Goal: Task Accomplishment & Management: Manage account settings

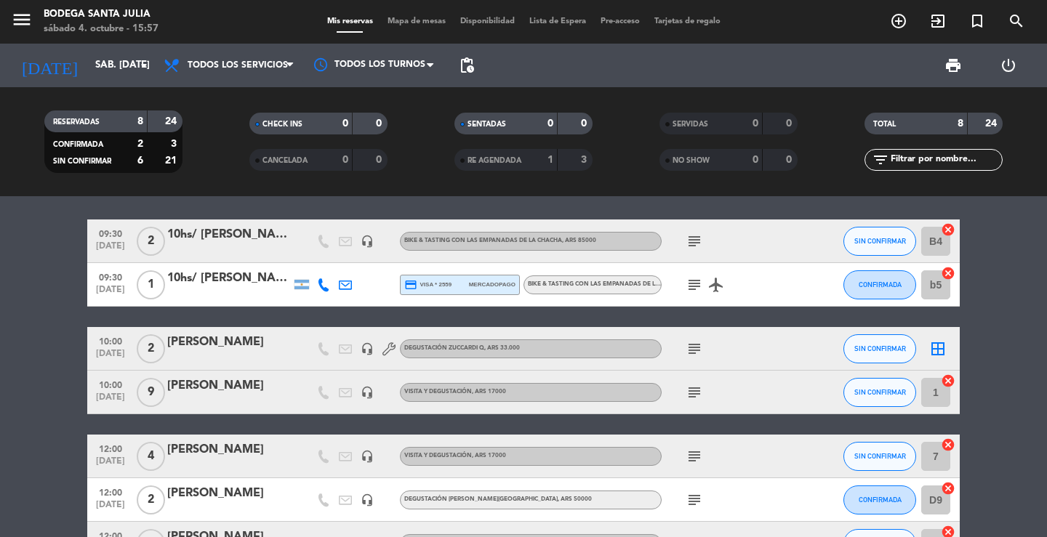
scroll to position [7, 0]
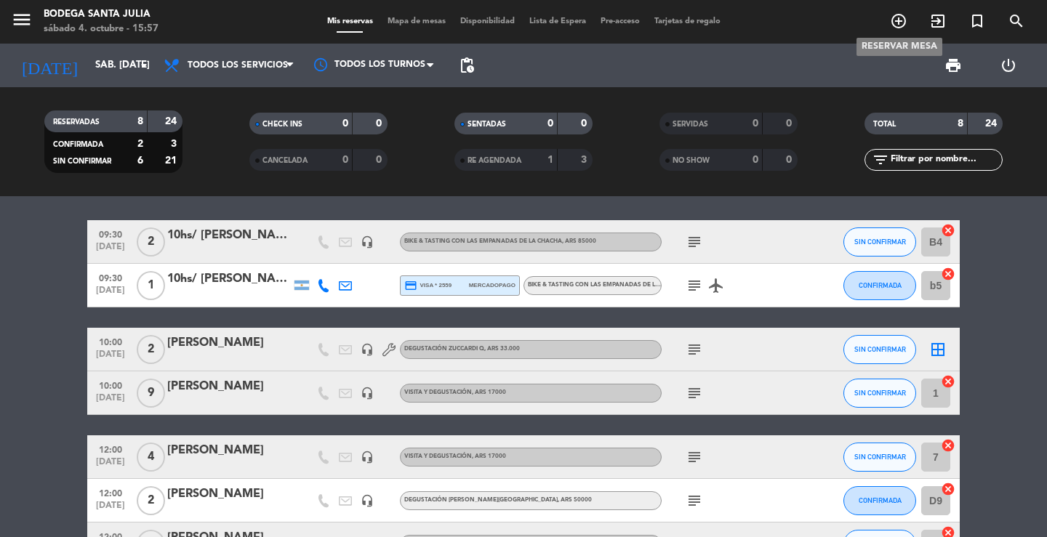
click at [895, 23] on icon "add_circle_outline" at bounding box center [898, 20] width 17 height 17
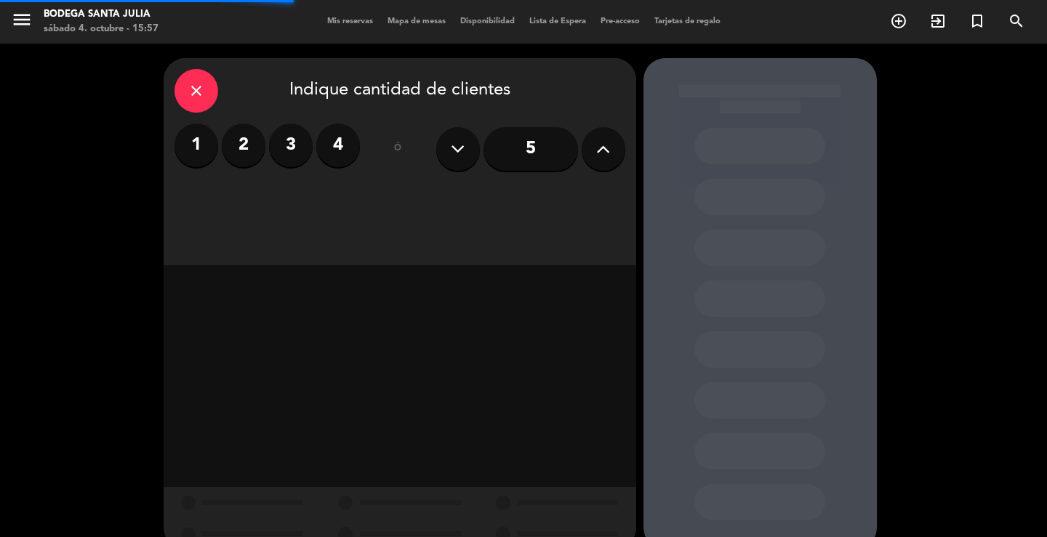
click at [514, 153] on input "5" at bounding box center [530, 149] width 94 height 44
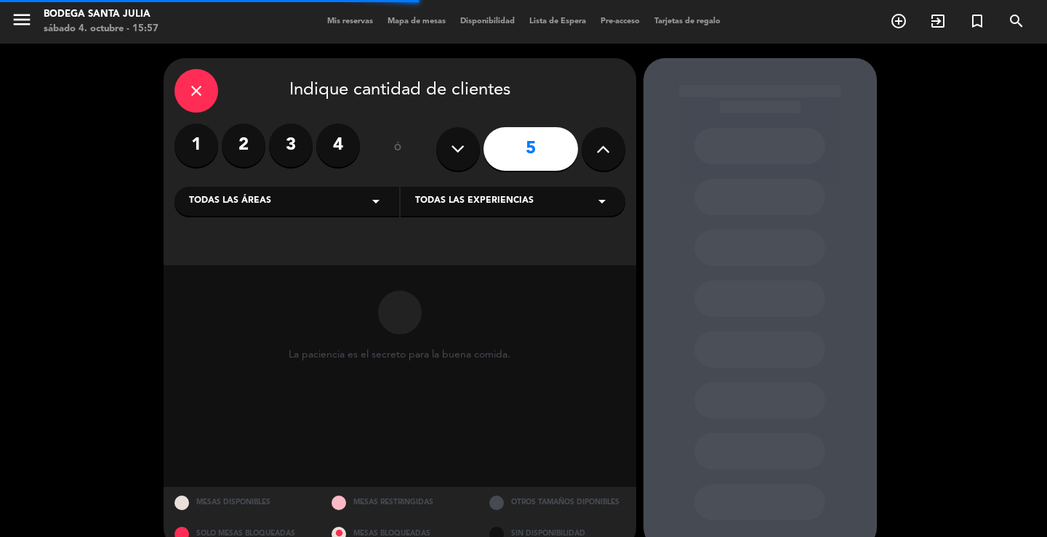
click at [358, 198] on div "Todas las áreas arrow_drop_down" at bounding box center [286, 201] width 225 height 29
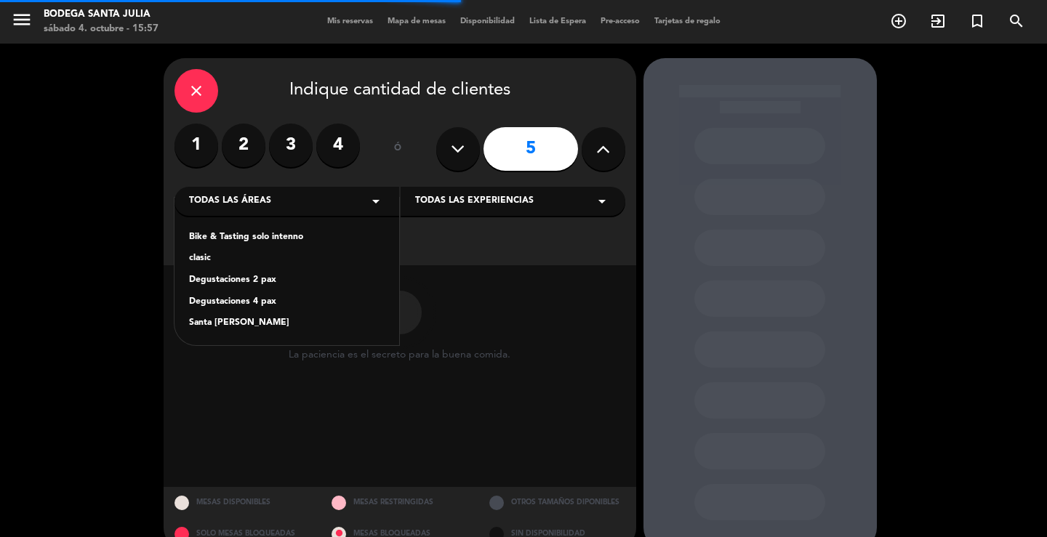
click at [217, 320] on div "Santa [PERSON_NAME]" at bounding box center [286, 323] width 195 height 15
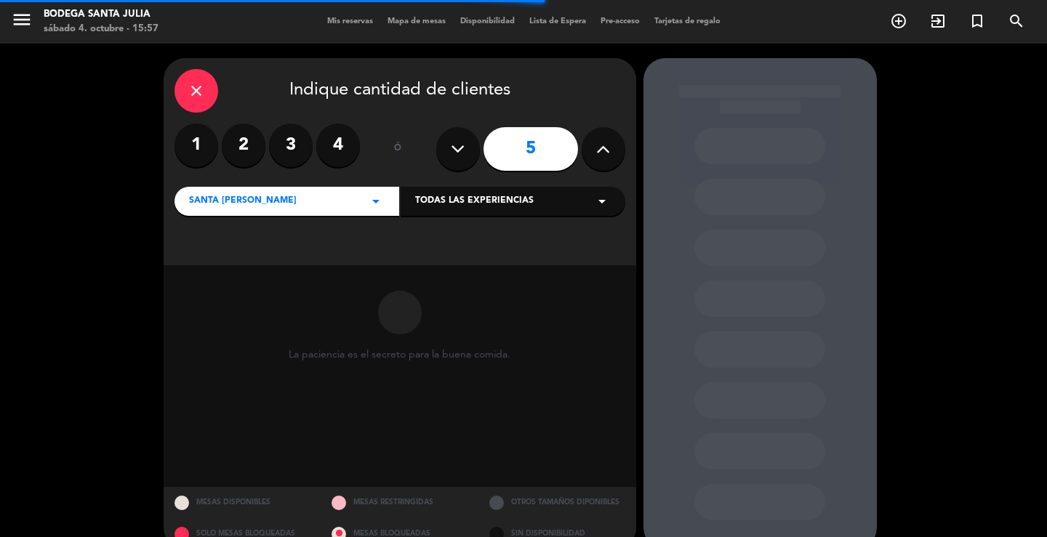
click at [442, 201] on span "Todas las experiencias" at bounding box center [474, 201] width 118 height 15
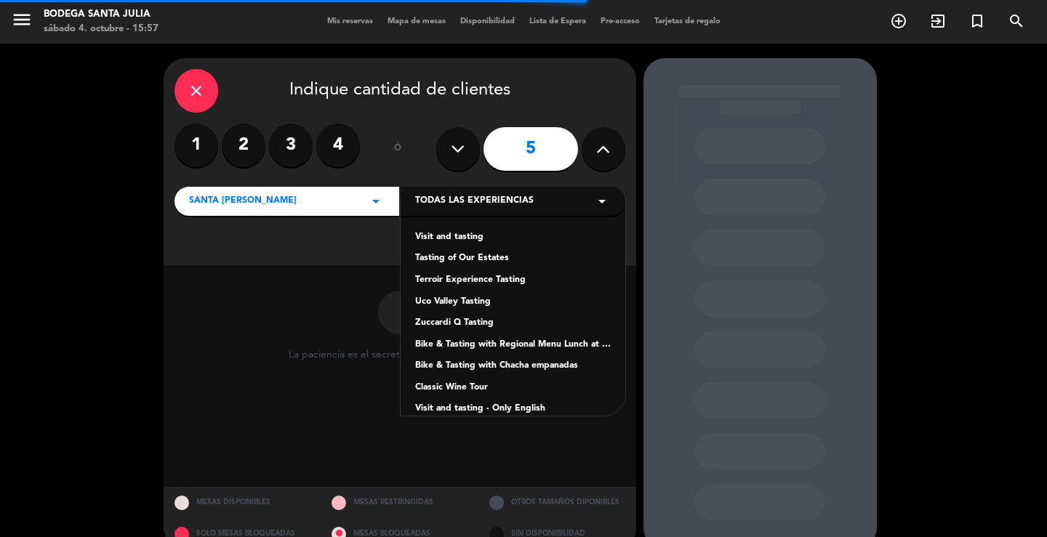
click at [422, 241] on div "Visit and tasting" at bounding box center [512, 237] width 195 height 15
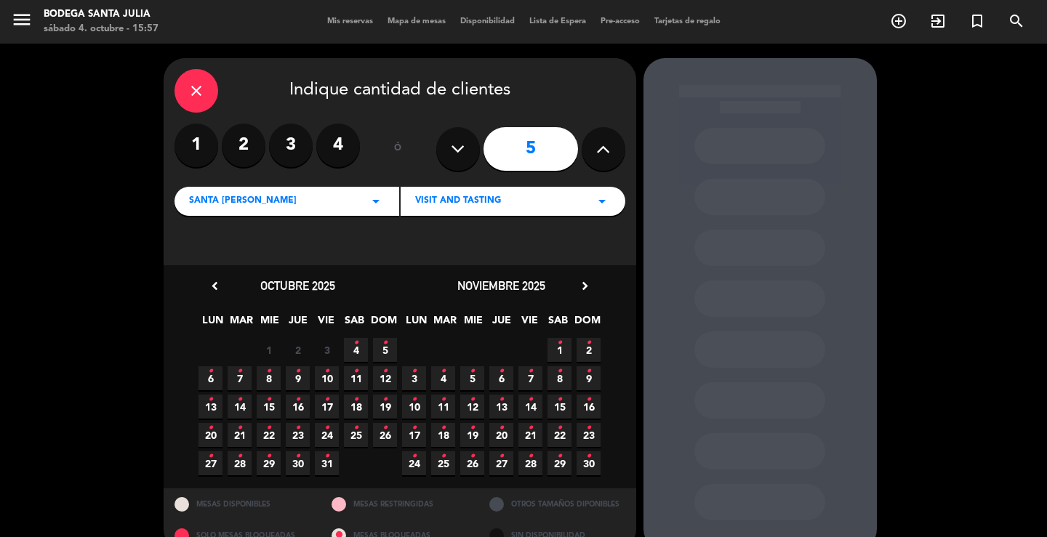
click at [352, 334] on span "SAB" at bounding box center [354, 324] width 24 height 24
click at [352, 345] on span "4 •" at bounding box center [356, 350] width 24 height 24
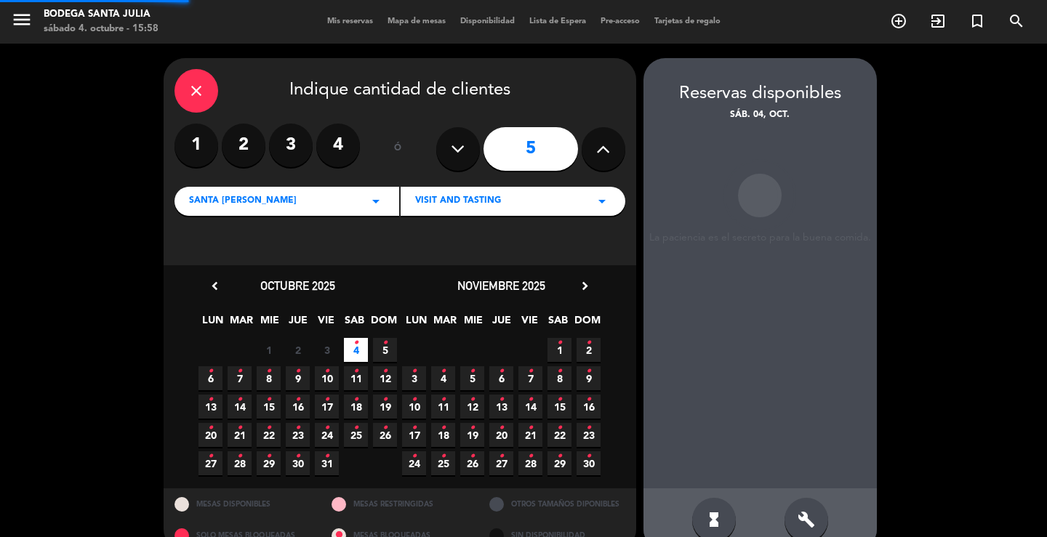
scroll to position [28, 0]
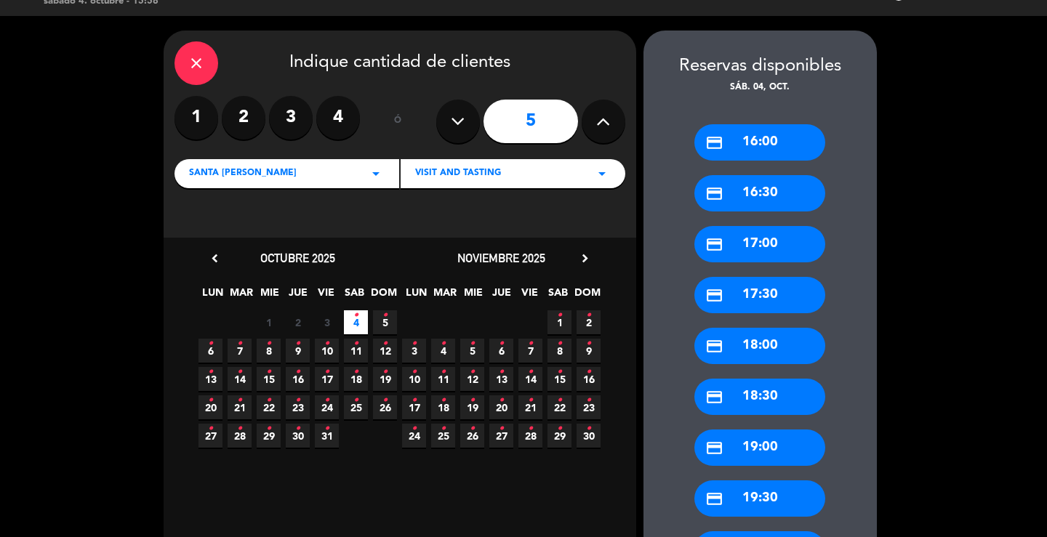
click at [792, 152] on div "credit_card 16:00" at bounding box center [759, 142] width 131 height 36
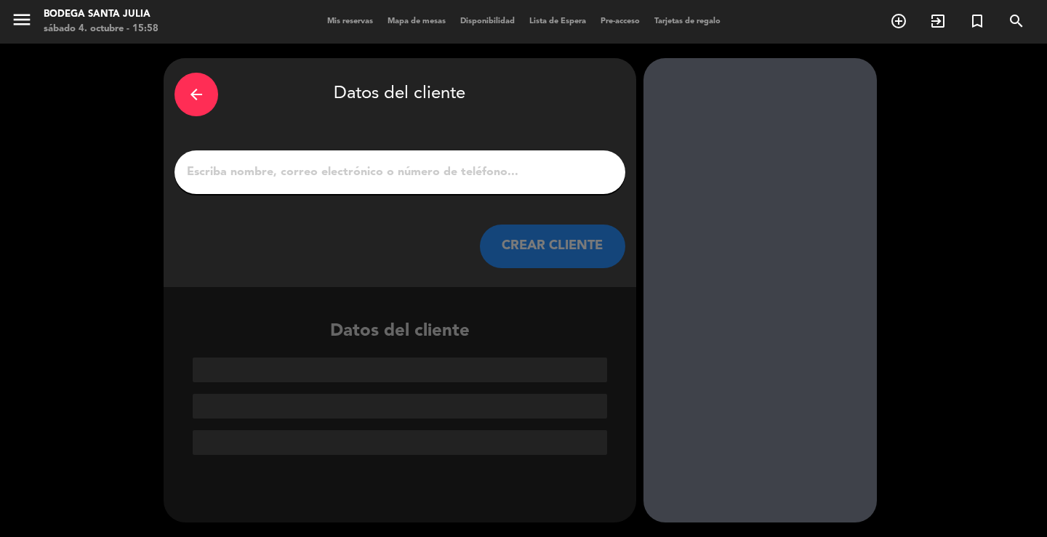
scroll to position [0, 0]
click at [482, 167] on input "1" at bounding box center [399, 172] width 429 height 20
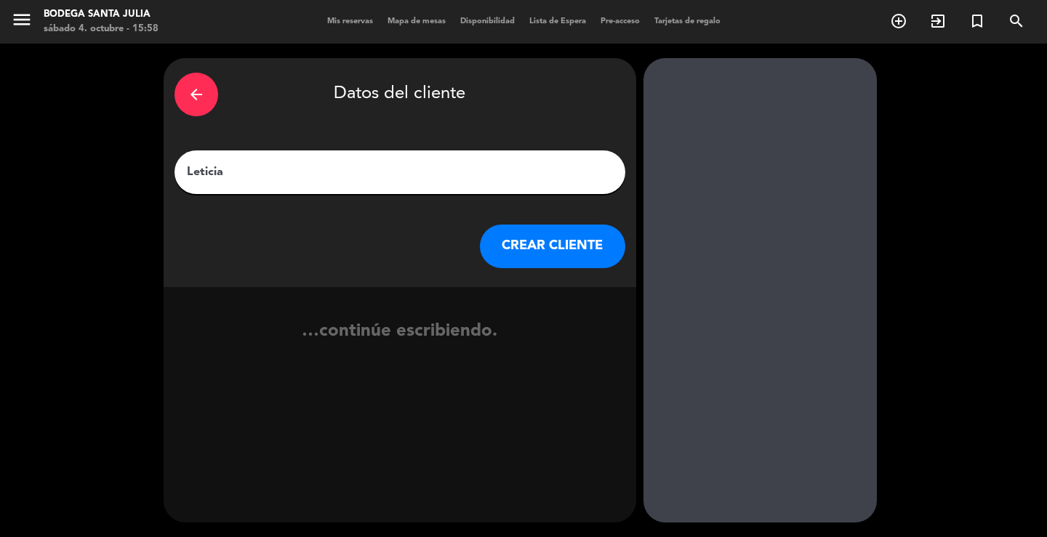
type input "Leticia"
click at [546, 233] on button "CREAR CLIENTE" at bounding box center [552, 247] width 145 height 44
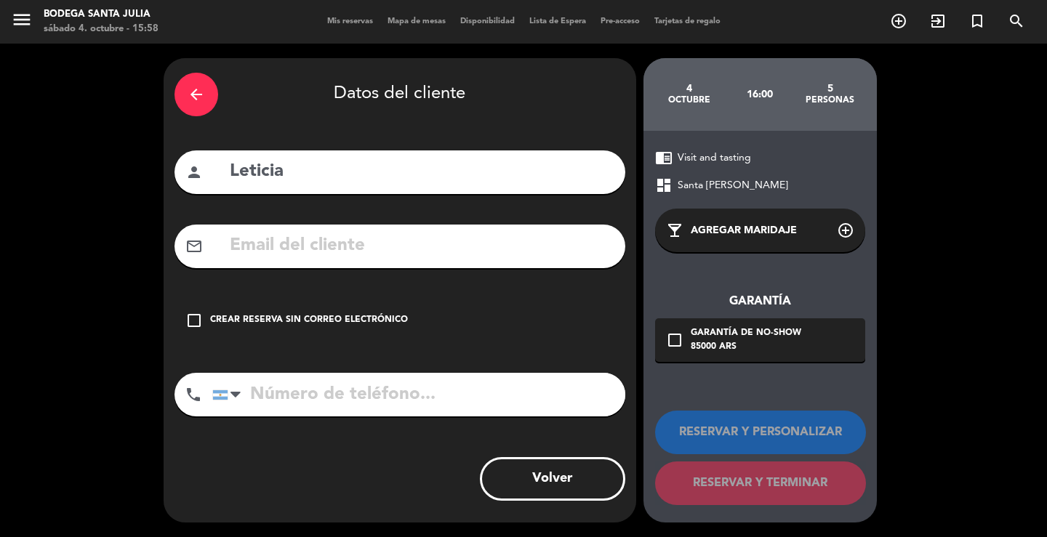
click at [411, 322] on div "check_box_outline_blank Crear reserva sin correo electrónico" at bounding box center [399, 321] width 451 height 44
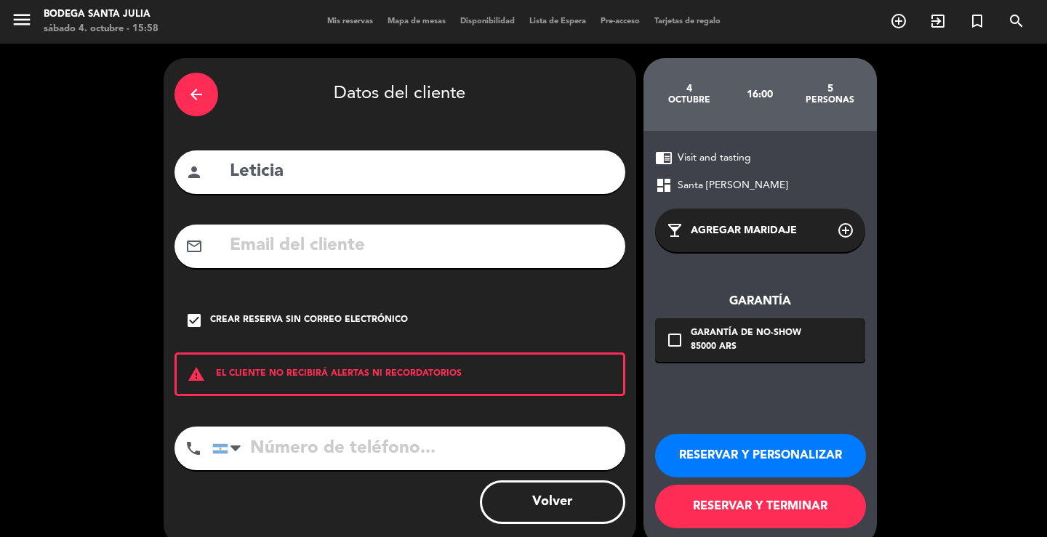
click at [737, 475] on button "RESERVAR Y PERSONALIZAR" at bounding box center [760, 456] width 211 height 44
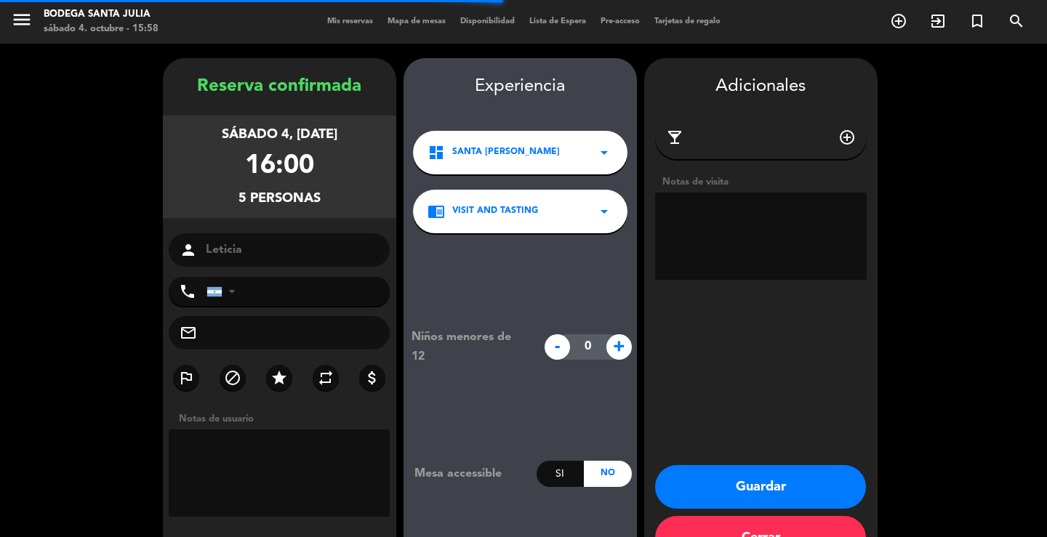
scroll to position [44, 0]
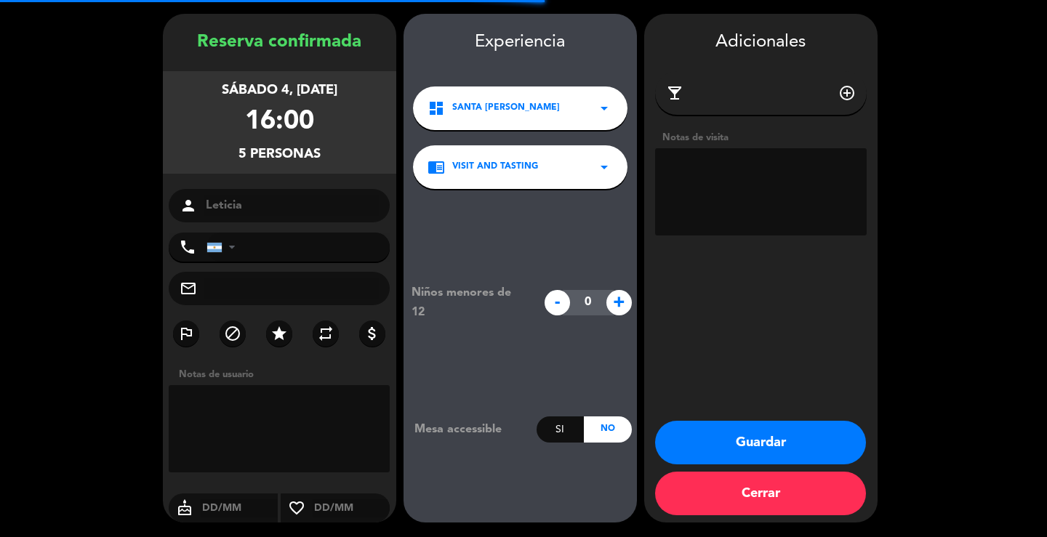
click at [712, 209] on textarea at bounding box center [760, 191] width 211 height 87
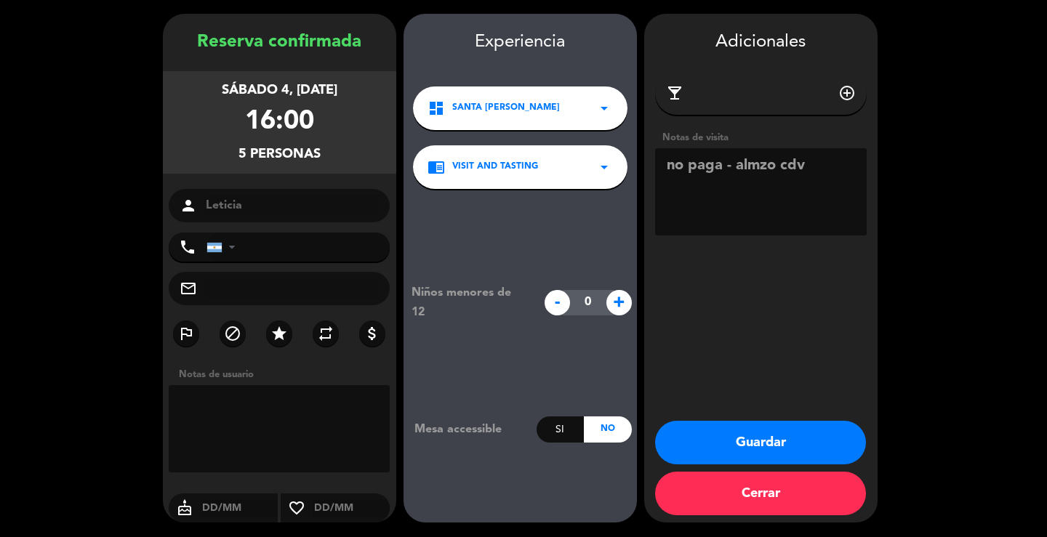
type textarea "no paga - almzo cdv"
click at [825, 437] on button "Guardar" at bounding box center [760, 443] width 211 height 44
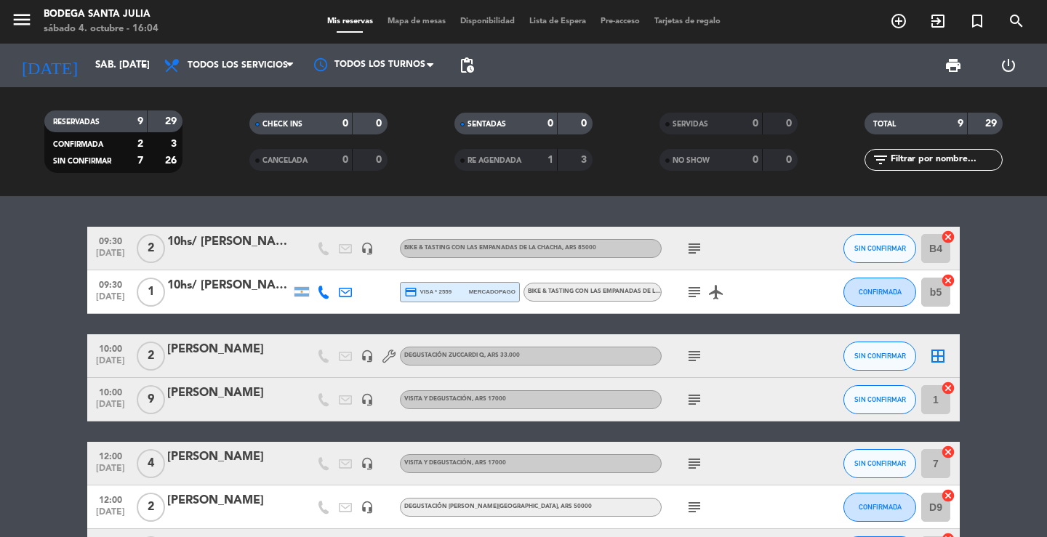
click at [257, 215] on div "09:30 [DATE] 2 10hs/ [PERSON_NAME] [PERSON_NAME] headset_mic Bike & Tasting con…" at bounding box center [523, 366] width 1047 height 341
click at [228, 330] on div "09:30 [DATE] 2 10hs/ [PERSON_NAME] [PERSON_NAME] headset_mic Bike & Tasting con…" at bounding box center [523, 453] width 872 height 453
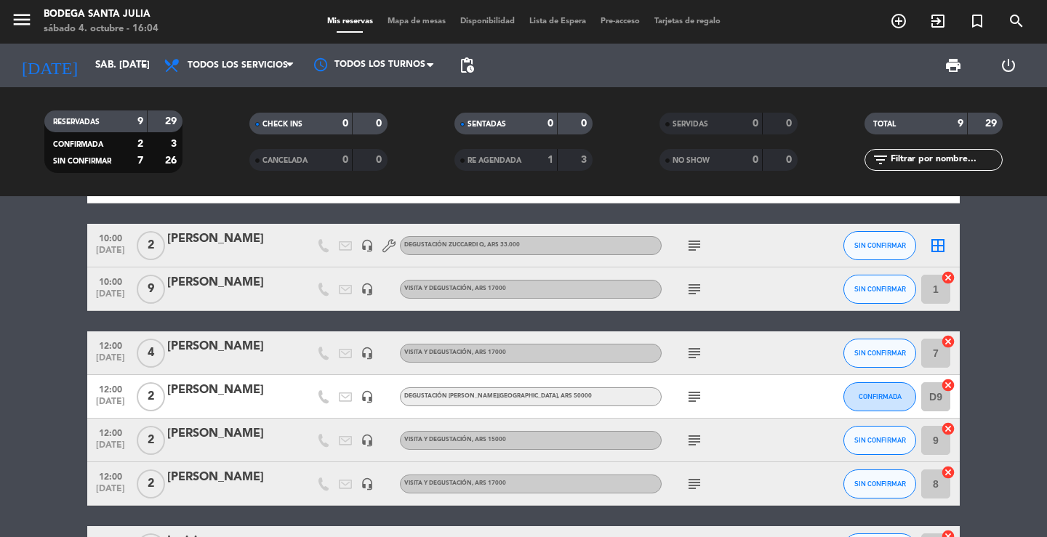
scroll to position [216, 0]
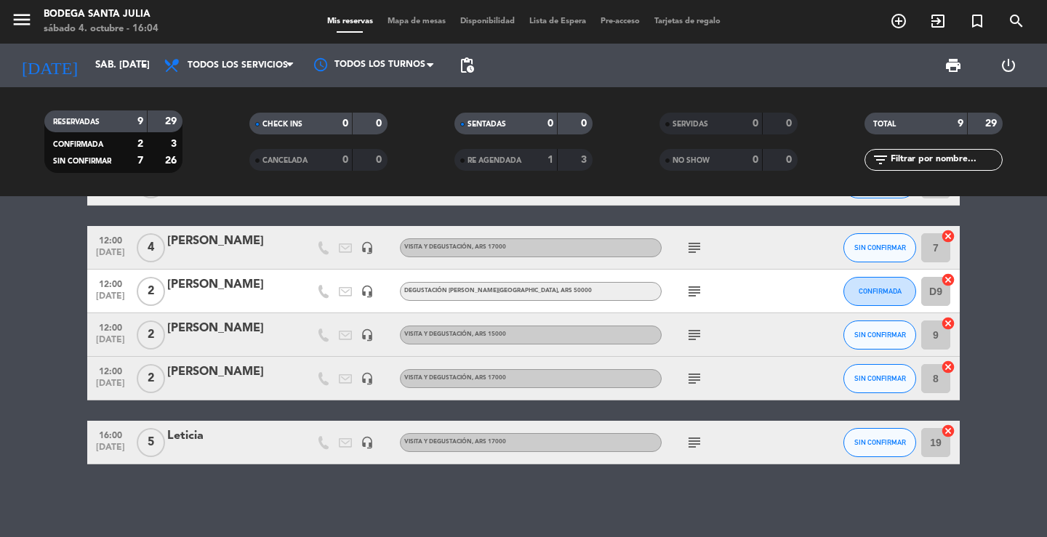
click at [237, 496] on div "09:30 [DATE] 2 10hs/ [PERSON_NAME] [PERSON_NAME] headset_mic Bike & Tasting con…" at bounding box center [523, 366] width 1047 height 341
click at [895, 28] on icon "add_circle_outline" at bounding box center [898, 20] width 17 height 17
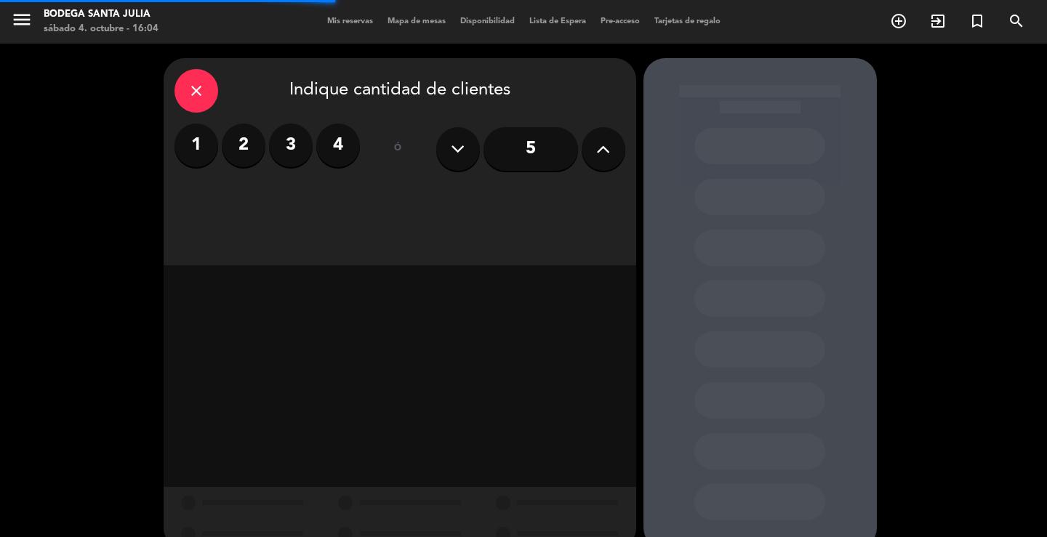
click at [249, 151] on label "2" at bounding box center [244, 146] width 44 height 44
click at [379, 206] on div "close Indique cantidad de clientes 1 2 3 4 ó 5" at bounding box center [400, 161] width 472 height 207
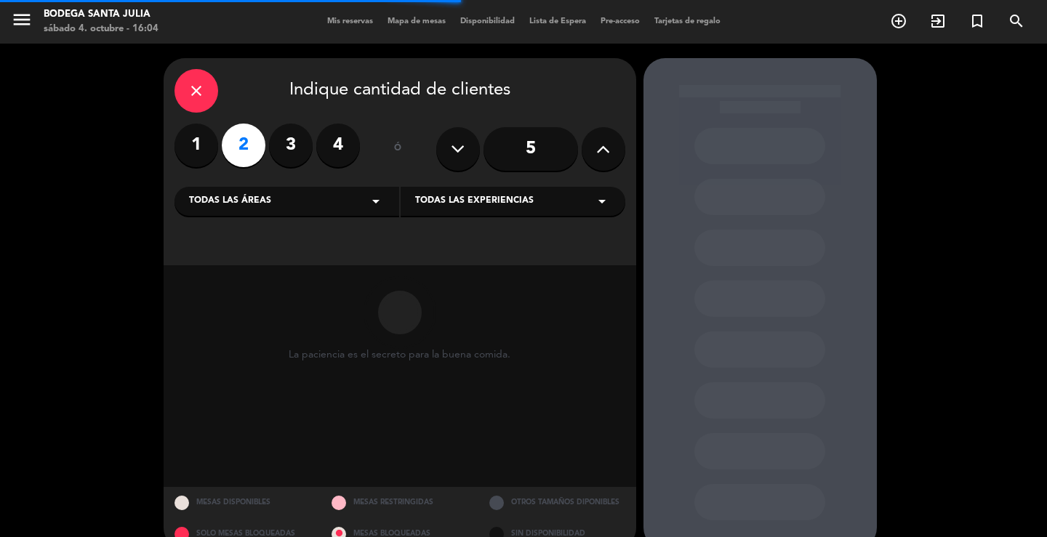
click at [367, 211] on div "Todas las áreas arrow_drop_down" at bounding box center [286, 201] width 225 height 29
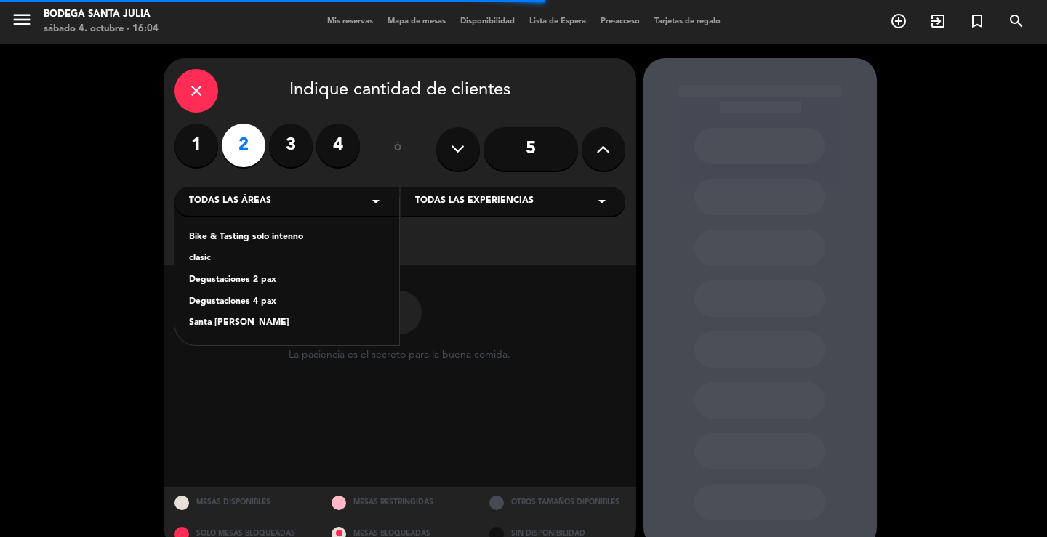
click at [218, 326] on div "Santa [PERSON_NAME]" at bounding box center [286, 323] width 195 height 15
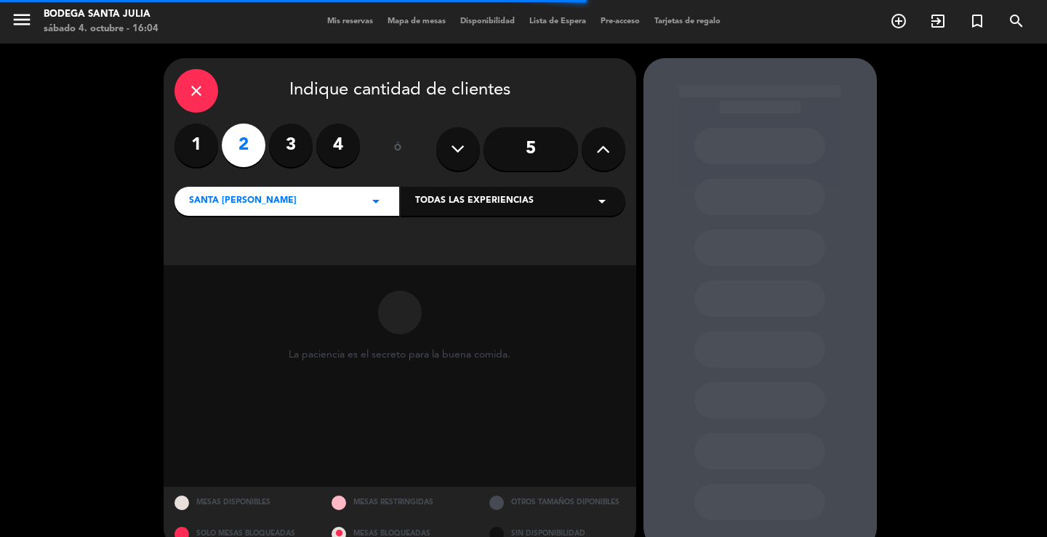
click at [464, 206] on span "Todas las experiencias" at bounding box center [474, 201] width 118 height 15
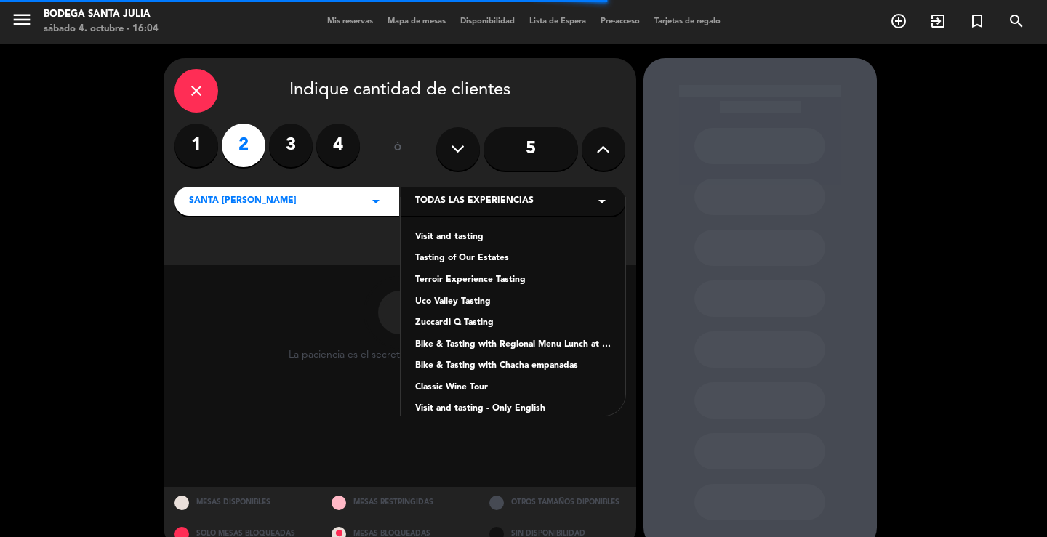
click at [439, 239] on div "Visit and tasting" at bounding box center [512, 237] width 195 height 15
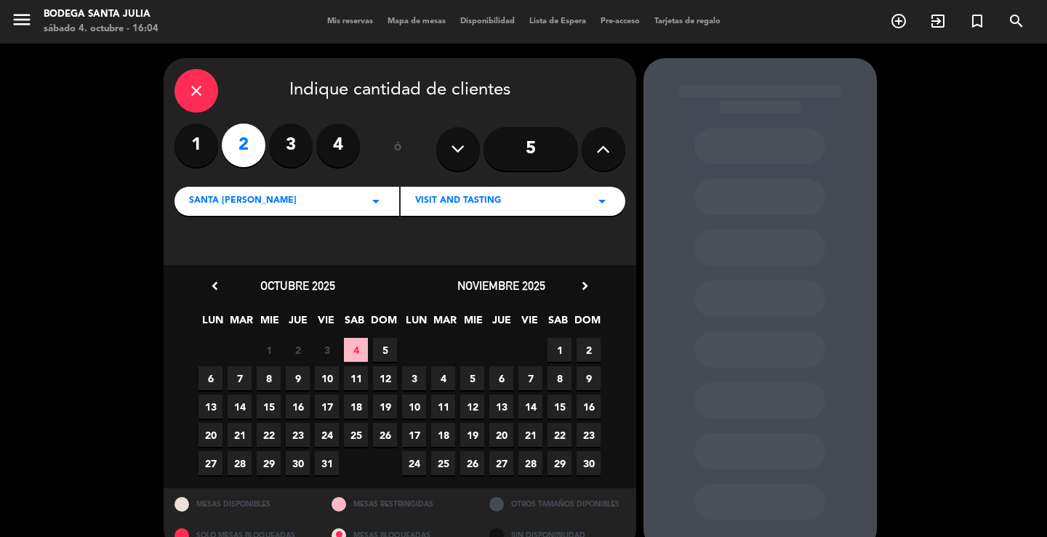
click at [355, 347] on span "4" at bounding box center [356, 350] width 24 height 24
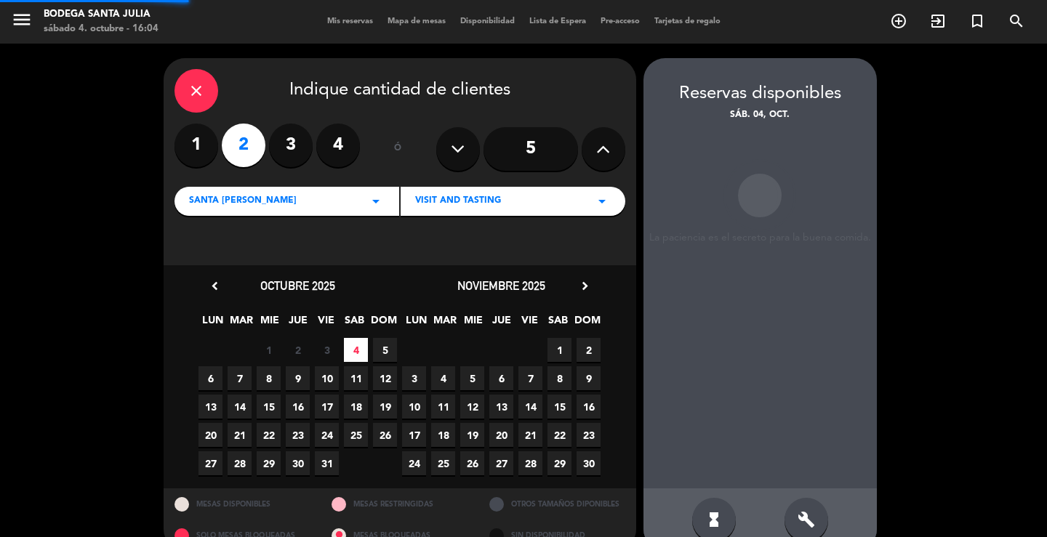
scroll to position [28, 0]
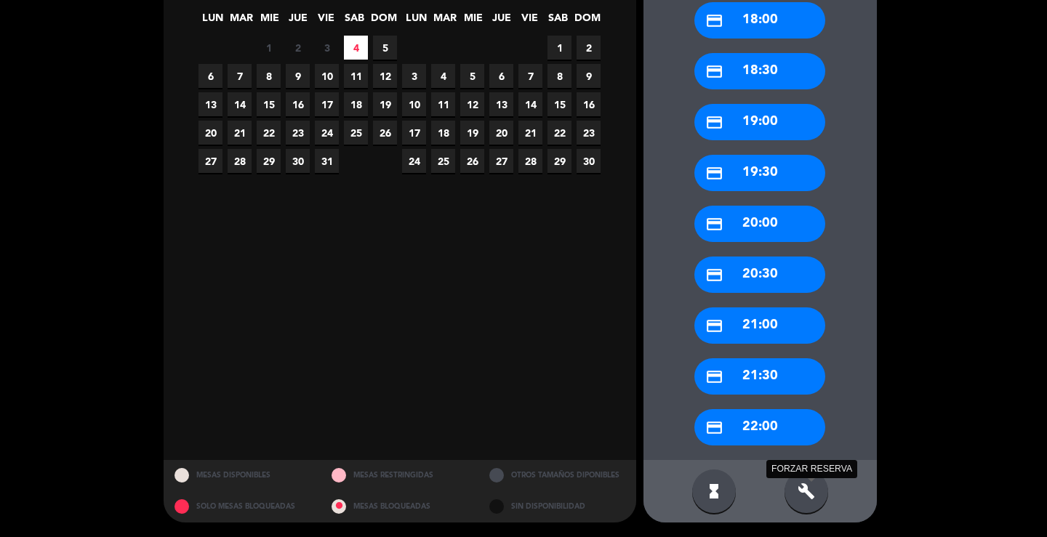
click at [813, 496] on icon "build" at bounding box center [805, 491] width 17 height 17
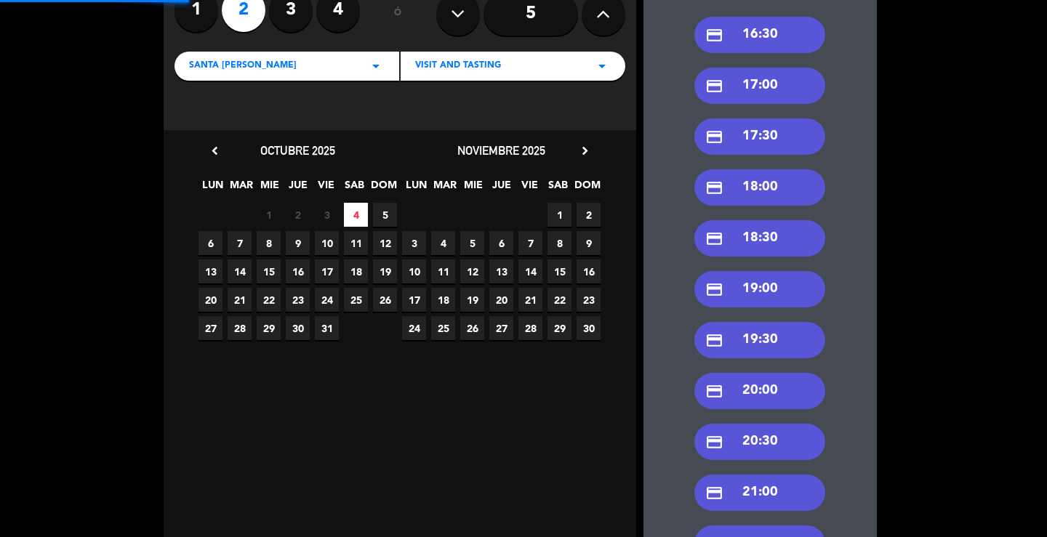
scroll to position [0, 0]
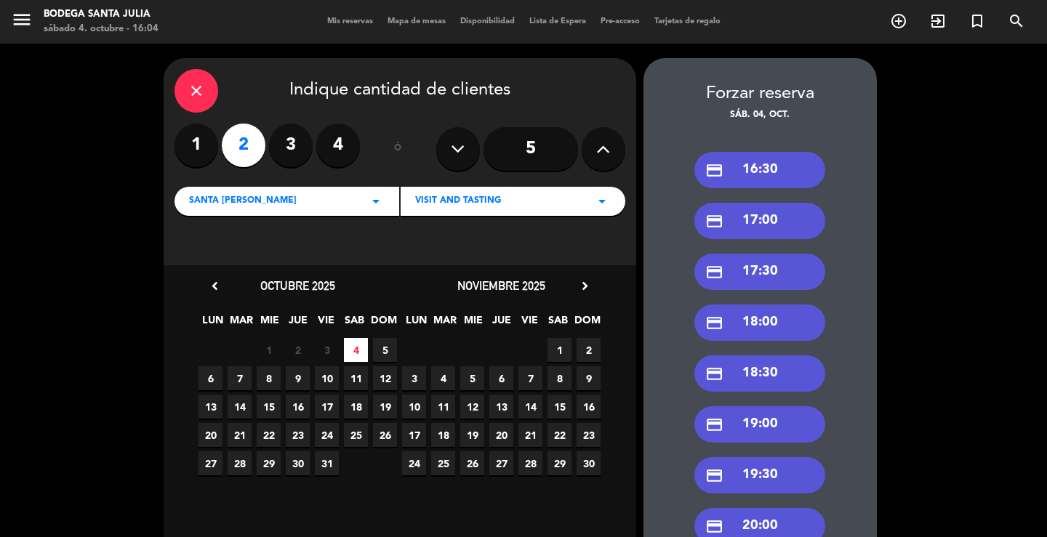
click at [208, 95] on div "close" at bounding box center [196, 91] width 44 height 44
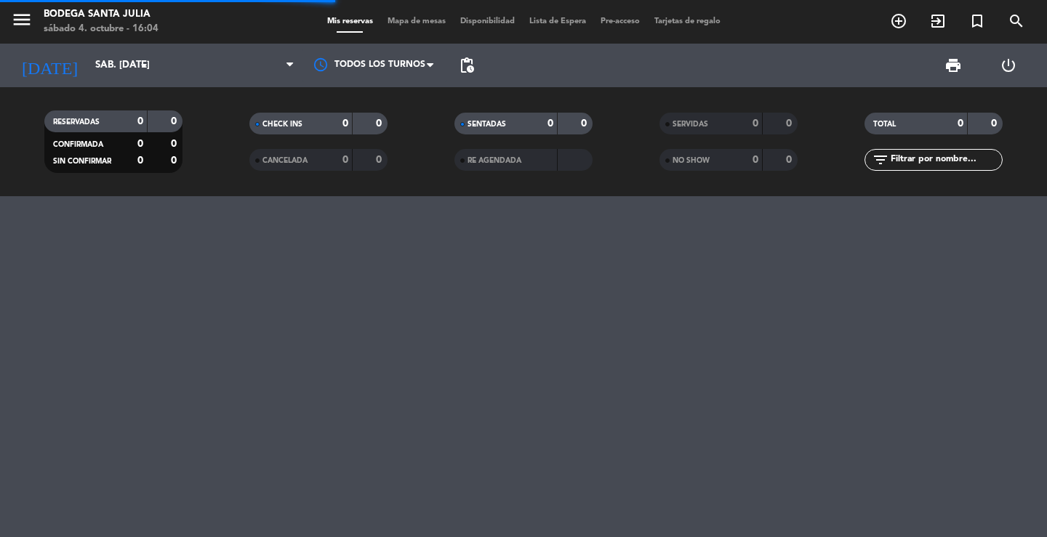
click at [217, 230] on div "menu Bodega Santa [PERSON_NAME] 4. octubre - 16:04 Mis reservas Mapa de mesas D…" at bounding box center [523, 268] width 1047 height 537
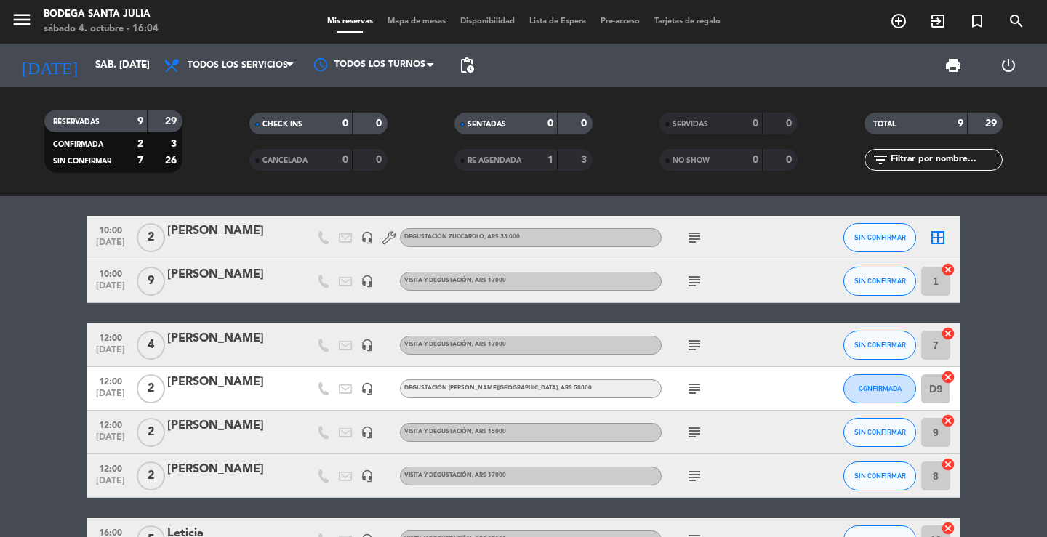
scroll to position [216, 0]
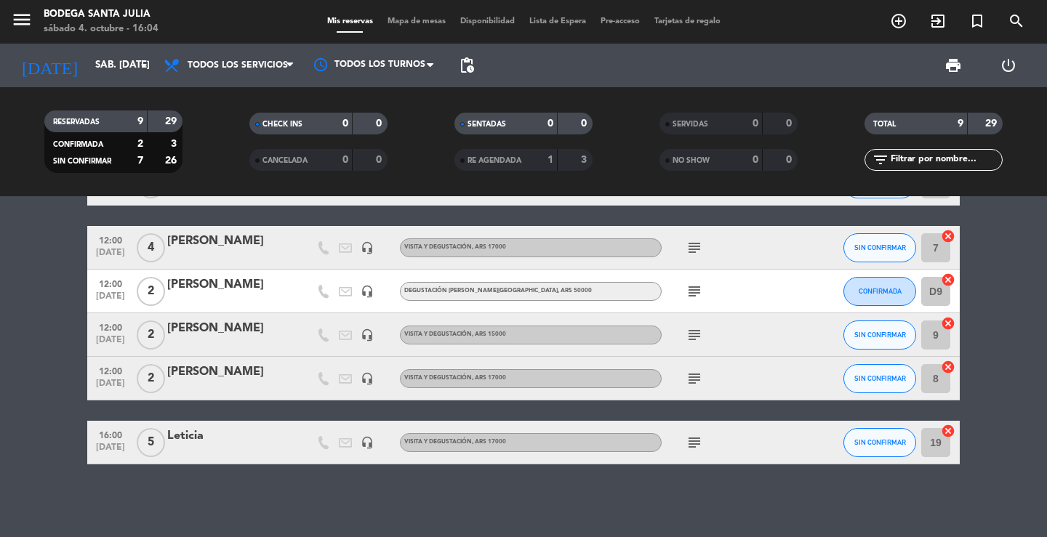
click at [291, 496] on div "09:30 [DATE] 2 10hs/ [PERSON_NAME] [PERSON_NAME] headset_mic Bike & Tasting con…" at bounding box center [523, 366] width 1047 height 341
click at [386, 499] on div "09:30 [DATE] 2 10hs/ [PERSON_NAME] [PERSON_NAME] headset_mic Bike & Tasting con…" at bounding box center [523, 366] width 1047 height 341
click at [257, 490] on div "09:30 [DATE] 2 10hs/ [PERSON_NAME] [PERSON_NAME] headset_mic Bike & Tasting con…" at bounding box center [523, 366] width 1047 height 341
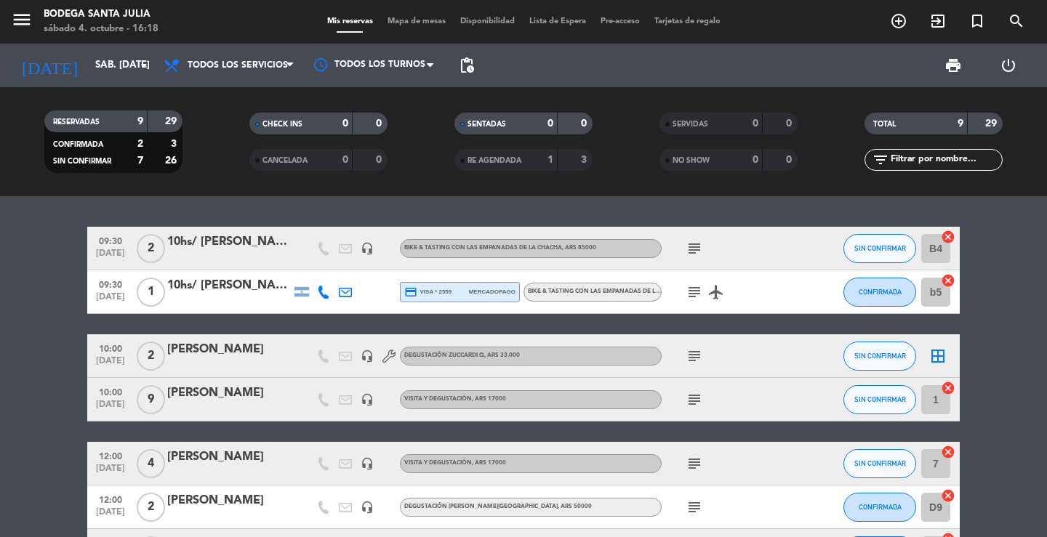
click at [203, 197] on div "09:30 [DATE] 2 10hs/ [PERSON_NAME] [PERSON_NAME] headset_mic Bike & Tasting con…" at bounding box center [523, 366] width 1047 height 341
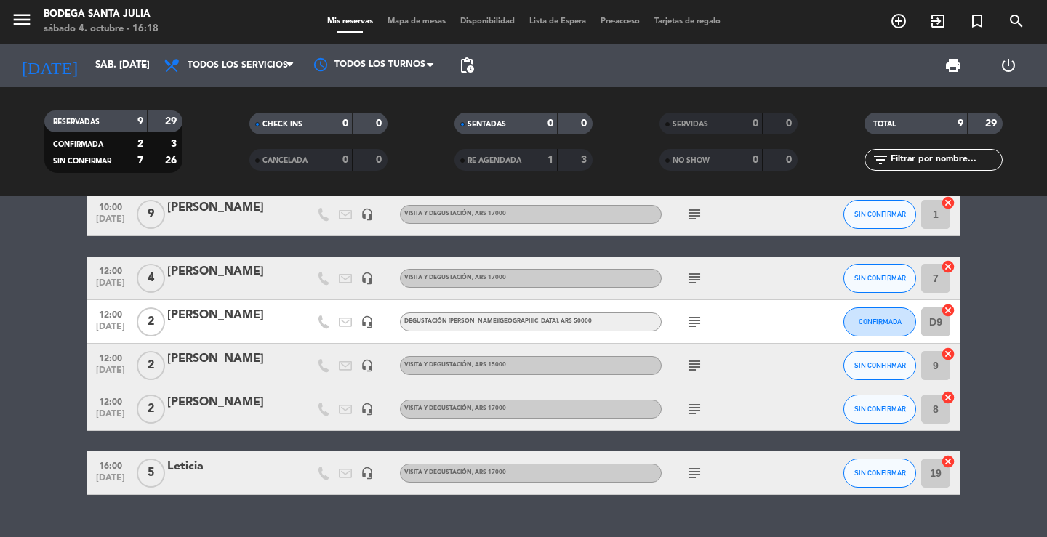
scroll to position [216, 0]
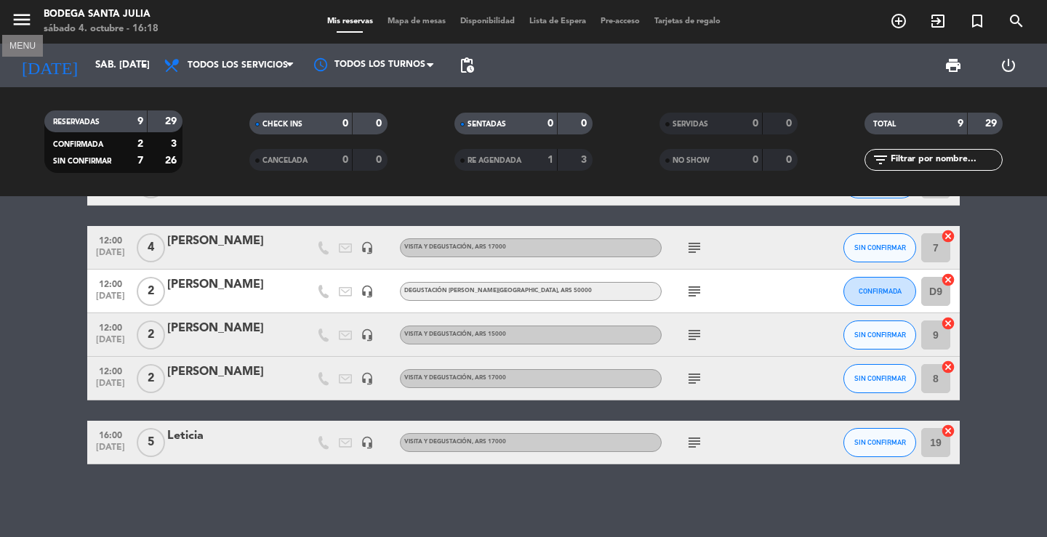
click at [20, 18] on icon "menu" at bounding box center [22, 20] width 22 height 22
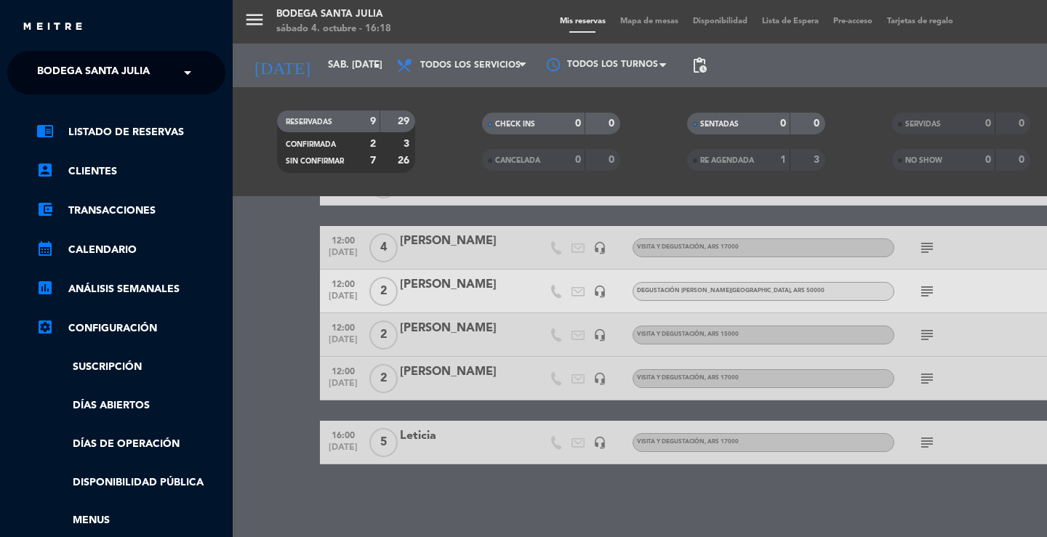
click at [55, 69] on span "Bodega Santa Julia" at bounding box center [93, 72] width 113 height 31
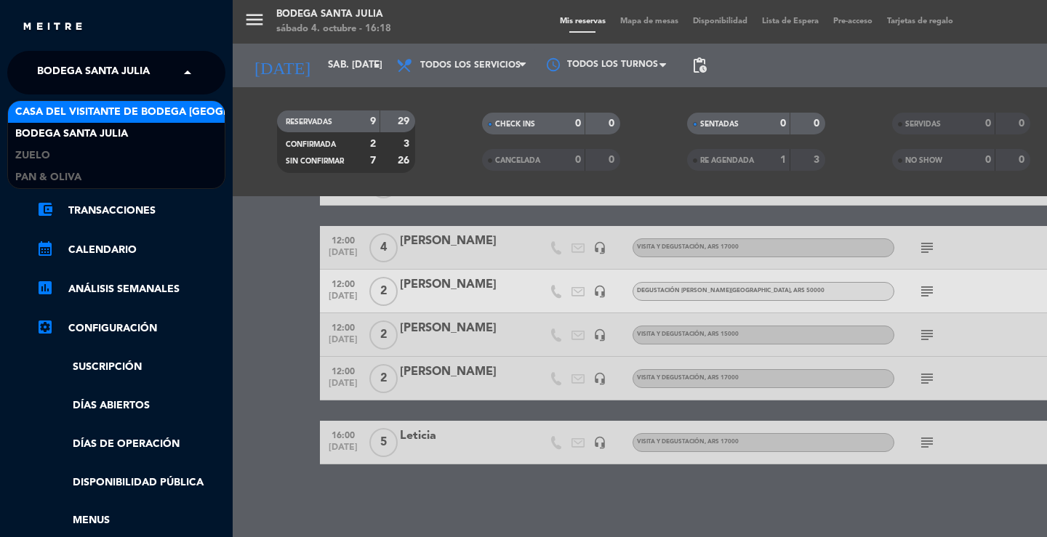
click at [91, 105] on span "Casa del Visitante de Bodega [GEOGRAPHIC_DATA][PERSON_NAME]" at bounding box center [198, 112] width 366 height 17
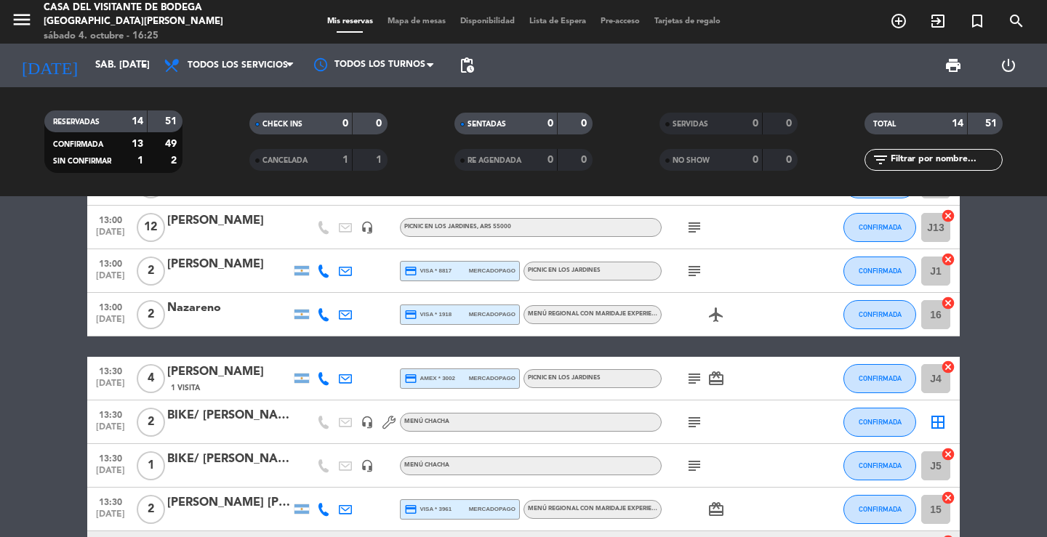
click at [15, 4] on div "menu Casa del Visitante de Bodega Santa [PERSON_NAME] 4. octubre - 16:25" at bounding box center [131, 22] width 262 height 43
click at [29, 17] on icon "menu" at bounding box center [22, 20] width 22 height 22
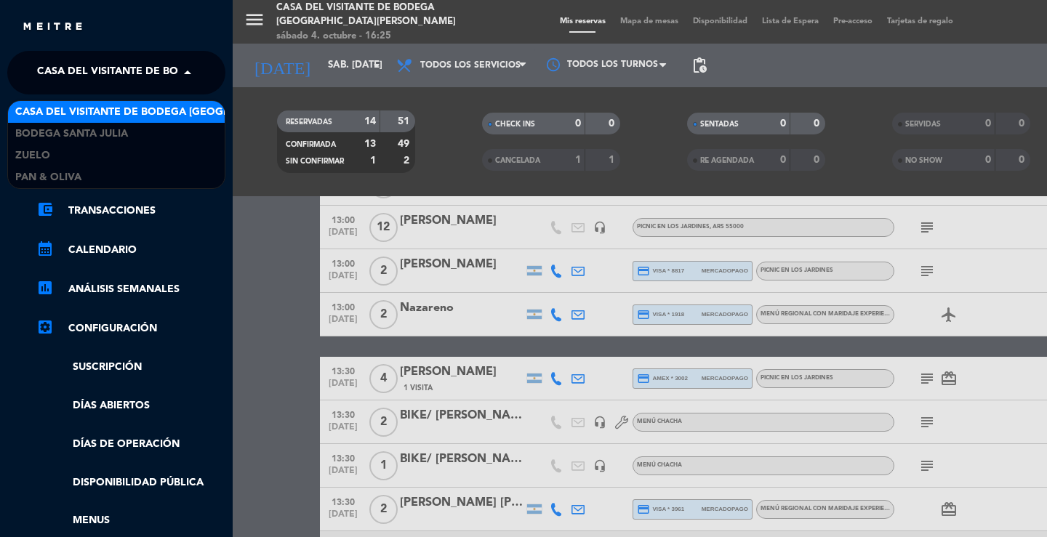
click at [65, 65] on span "Casa del Visitante de Bodega [GEOGRAPHIC_DATA][PERSON_NAME]" at bounding box center [220, 72] width 366 height 31
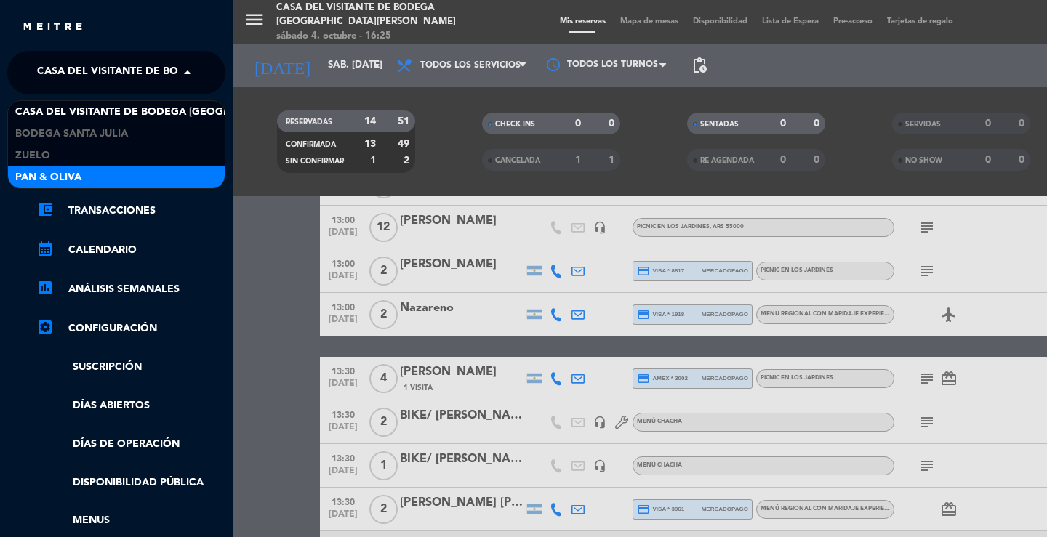
click at [60, 172] on span "Pan & Oliva" at bounding box center [48, 177] width 66 height 17
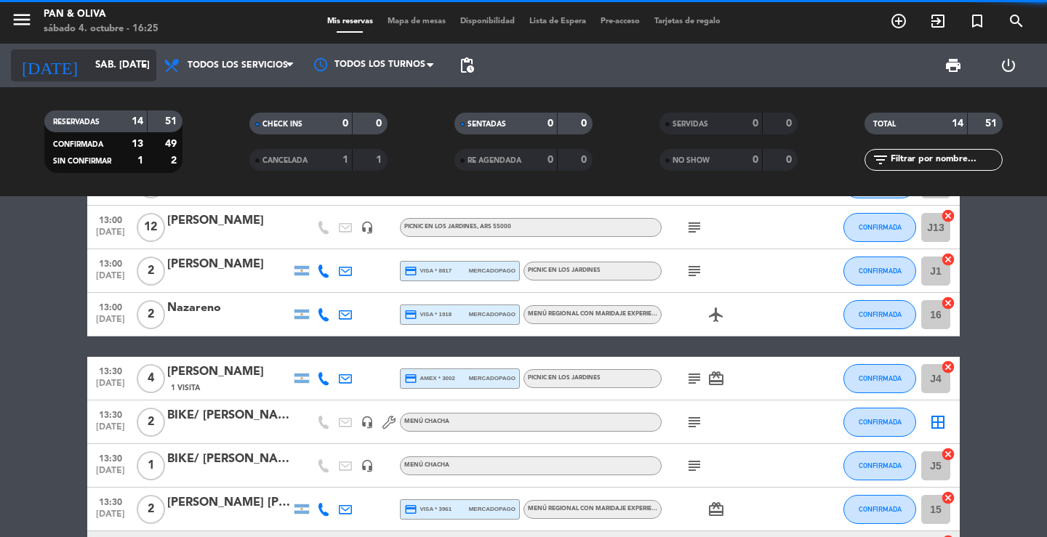
click at [103, 70] on input "sáb. [DATE]" at bounding box center [152, 65] width 128 height 26
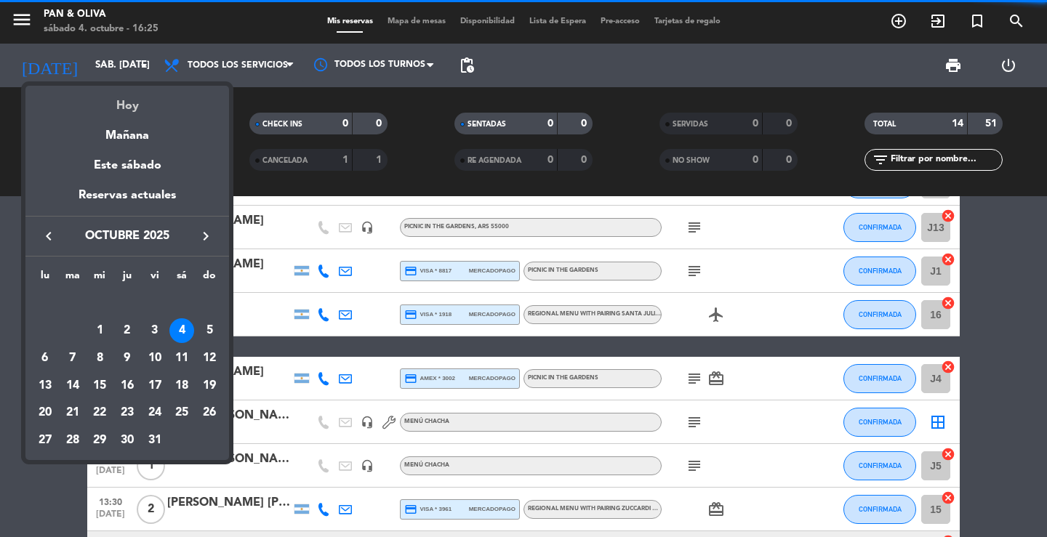
scroll to position [0, 0]
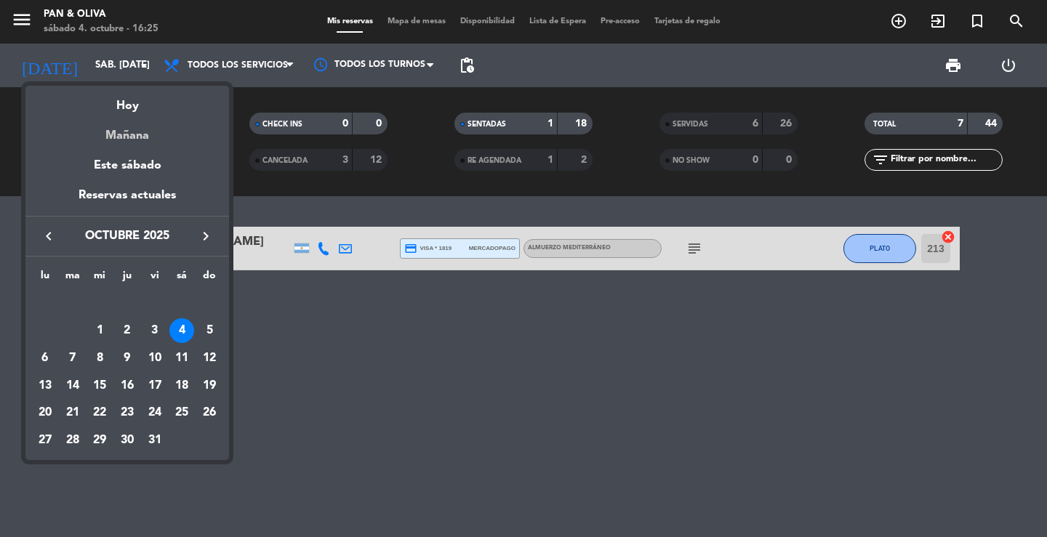
click at [126, 132] on div "Mañana" at bounding box center [126, 131] width 203 height 30
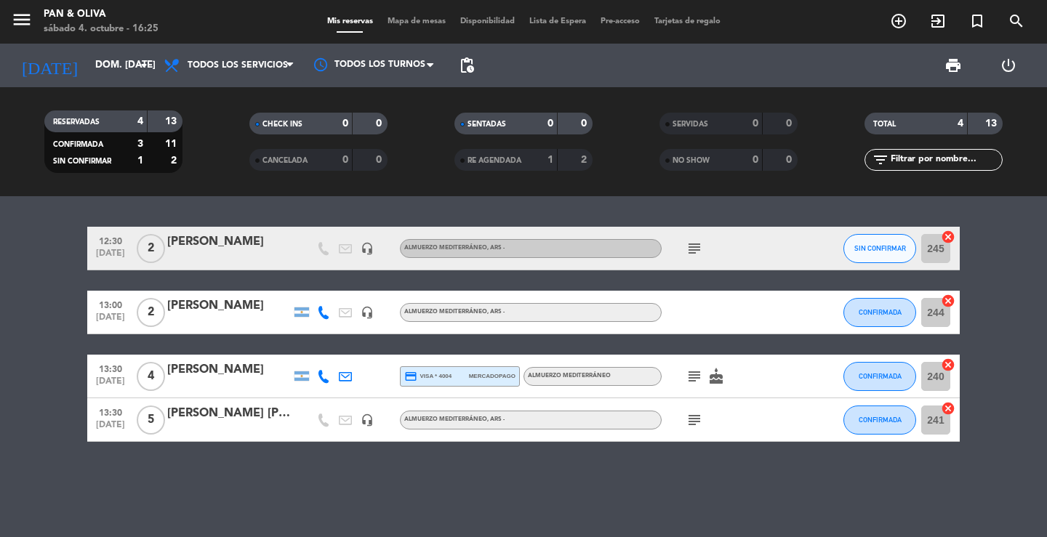
click at [252, 247] on div "[PERSON_NAME]" at bounding box center [229, 242] width 124 height 19
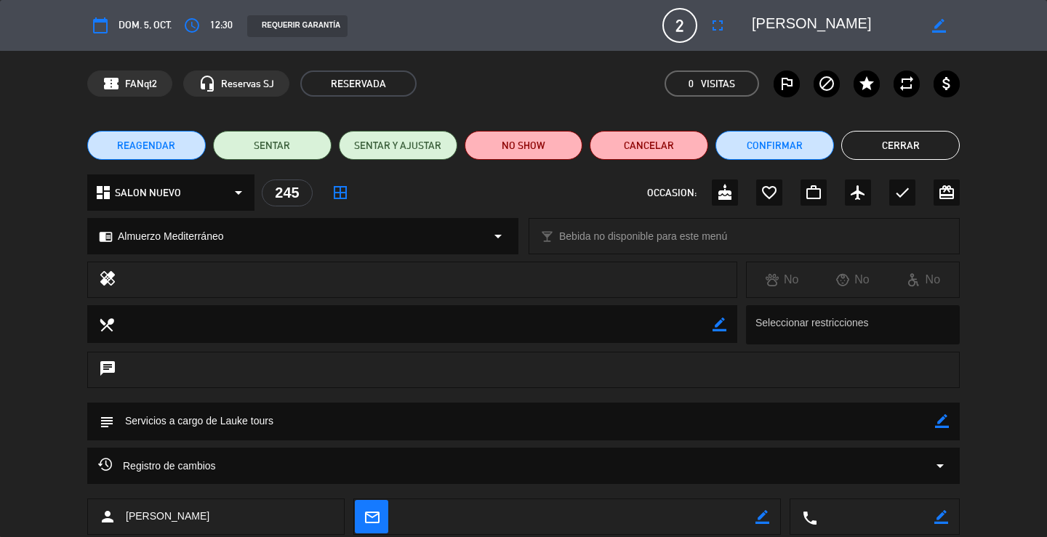
drag, startPoint x: 874, startPoint y: 28, endPoint x: 719, endPoint y: 7, distance: 156.1
click at [719, 7] on div "calendar_today dom. 5, oct. access_time 12:30 REQUERIR GARANTÍA 2 [PERSON_NAME]…" at bounding box center [523, 25] width 1047 height 51
click at [916, 161] on div "REAGENDAR SENTAR SENTAR Y AJUSTAR NO SHOW Cancelar Confirmar Cerrar" at bounding box center [523, 145] width 1047 height 58
click at [911, 151] on button "Cerrar" at bounding box center [900, 145] width 118 height 29
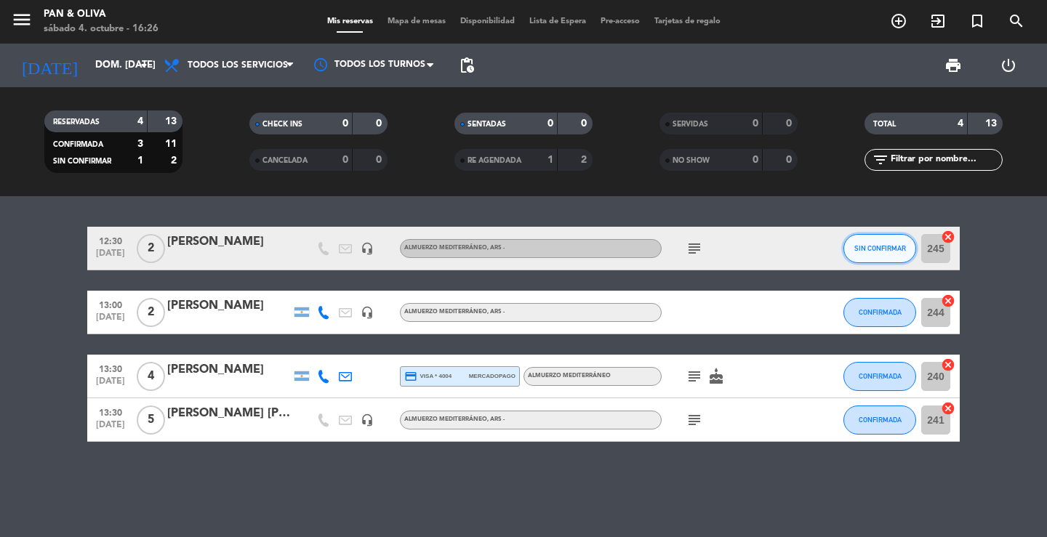
click at [882, 246] on span "SIN CONFIRMAR" at bounding box center [880, 248] width 52 height 8
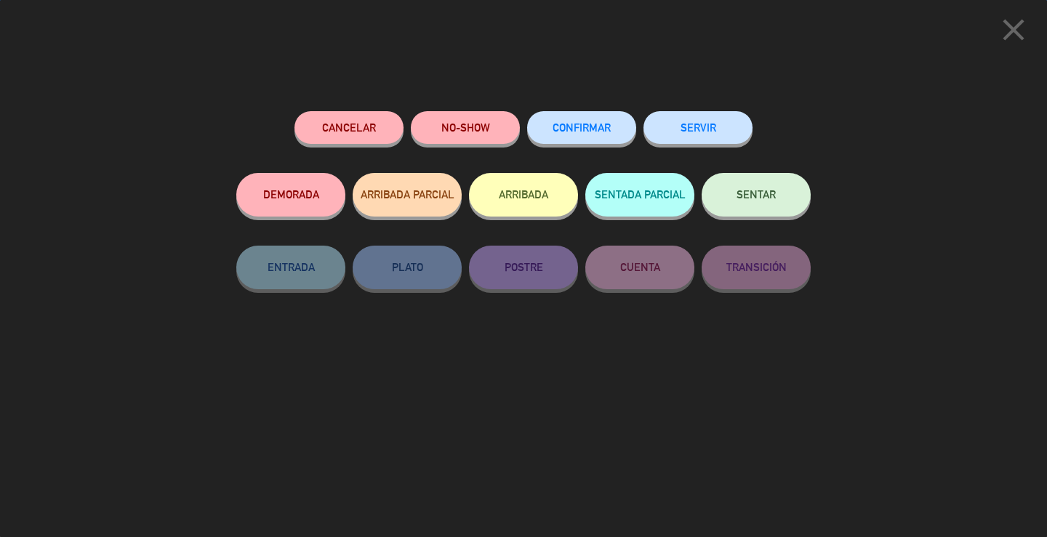
click at [598, 119] on button "CONFIRMAR" at bounding box center [581, 127] width 109 height 33
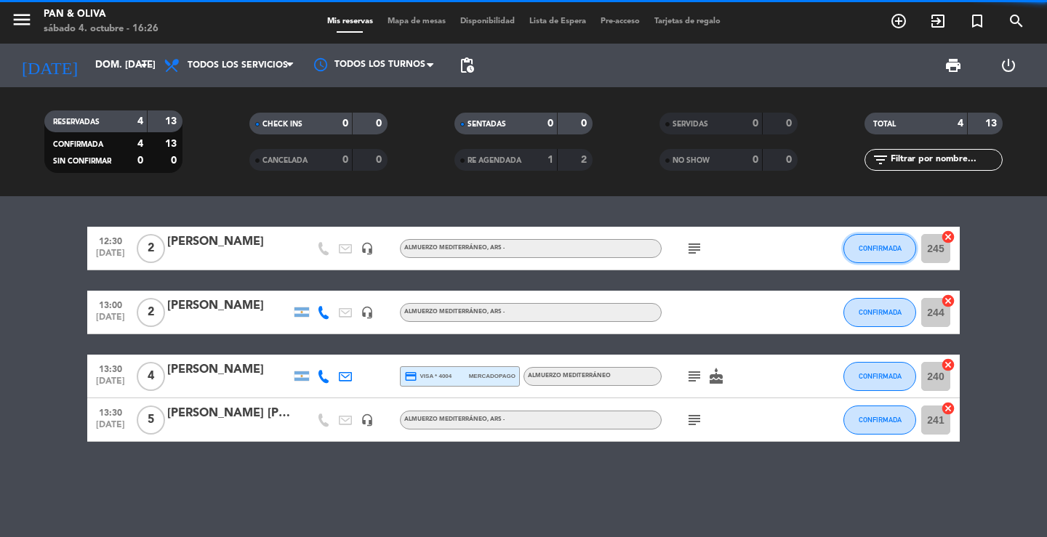
click at [895, 251] on span "CONFIRMADA" at bounding box center [879, 248] width 43 height 8
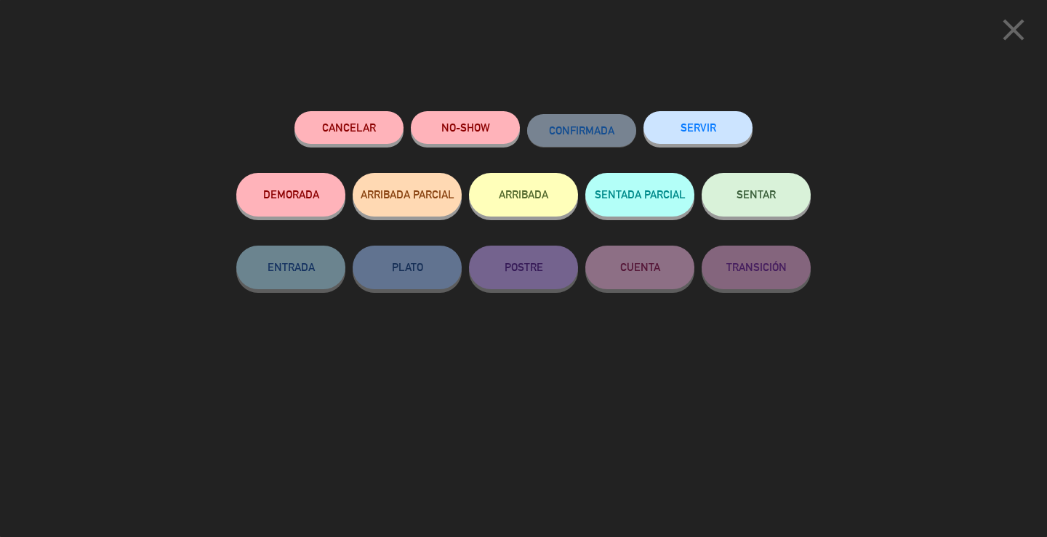
click at [1008, 23] on icon "close" at bounding box center [1013, 30] width 36 height 36
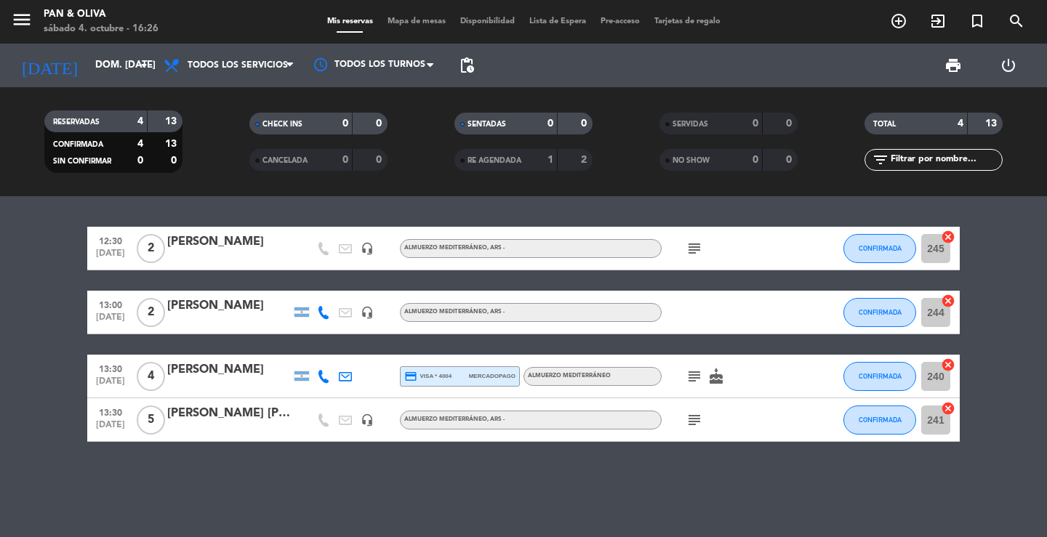
click at [208, 204] on div "12:30 [DATE] 2 [PERSON_NAME] headset_mic Almuerzo Mediterráneo , ARS - subject …" at bounding box center [523, 366] width 1047 height 341
click at [141, 78] on div "[DATE] dom. [DATE] arrow_drop_down" at bounding box center [83, 65] width 145 height 32
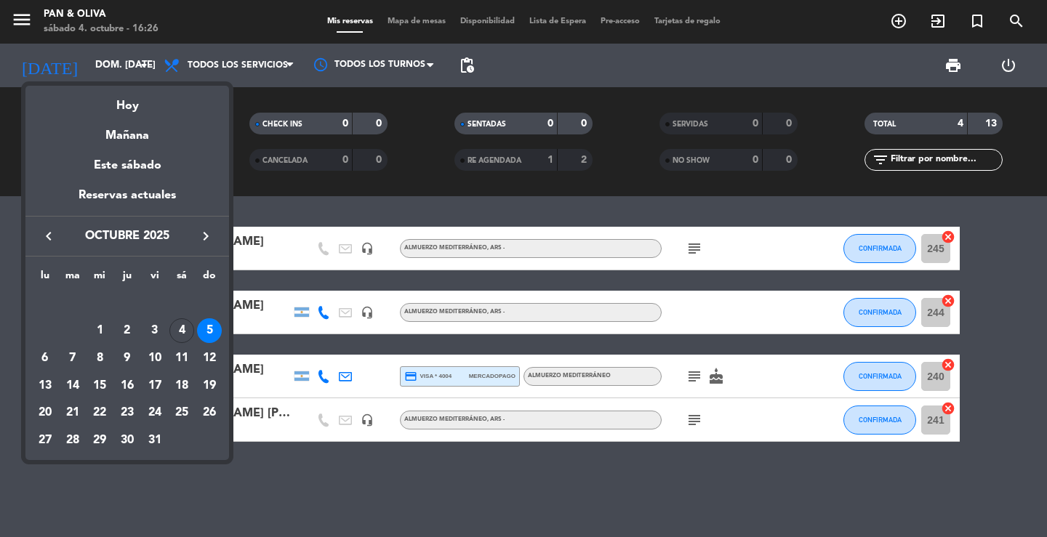
click at [273, 208] on div at bounding box center [523, 268] width 1047 height 537
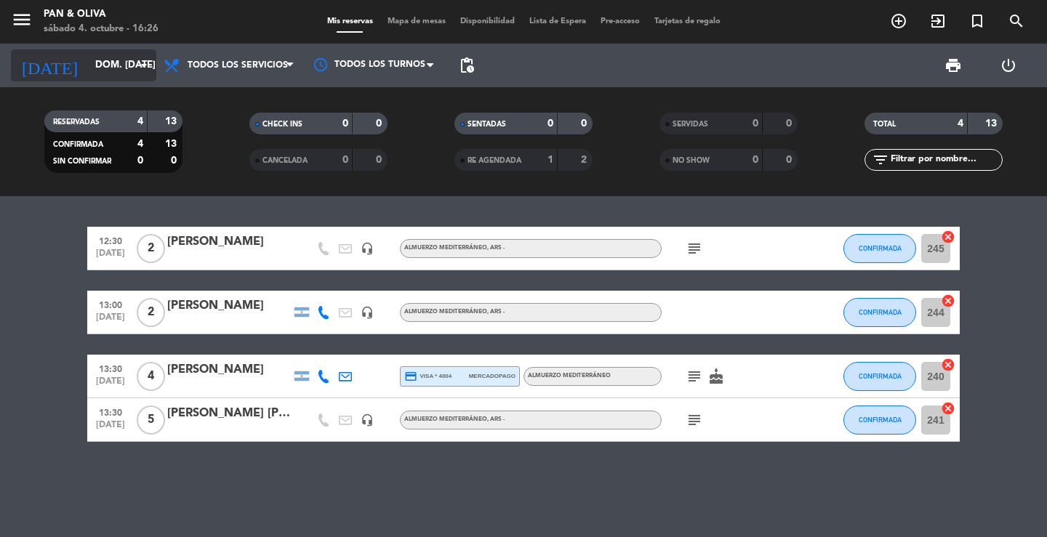
click at [88, 69] on input "dom. [DATE]" at bounding box center [152, 65] width 128 height 26
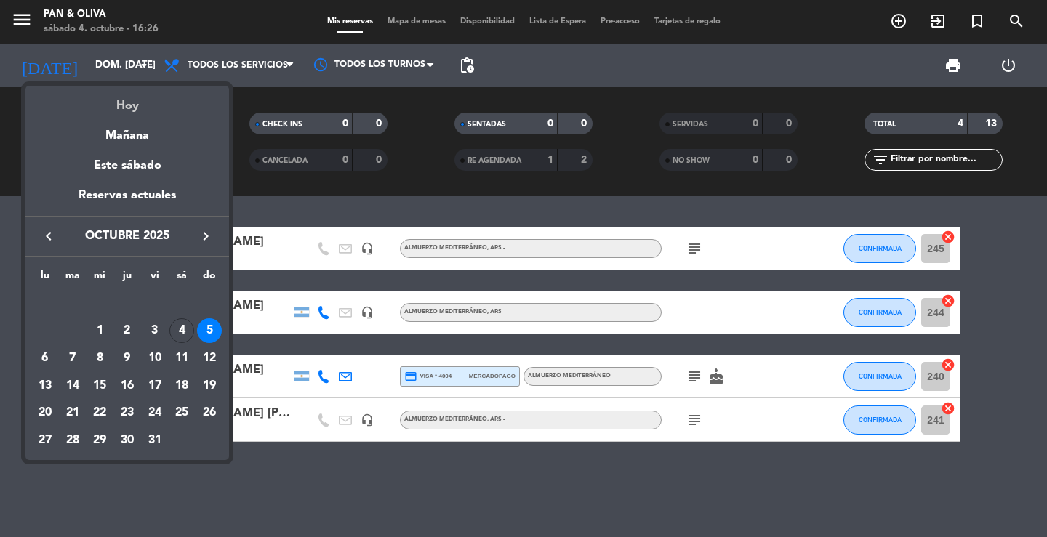
click at [129, 106] on div "Hoy" at bounding box center [126, 101] width 203 height 30
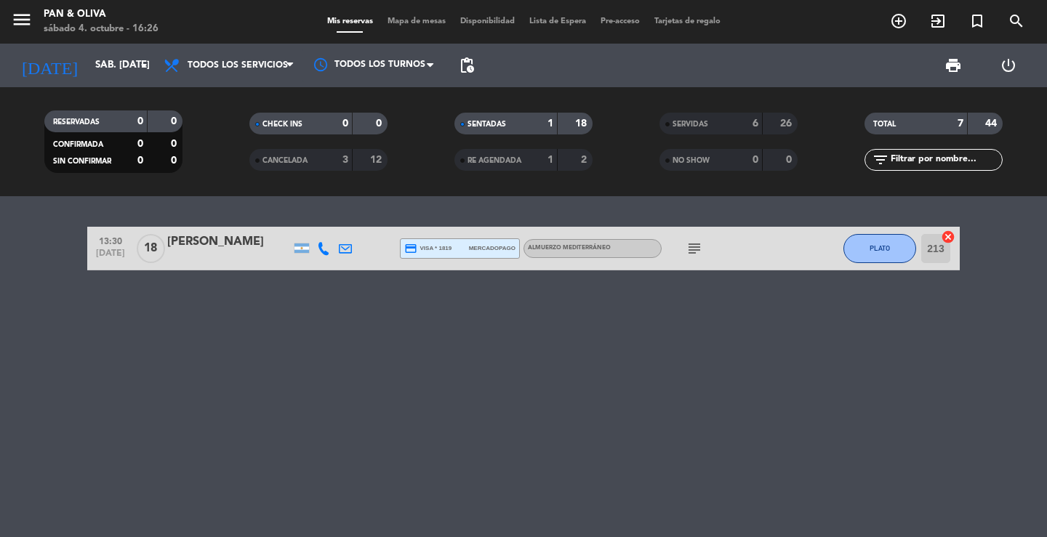
drag, startPoint x: 178, startPoint y: 208, endPoint x: 200, endPoint y: 214, distance: 22.6
click at [179, 208] on div "13:30 [DATE] [PERSON_NAME] credit_card visa * 1819 mercadopago Almuerzo Mediter…" at bounding box center [523, 366] width 1047 height 341
click at [690, 256] on icon "subject" at bounding box center [693, 248] width 17 height 17
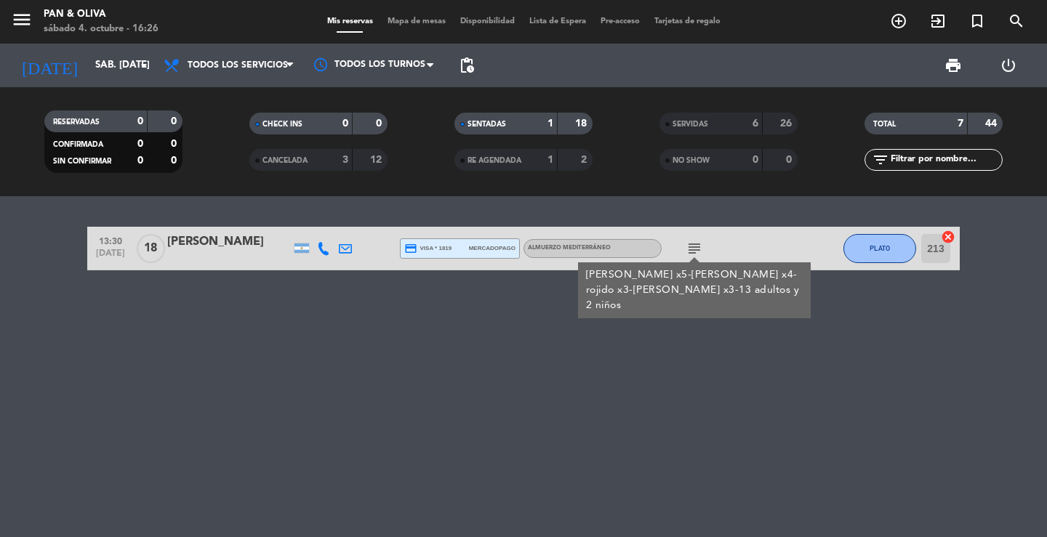
click at [257, 255] on div at bounding box center [229, 258] width 124 height 12
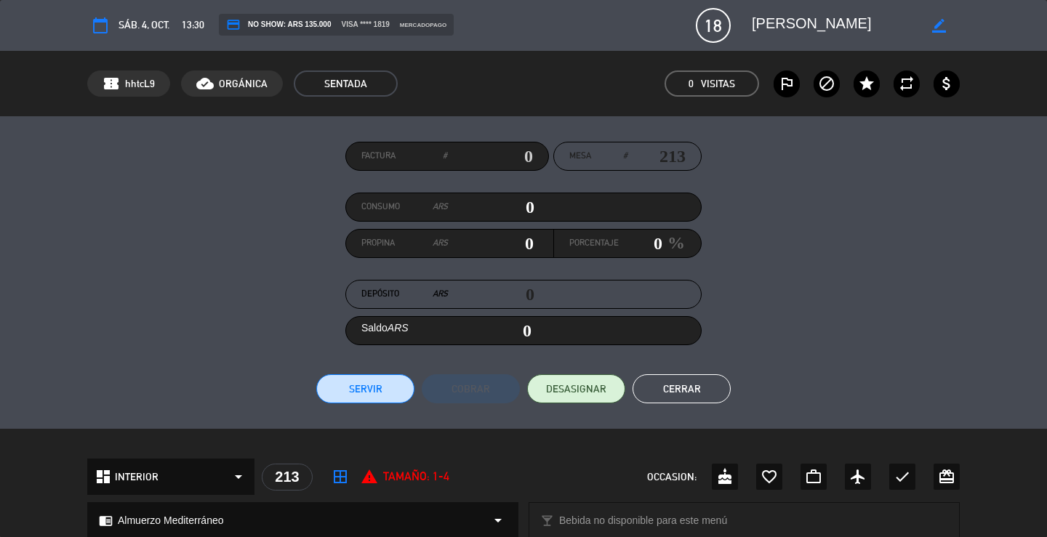
click at [666, 387] on button "Cerrar" at bounding box center [681, 388] width 98 height 29
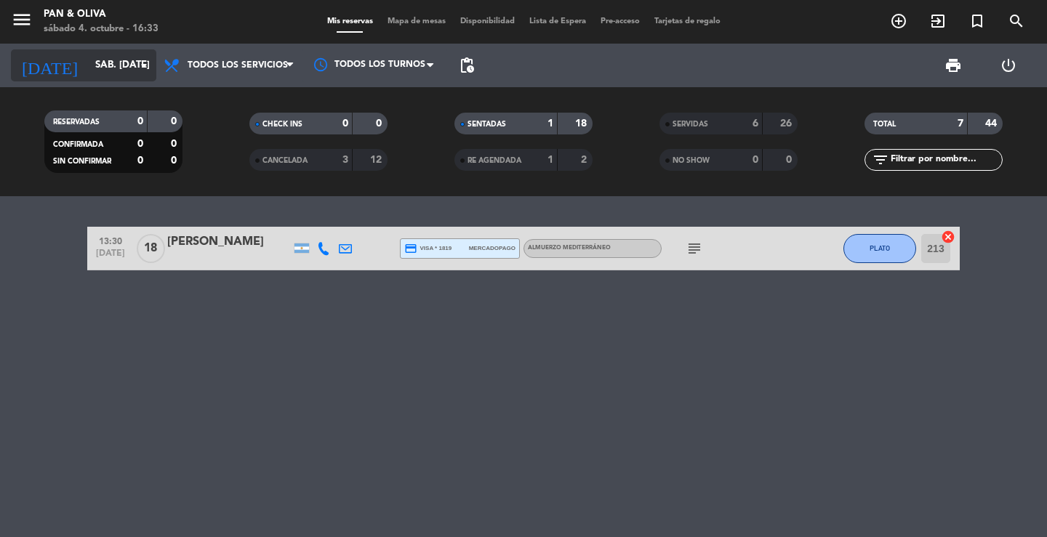
click at [114, 74] on input "sáb. [DATE]" at bounding box center [152, 65] width 128 height 26
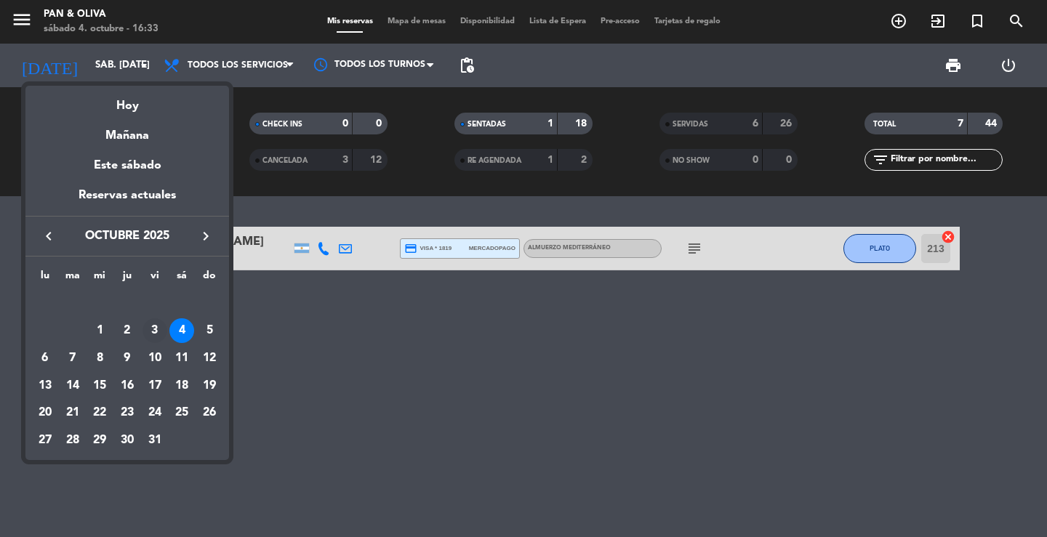
click at [160, 329] on div "3" at bounding box center [154, 330] width 25 height 25
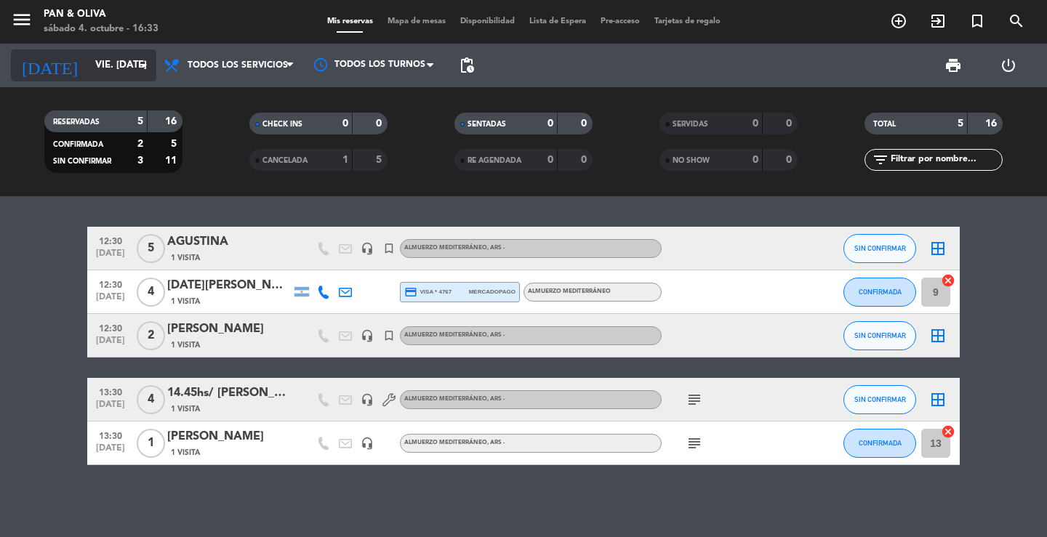
click at [117, 68] on input "vie. [DATE]" at bounding box center [152, 65] width 128 height 26
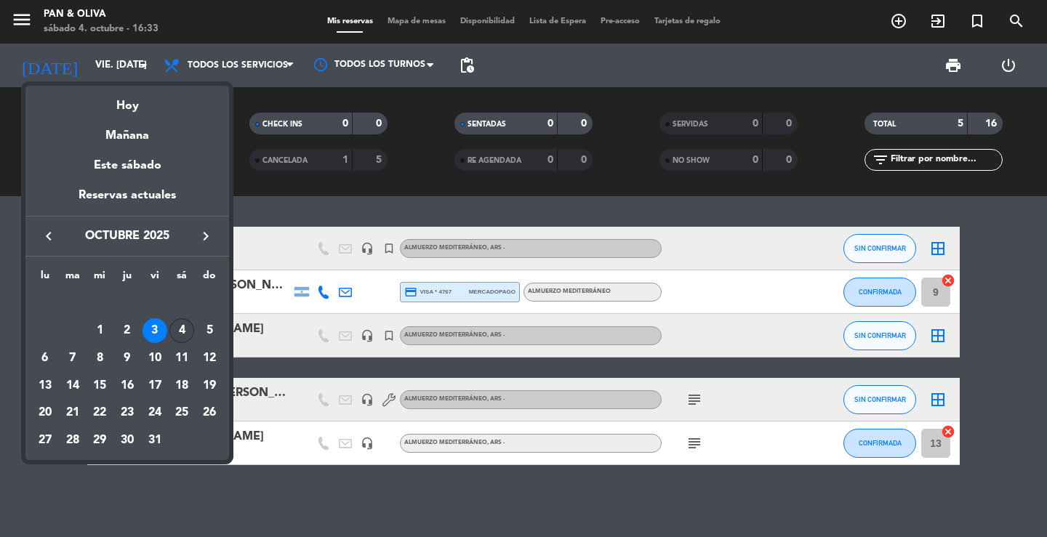
click at [181, 330] on div "4" at bounding box center [181, 330] width 25 height 25
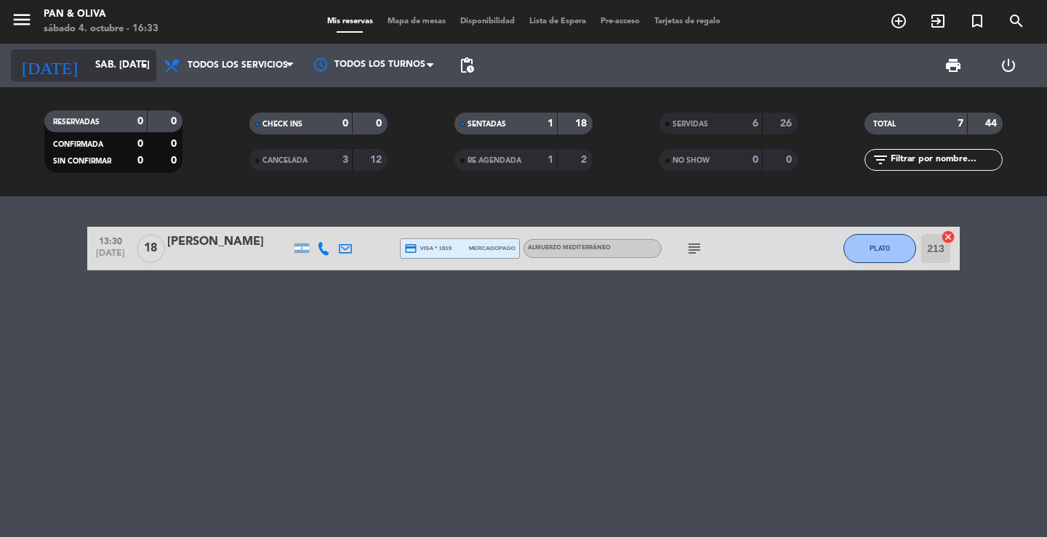
click at [120, 63] on input "sáb. [DATE]" at bounding box center [152, 65] width 128 height 26
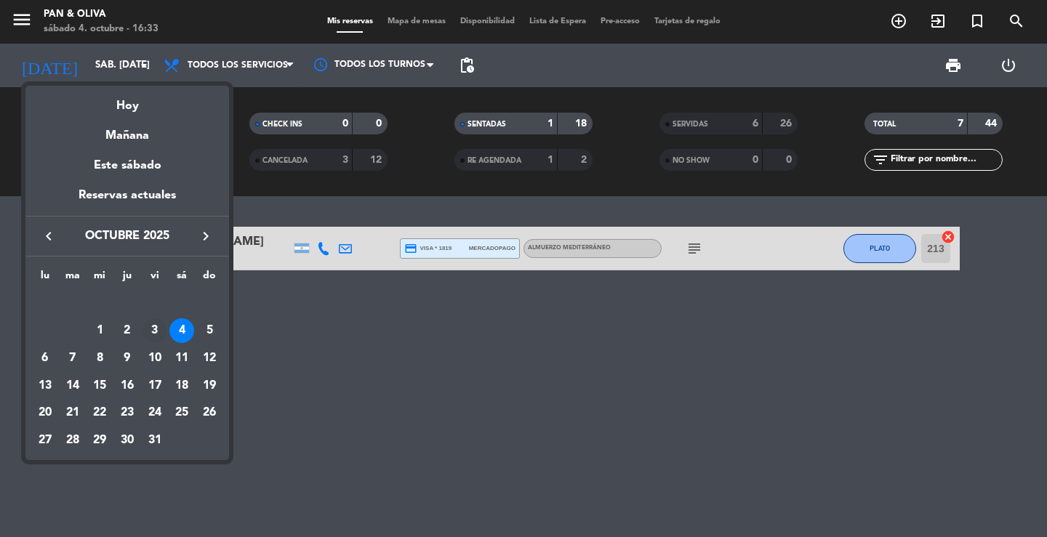
click at [158, 334] on div "3" at bounding box center [154, 330] width 25 height 25
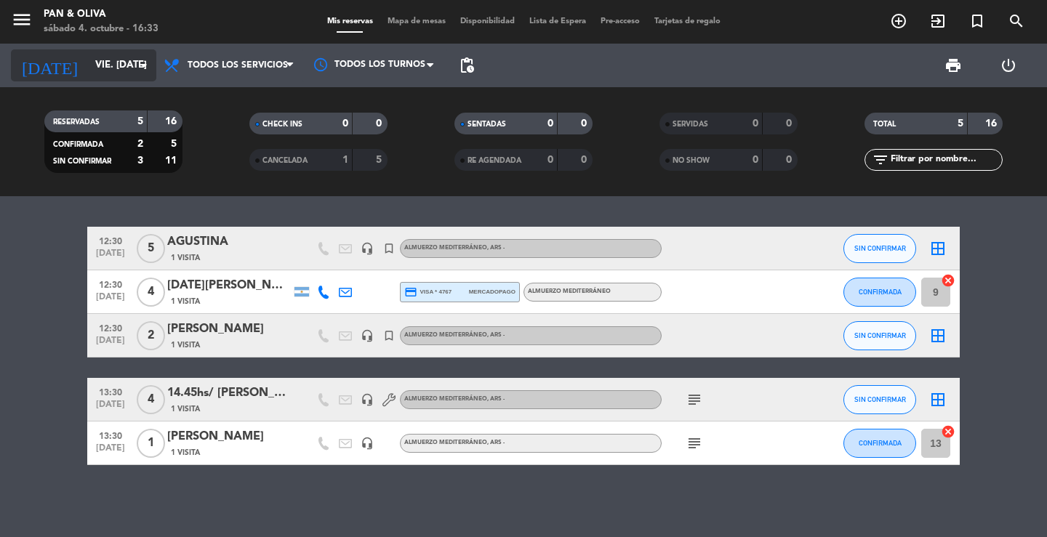
click at [95, 70] on input "vie. [DATE]" at bounding box center [152, 65] width 128 height 26
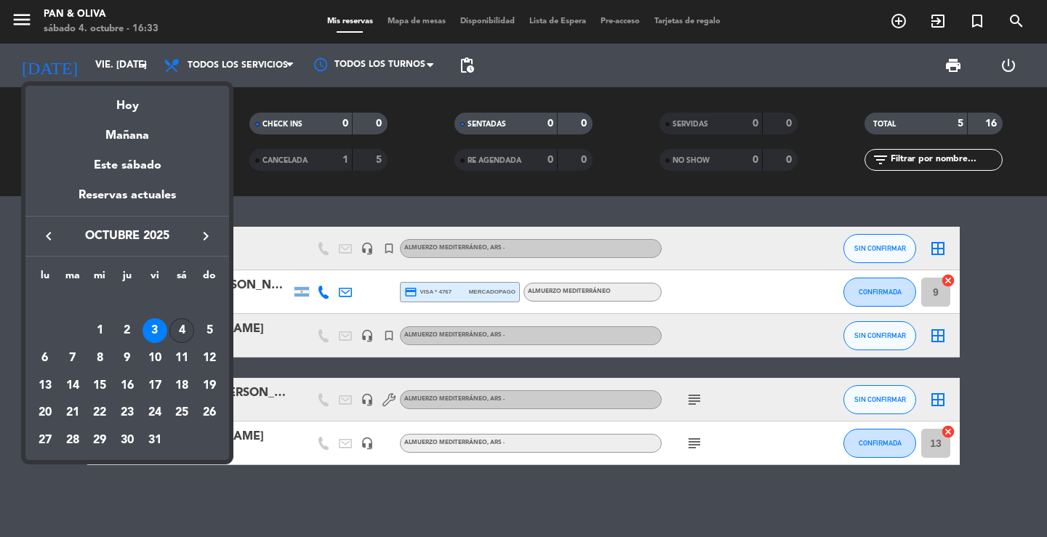
click at [177, 327] on div "4" at bounding box center [181, 330] width 25 height 25
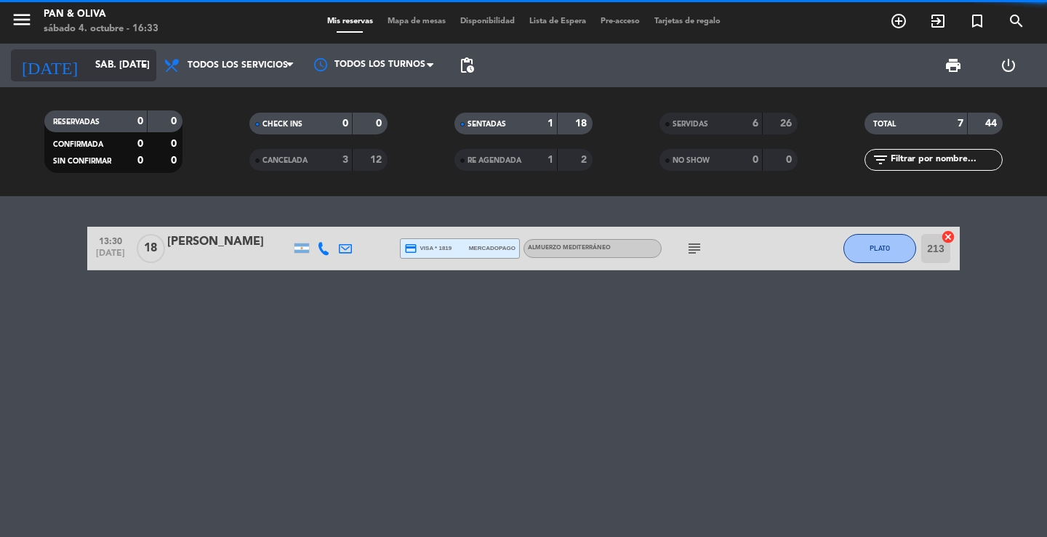
click at [112, 72] on input "sáb. [DATE]" at bounding box center [152, 65] width 128 height 26
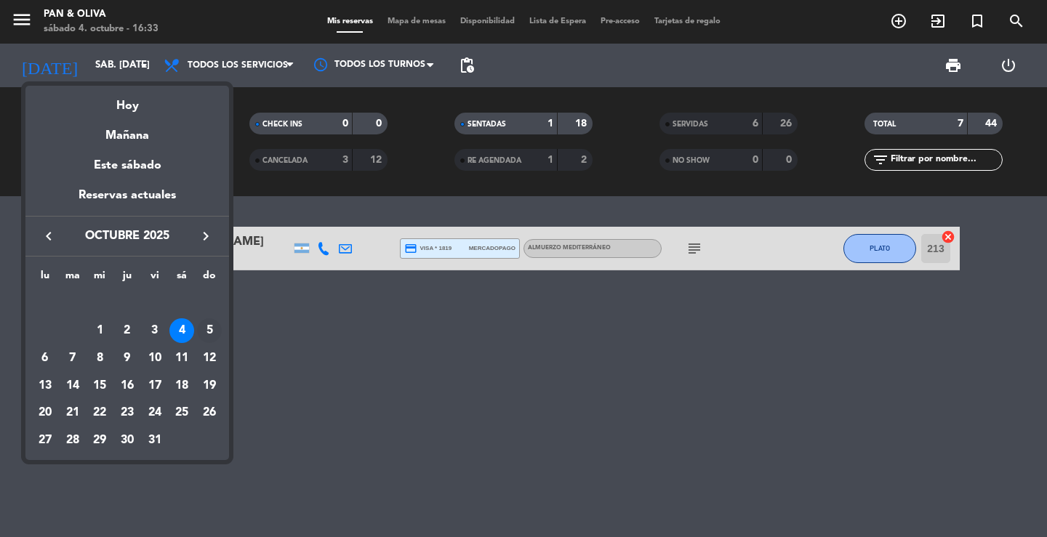
click at [213, 339] on div "5" at bounding box center [209, 330] width 25 height 25
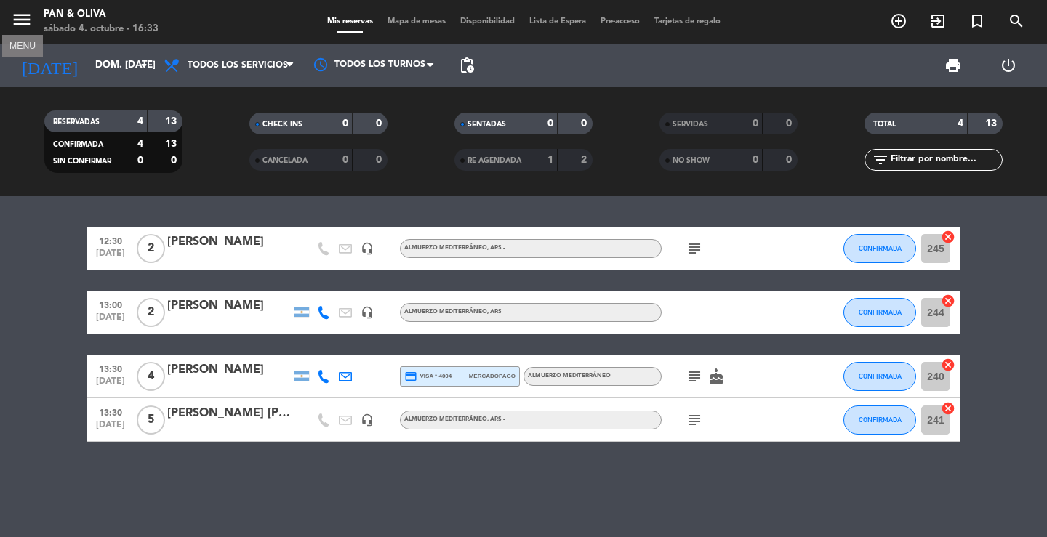
click at [13, 11] on icon "menu" at bounding box center [22, 20] width 22 height 22
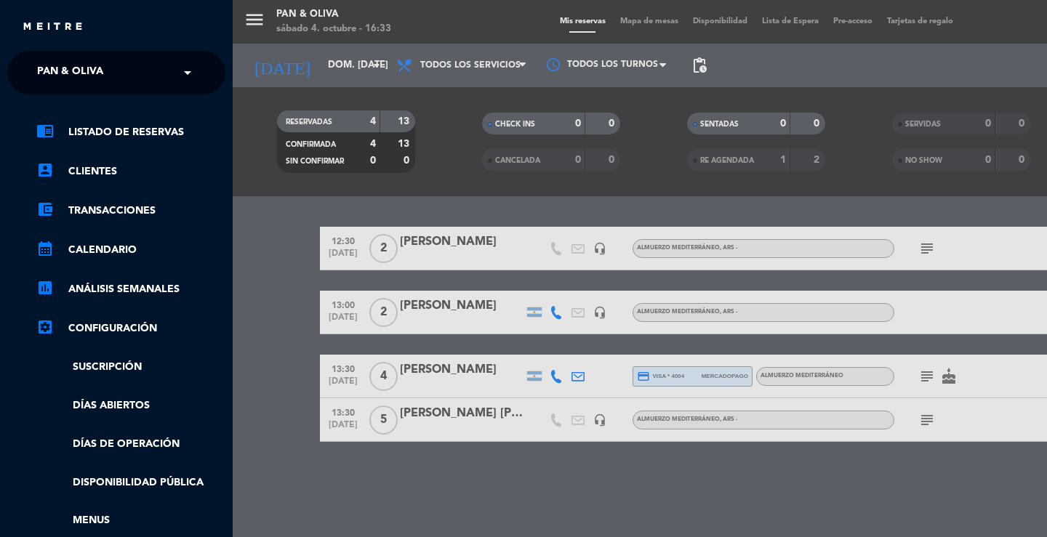
click at [50, 65] on span "Pan & Oliva" at bounding box center [70, 72] width 66 height 31
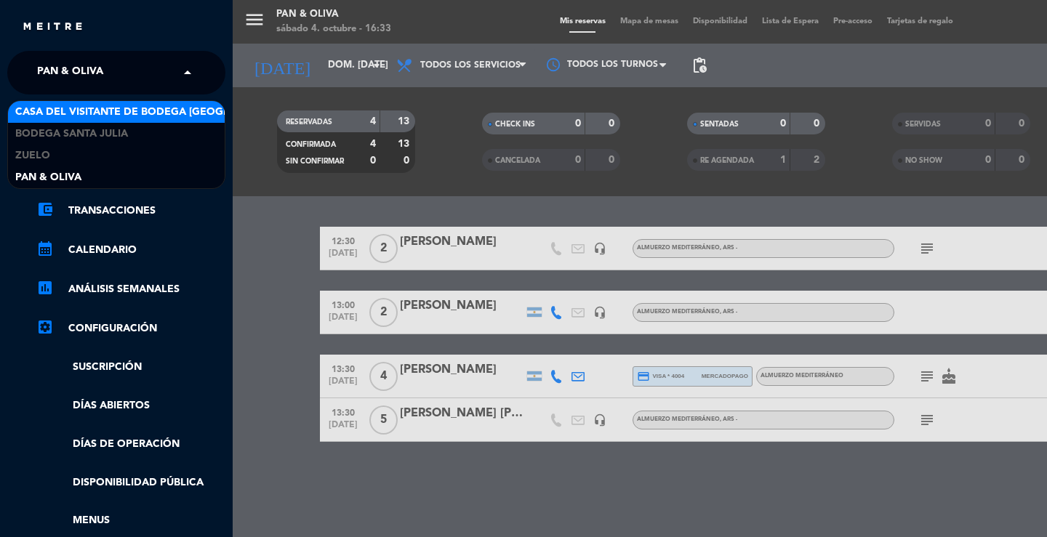
click at [61, 105] on span "Casa del Visitante de Bodega [GEOGRAPHIC_DATA][PERSON_NAME]" at bounding box center [198, 112] width 366 height 17
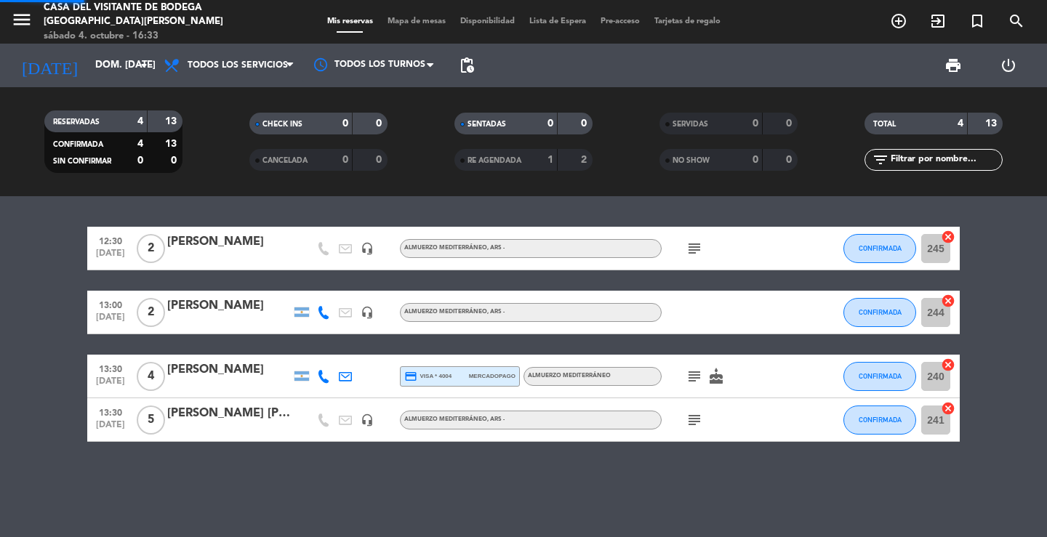
click at [497, 203] on div "12:30 [DATE] 2 [PERSON_NAME] headset_mic Almuerzo Mediterráneo , ARS - subject …" at bounding box center [523, 366] width 1047 height 341
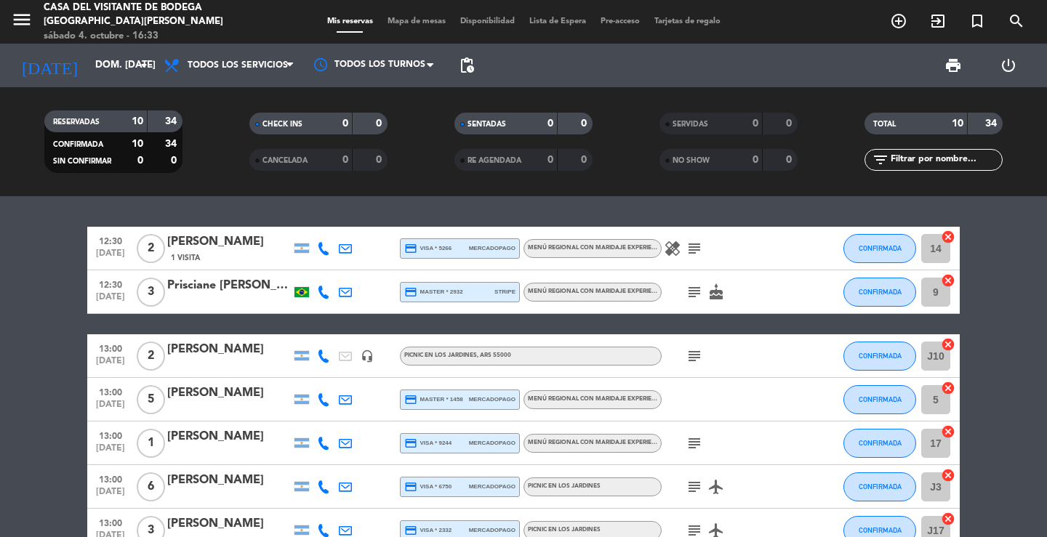
click at [738, 58] on div "print power_settings_new" at bounding box center [758, 66] width 555 height 44
click at [88, 70] on input "dom. [DATE]" at bounding box center [152, 65] width 128 height 26
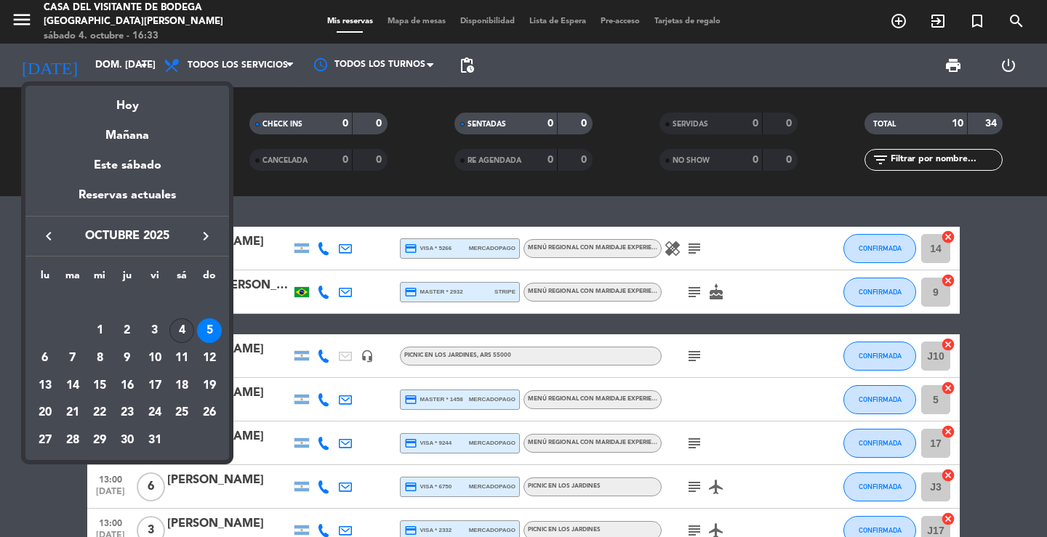
click at [180, 326] on div "4" at bounding box center [181, 330] width 25 height 25
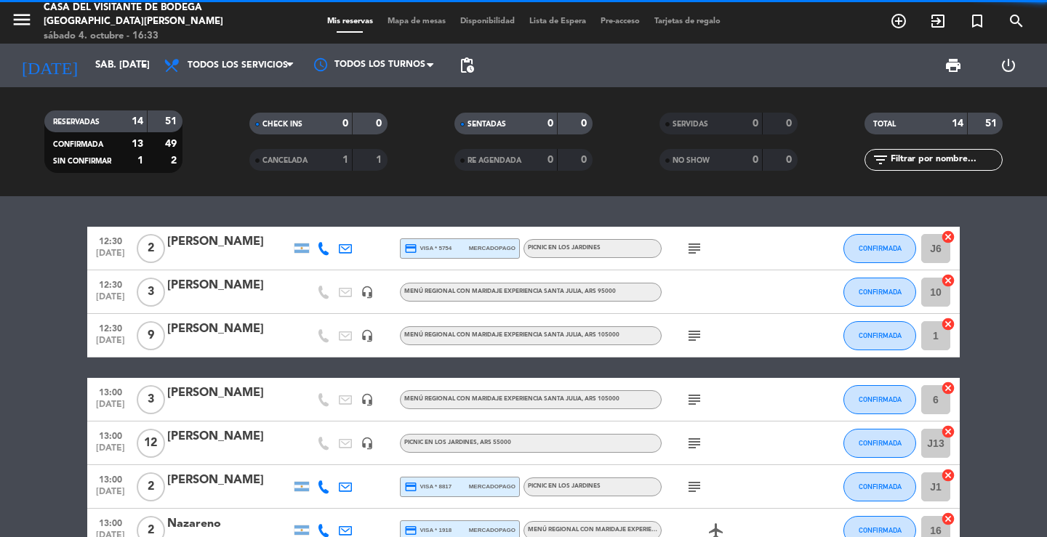
click at [717, 199] on div "12:30 [DATE] 2 [PERSON_NAME] credit_card visa * 5754 mercadopago Picnic en los …" at bounding box center [523, 366] width 1047 height 341
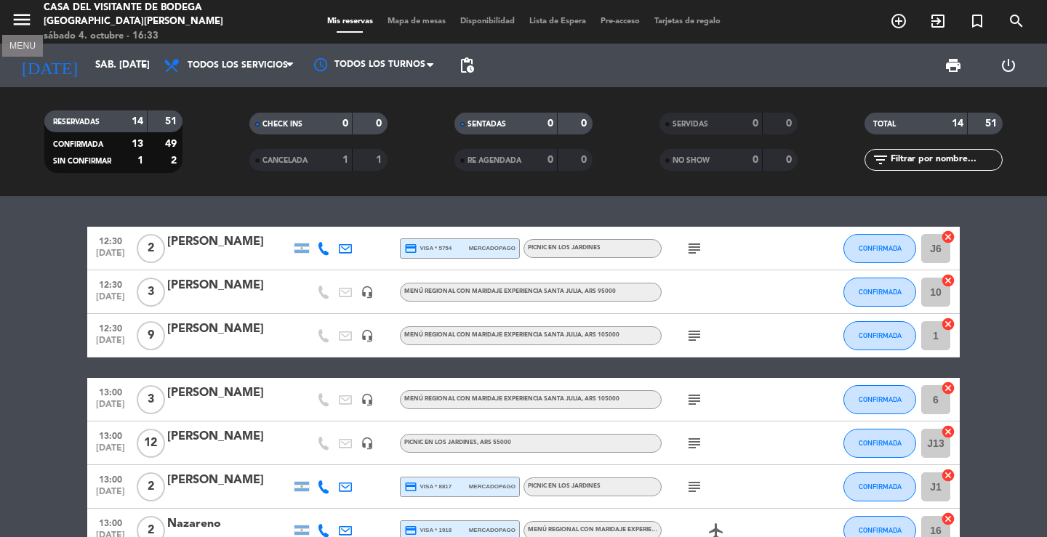
click at [13, 24] on icon "menu" at bounding box center [22, 20] width 22 height 22
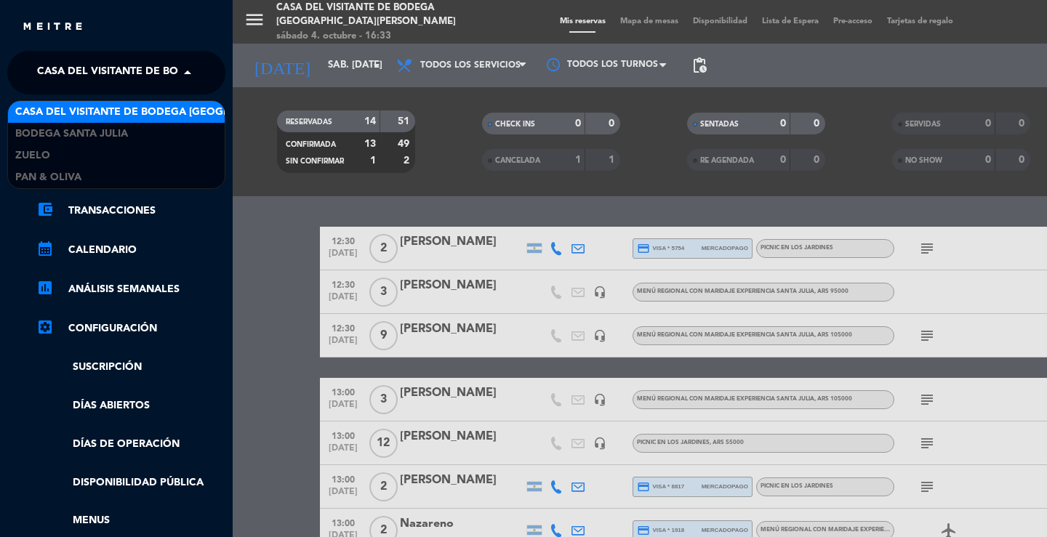
click at [59, 68] on span "Casa del Visitante de Bodega [GEOGRAPHIC_DATA][PERSON_NAME]" at bounding box center [220, 72] width 366 height 31
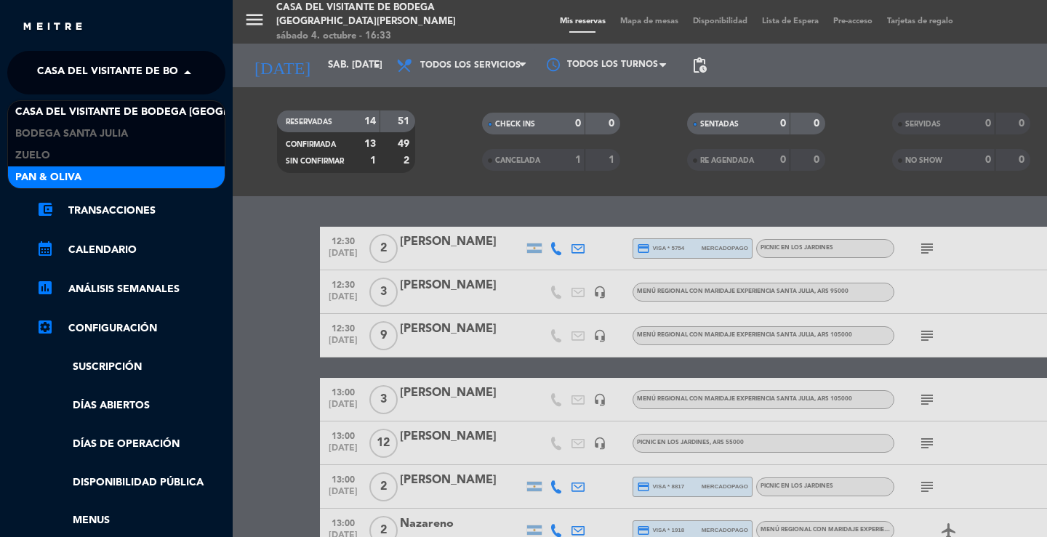
click at [76, 175] on span "Pan & Oliva" at bounding box center [48, 177] width 66 height 17
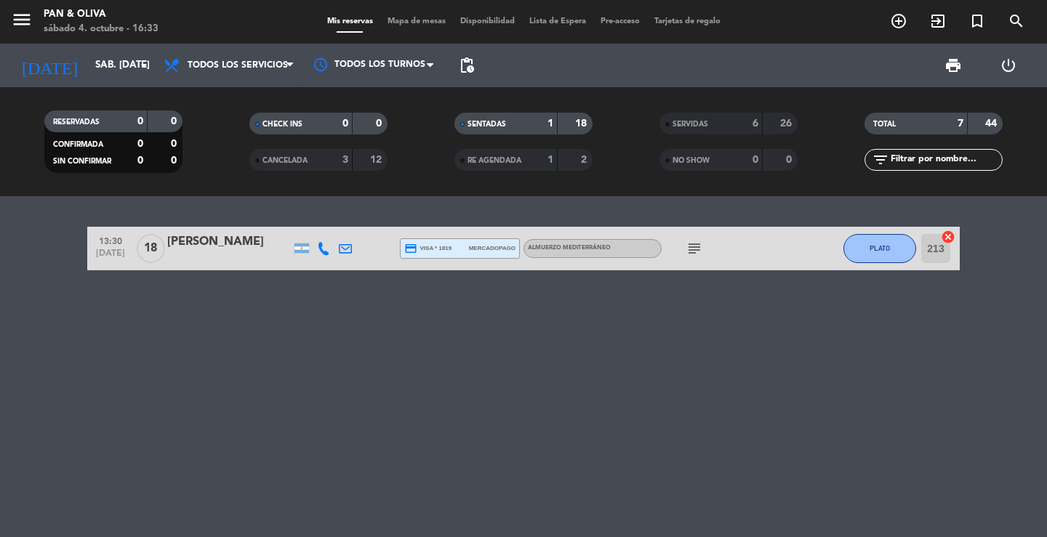
click at [745, 129] on div "6" at bounding box center [744, 124] width 29 height 17
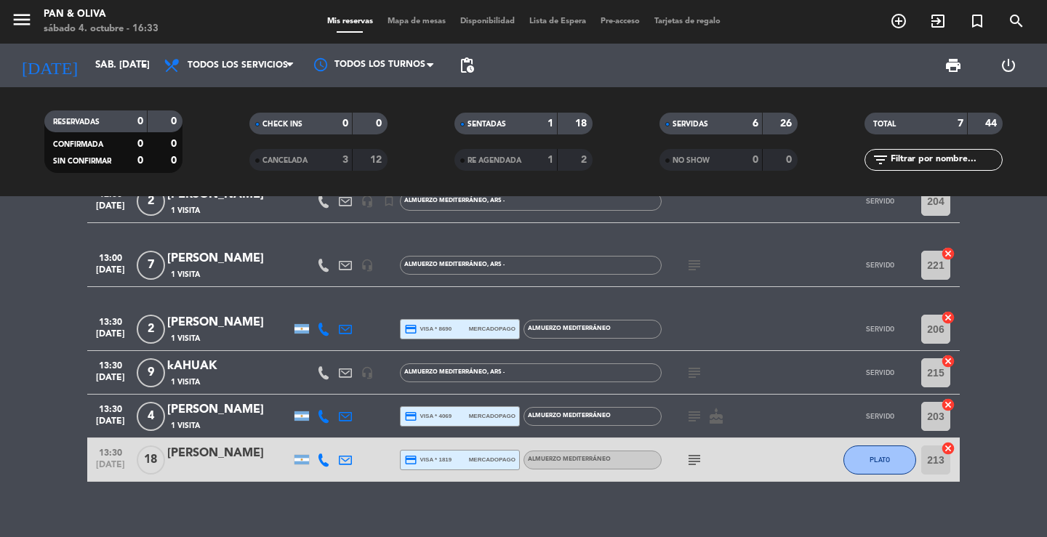
scroll to position [108, 0]
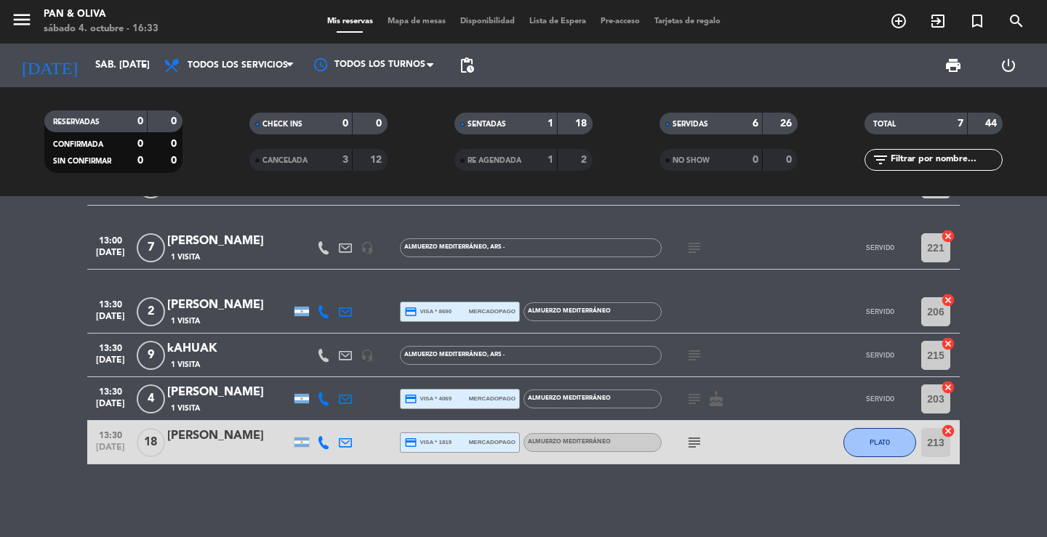
click at [690, 444] on icon "subject" at bounding box center [693, 442] width 17 height 17
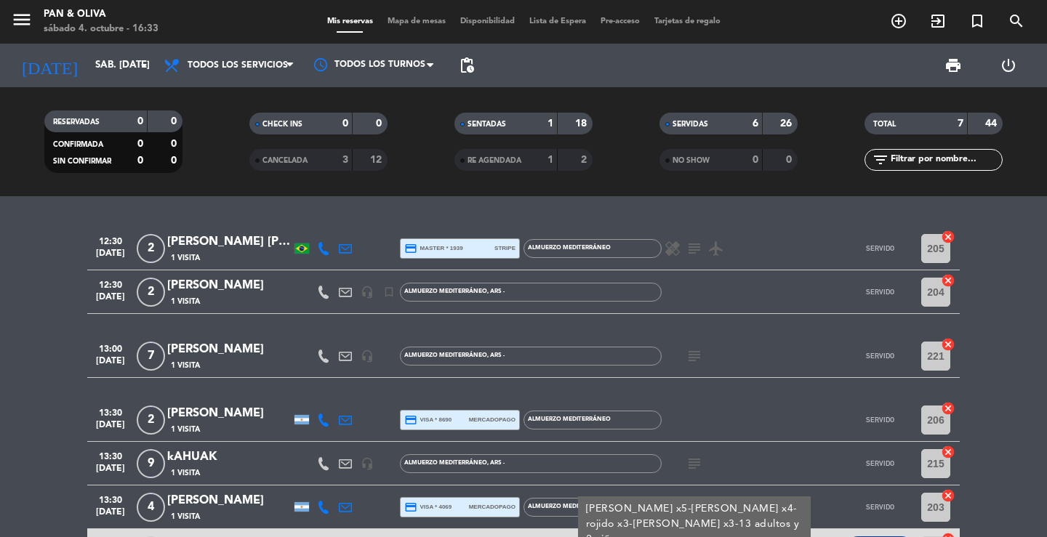
scroll to position [73, 0]
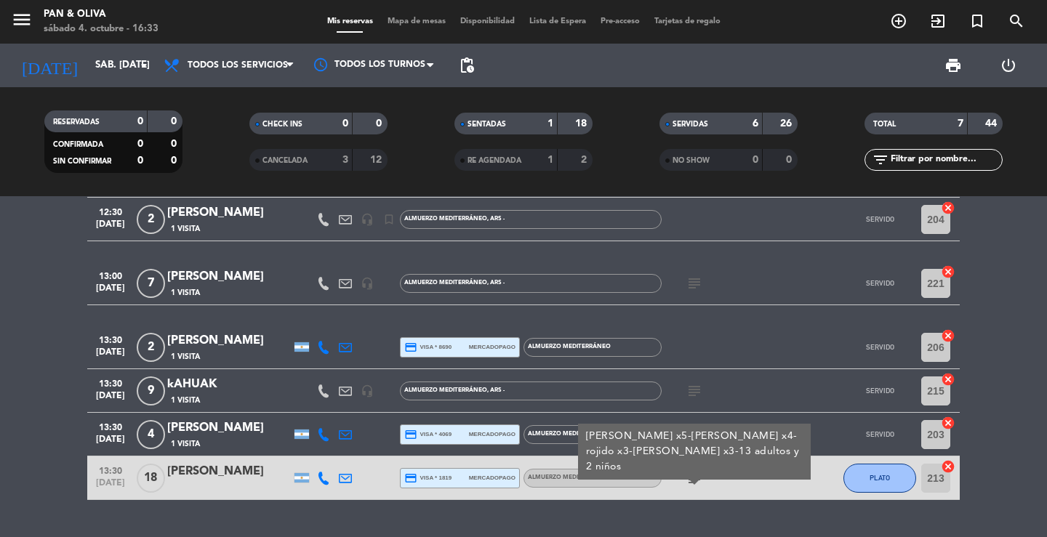
click at [692, 479] on icon "subject" at bounding box center [693, 477] width 17 height 17
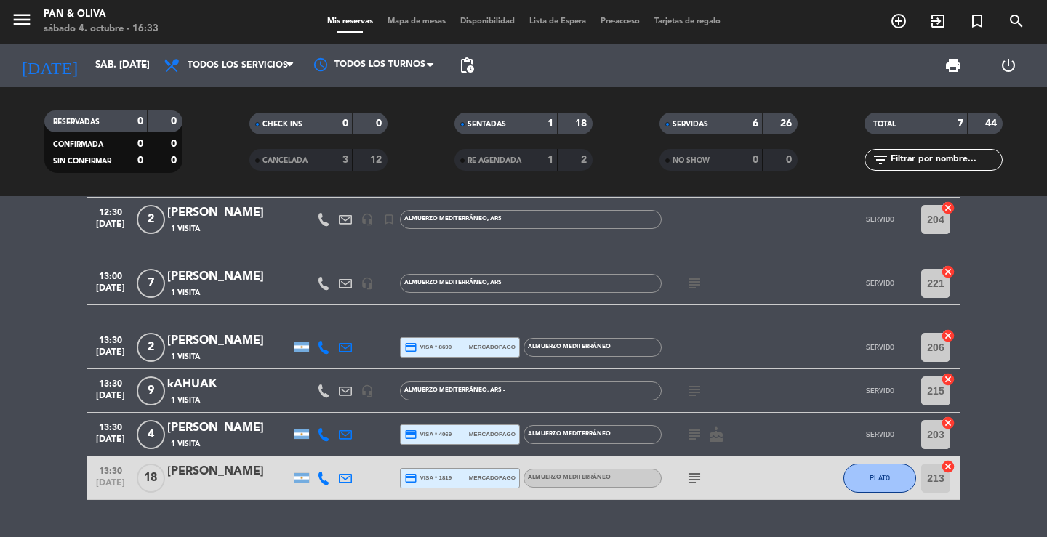
click at [718, 121] on div "SERVIDAS" at bounding box center [696, 124] width 67 height 17
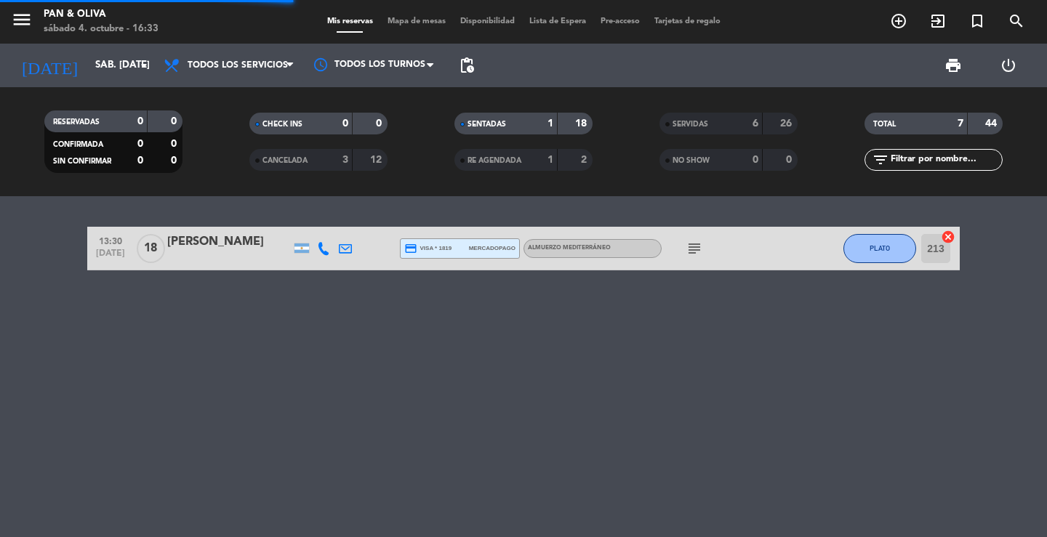
scroll to position [0, 0]
click at [653, 336] on div "13:30 [DATE] [PERSON_NAME] credit_card visa * 1819 mercadopago Almuerzo Mediter…" at bounding box center [523, 366] width 1047 height 341
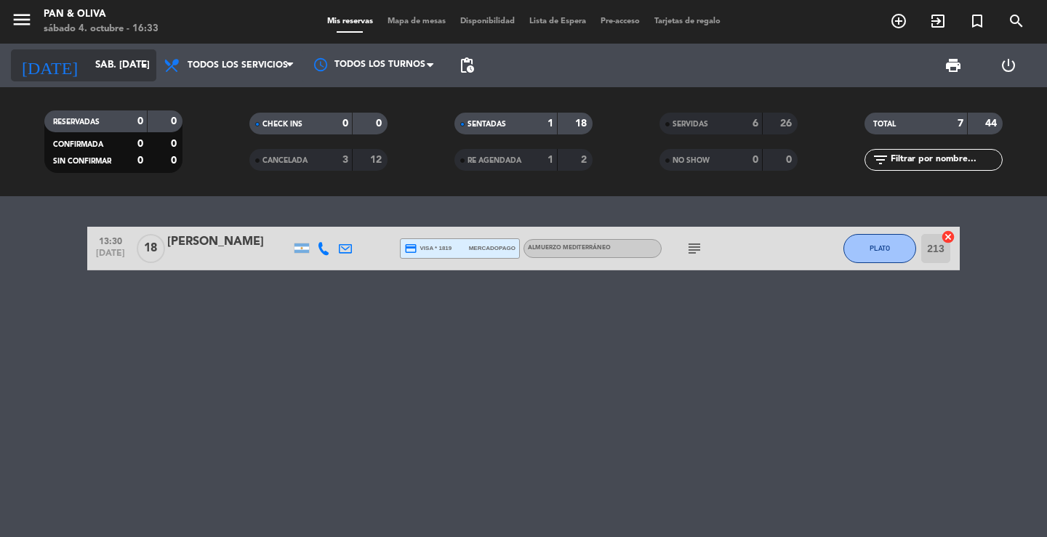
click at [88, 59] on input "sáb. [DATE]" at bounding box center [152, 65] width 128 height 26
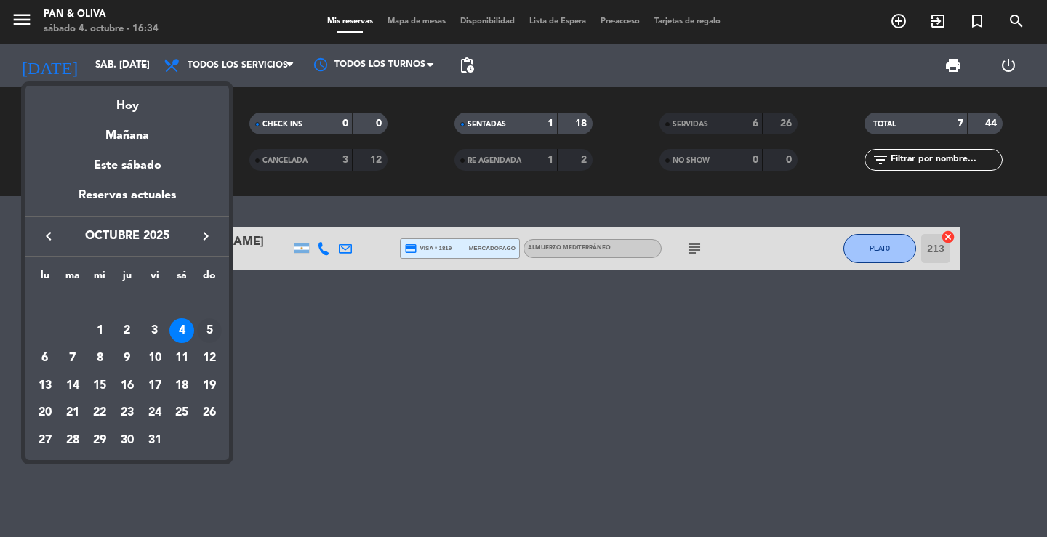
click at [207, 330] on div "5" at bounding box center [209, 330] width 25 height 25
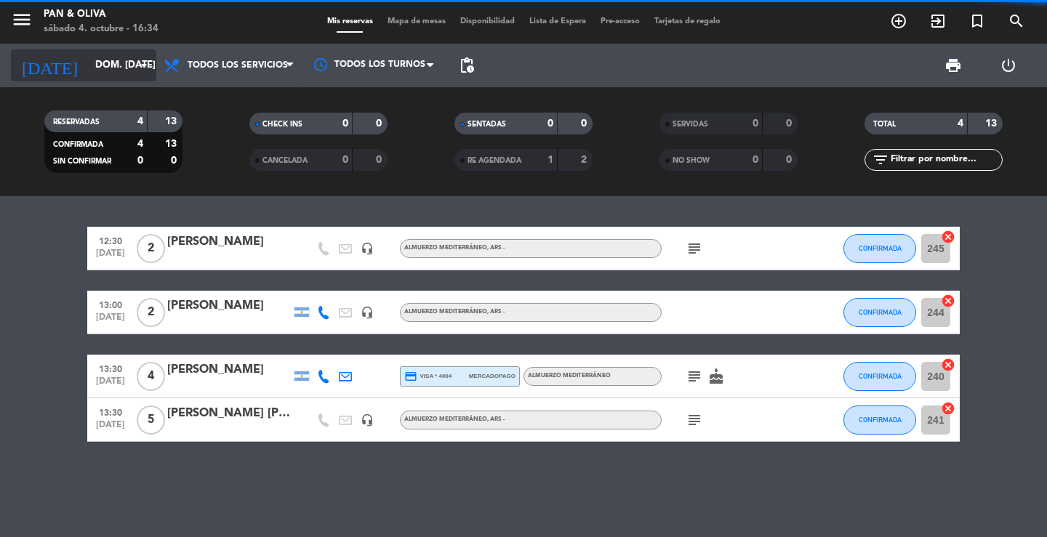
click at [106, 62] on input "dom. [DATE]" at bounding box center [152, 65] width 128 height 26
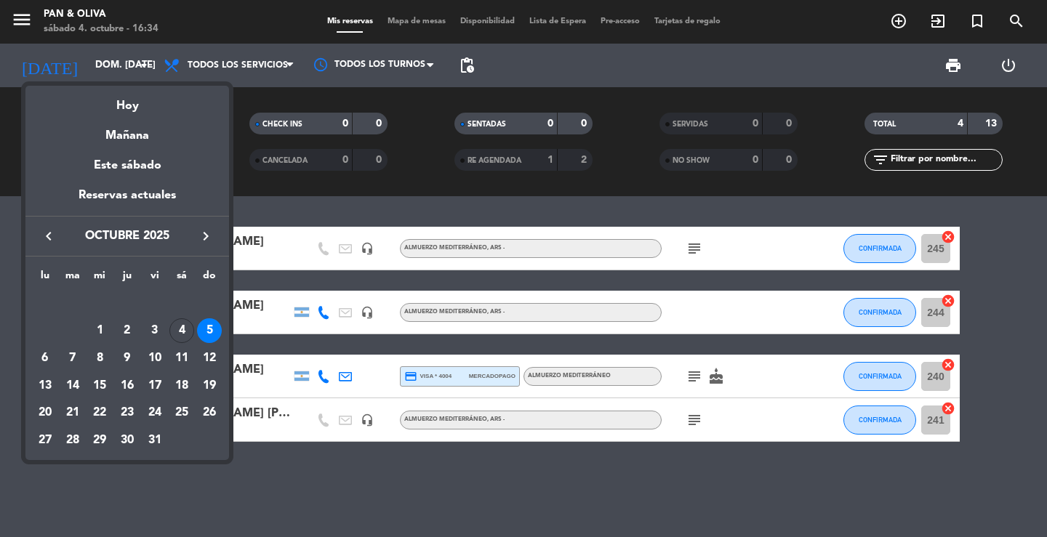
click at [431, 522] on div at bounding box center [523, 268] width 1047 height 537
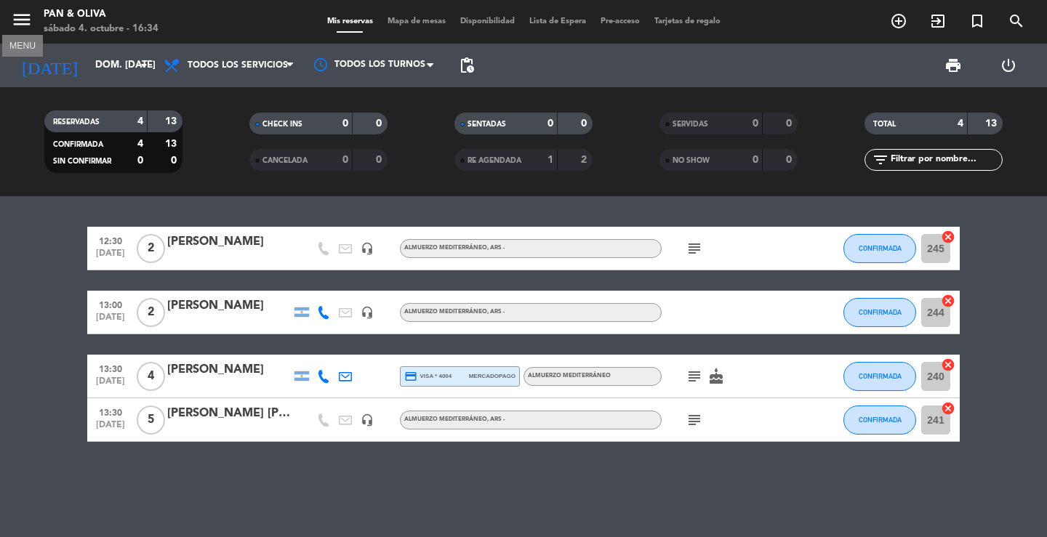
drag, startPoint x: 24, startPoint y: 23, endPoint x: 83, endPoint y: 65, distance: 72.8
click at [24, 25] on icon "menu" at bounding box center [22, 20] width 22 height 22
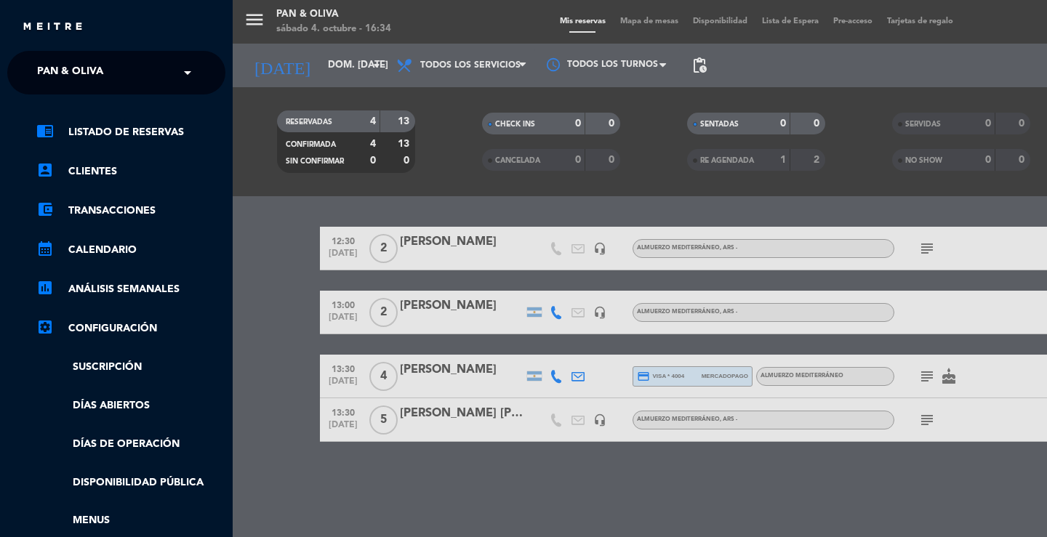
click at [84, 67] on span "Pan & Oliva" at bounding box center [70, 72] width 66 height 31
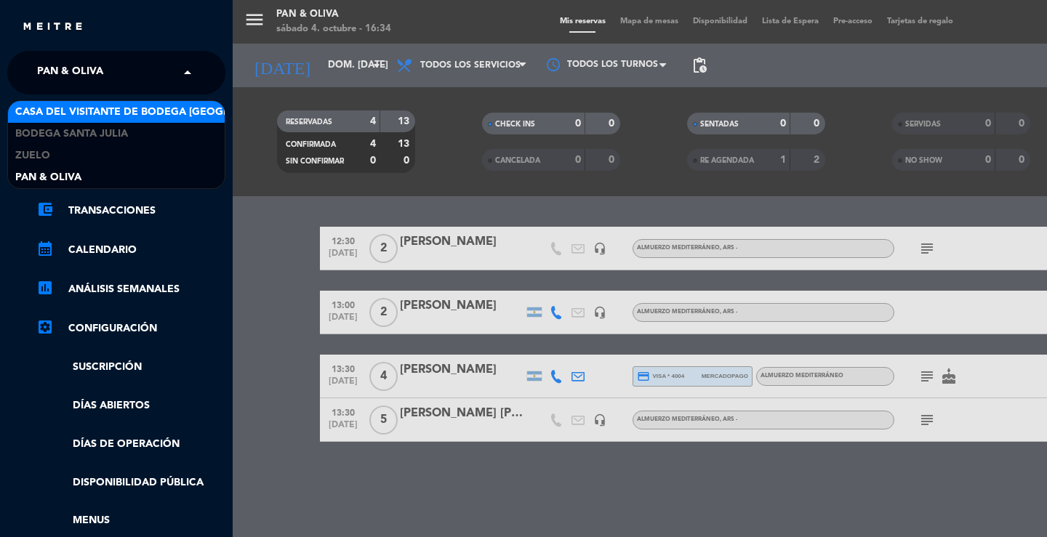
drag, startPoint x: 104, startPoint y: 105, endPoint x: 121, endPoint y: 116, distance: 20.4
click at [107, 106] on span "Casa del Visitante de Bodega [GEOGRAPHIC_DATA][PERSON_NAME]" at bounding box center [198, 112] width 366 height 17
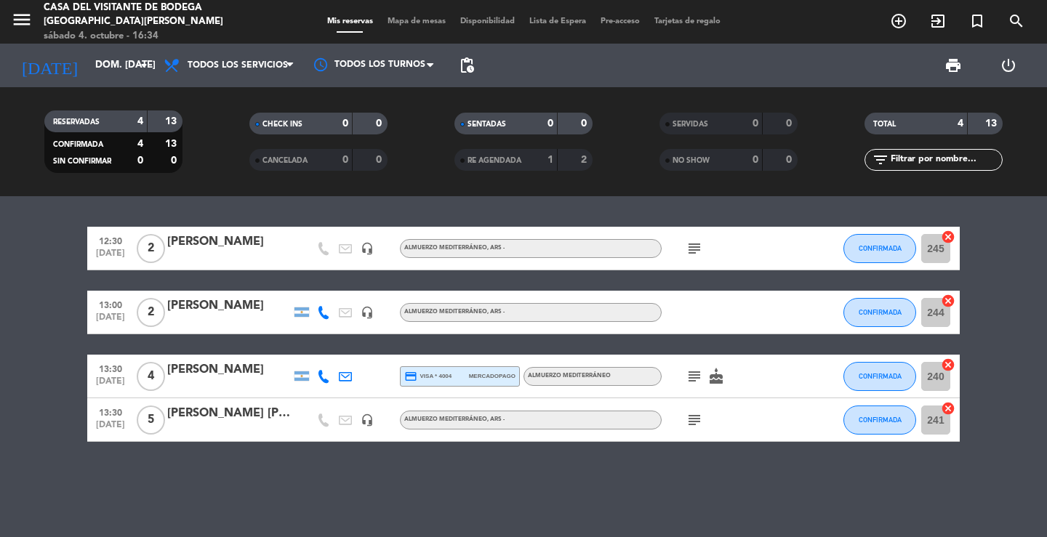
click at [496, 213] on div "12:30 [DATE] 2 [PERSON_NAME] headset_mic Almuerzo Mediterráneo , ARS - subject …" at bounding box center [523, 366] width 1047 height 341
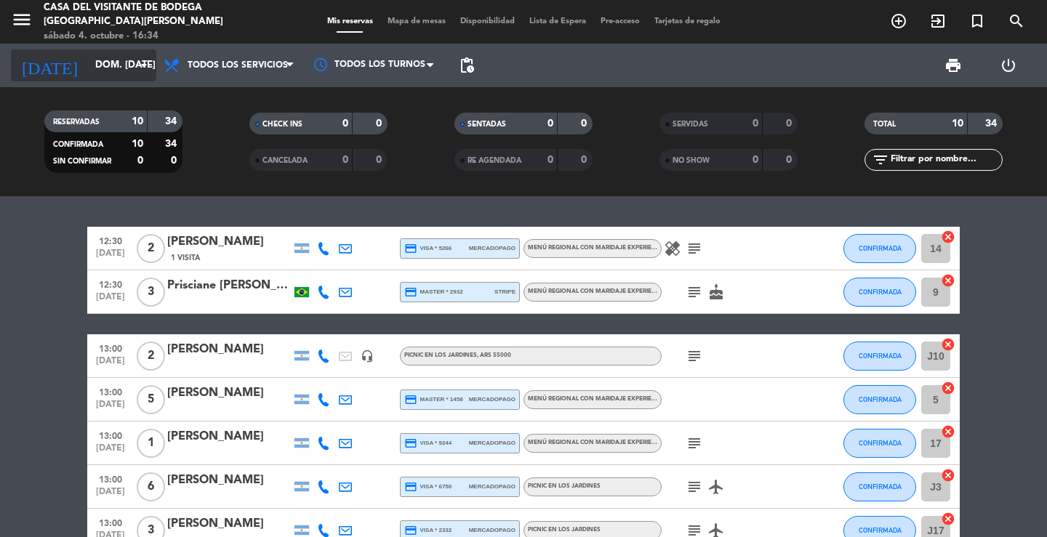
click at [121, 61] on input "dom. [DATE]" at bounding box center [152, 65] width 128 height 26
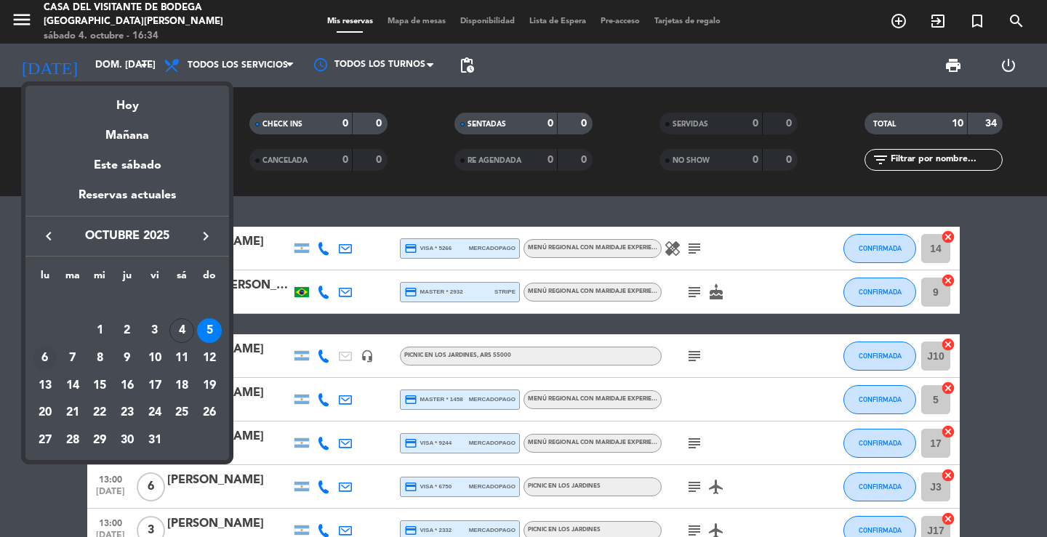
click at [43, 361] on div "6" at bounding box center [45, 358] width 25 height 25
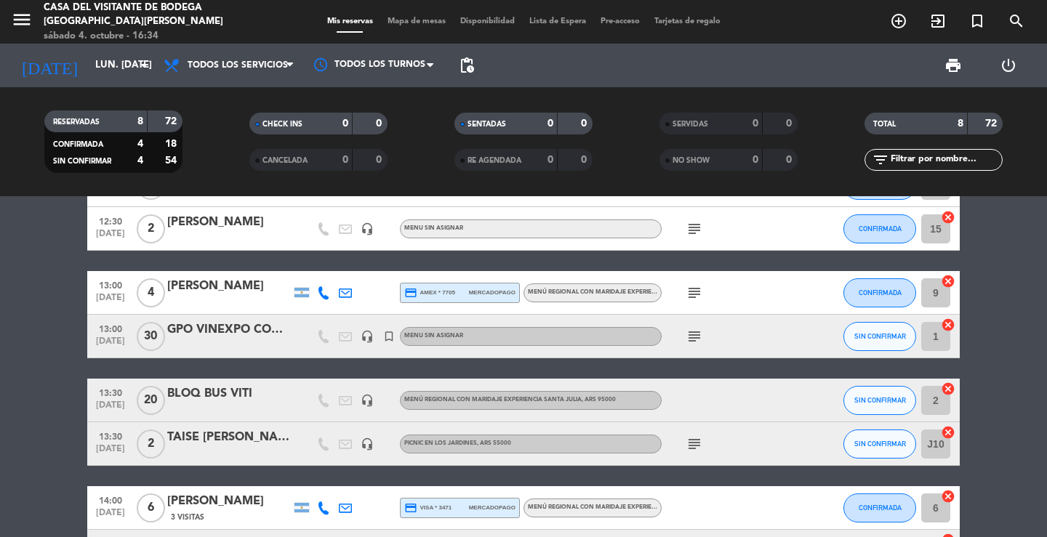
scroll to position [145, 0]
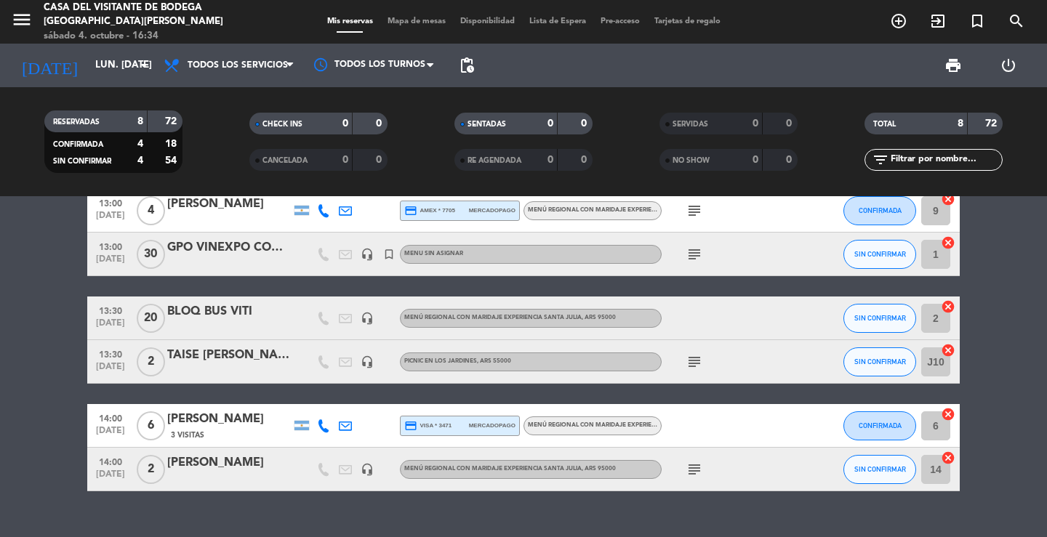
click at [235, 477] on div at bounding box center [229, 479] width 124 height 12
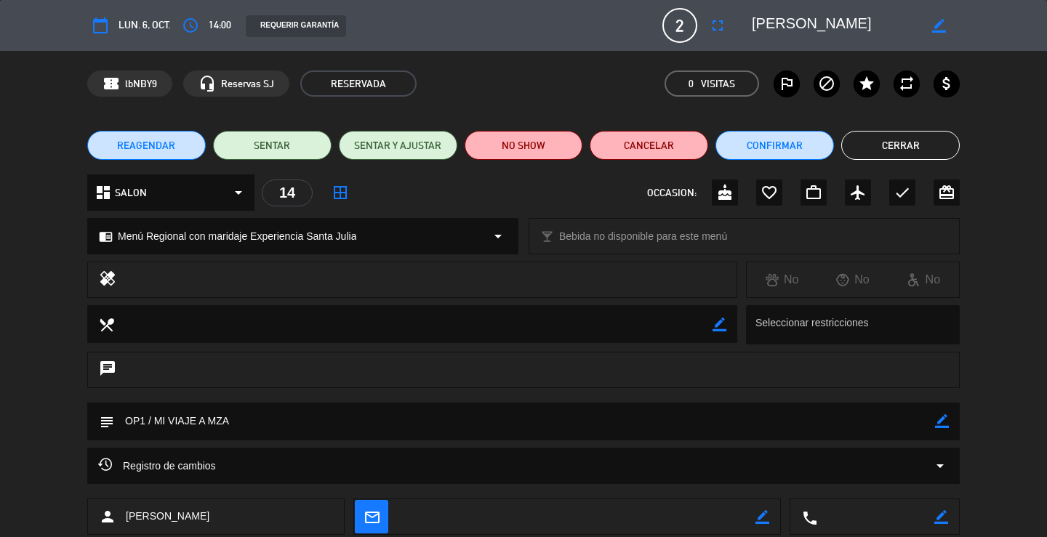
click at [924, 129] on div "REAGENDAR SENTAR SENTAR Y AJUSTAR NO SHOW Cancelar Confirmar Cerrar" at bounding box center [523, 145] width 1047 height 58
drag, startPoint x: 919, startPoint y: 139, endPoint x: 911, endPoint y: 150, distance: 13.5
click at [919, 140] on button "Cerrar" at bounding box center [900, 145] width 118 height 29
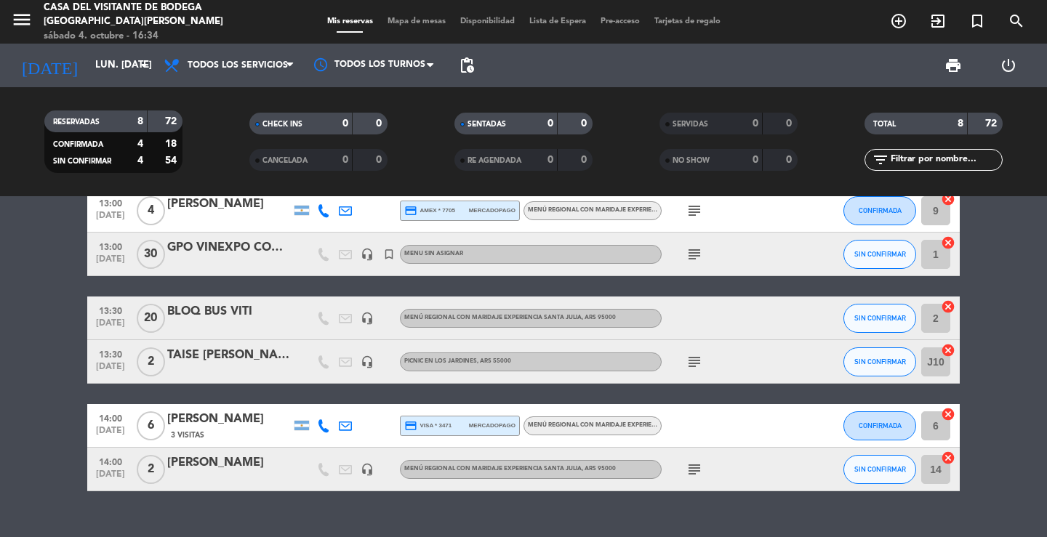
click at [706, 467] on div "subject" at bounding box center [726, 469] width 131 height 43
click at [698, 467] on icon "subject" at bounding box center [693, 469] width 17 height 17
click at [695, 366] on icon "subject" at bounding box center [693, 361] width 17 height 17
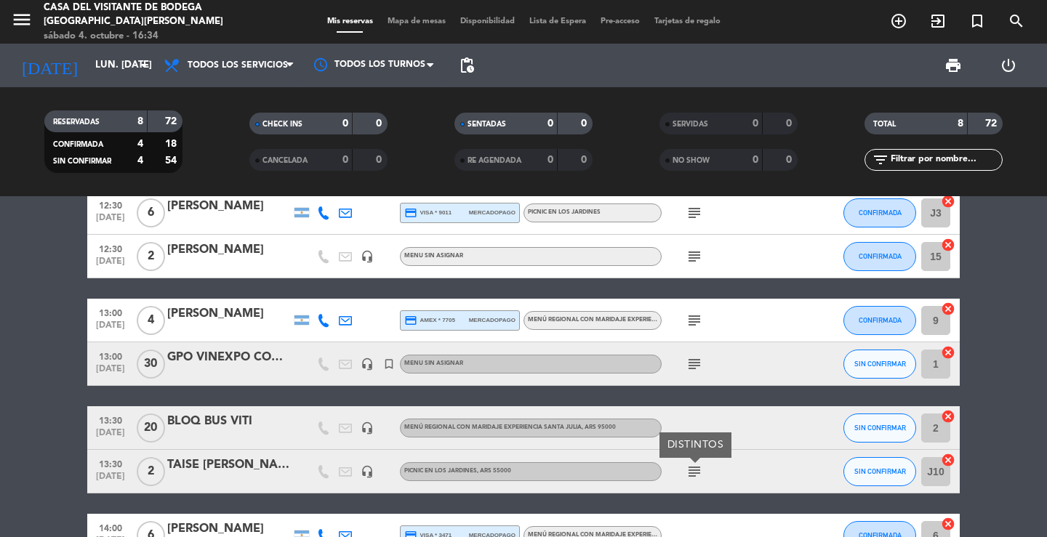
scroll to position [0, 0]
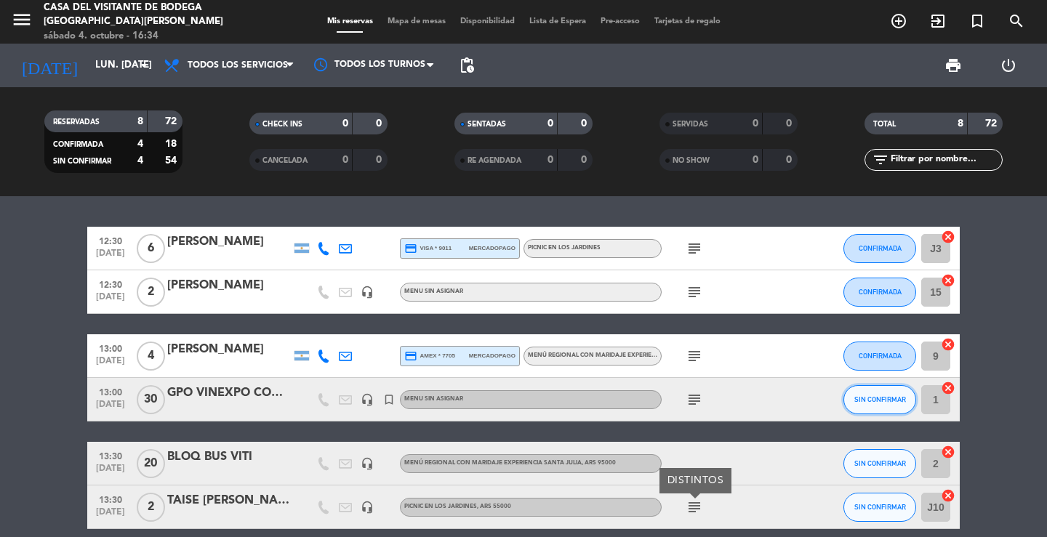
click at [863, 408] on button "SIN CONFIRMAR" at bounding box center [879, 399] width 73 height 29
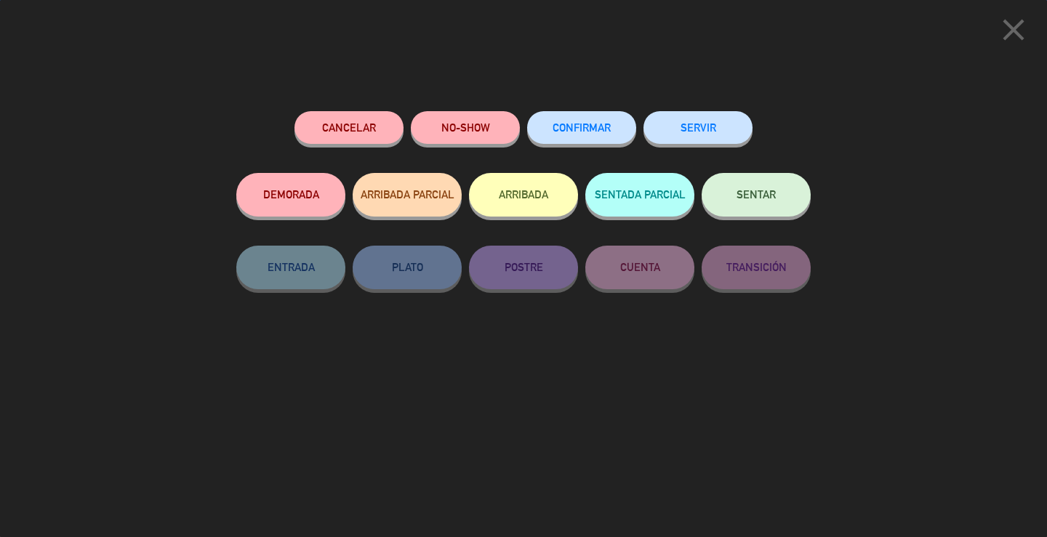
click at [625, 142] on button "CONFIRMAR" at bounding box center [581, 127] width 109 height 33
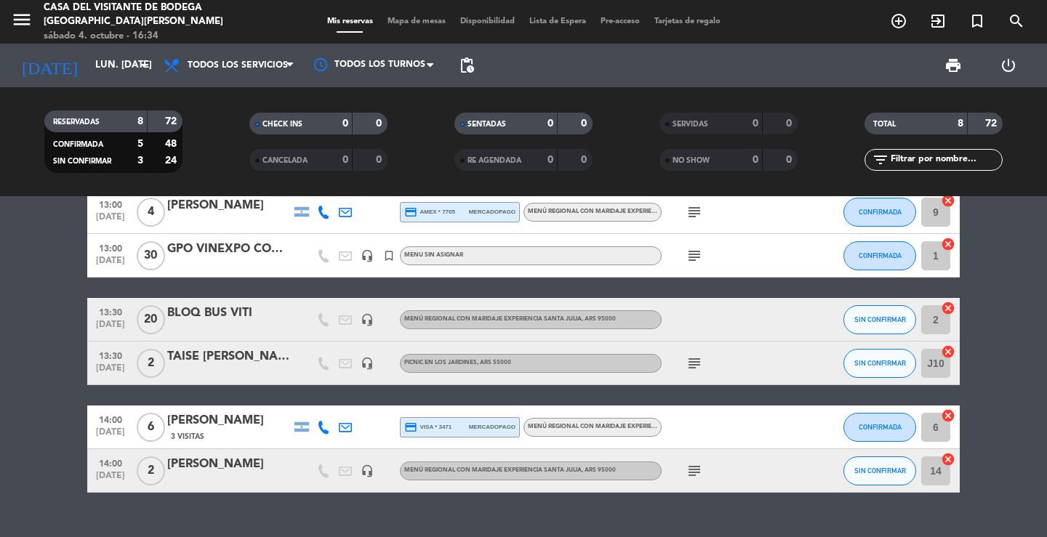
scroll to position [145, 0]
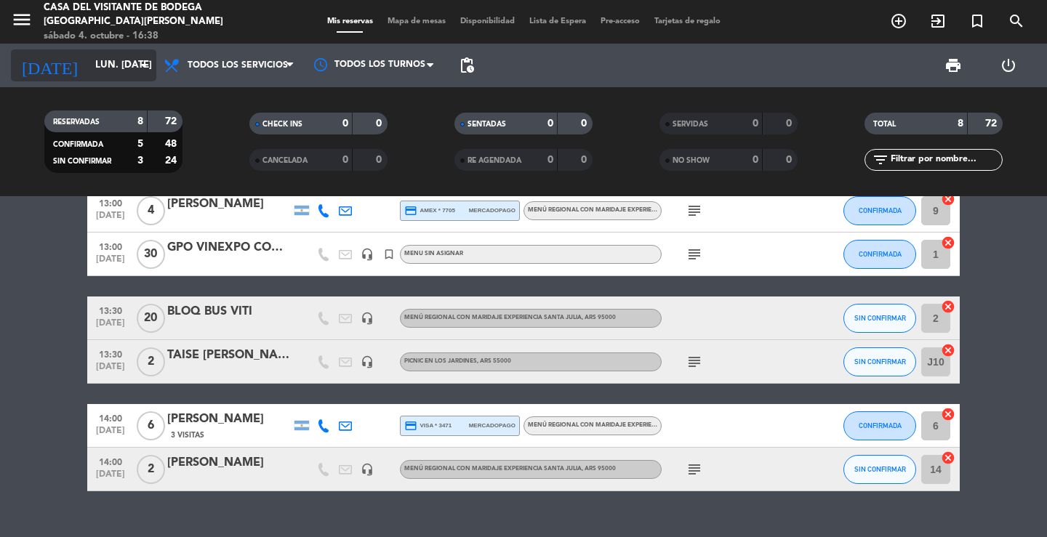
click at [126, 76] on input "lun. [DATE]" at bounding box center [152, 65] width 128 height 26
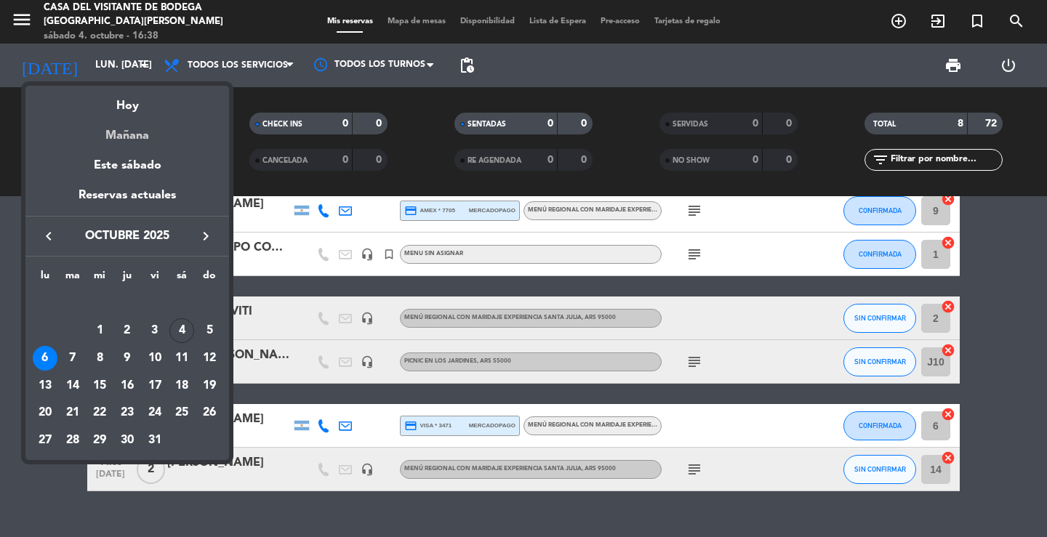
click at [137, 135] on div "Mañana" at bounding box center [126, 131] width 203 height 30
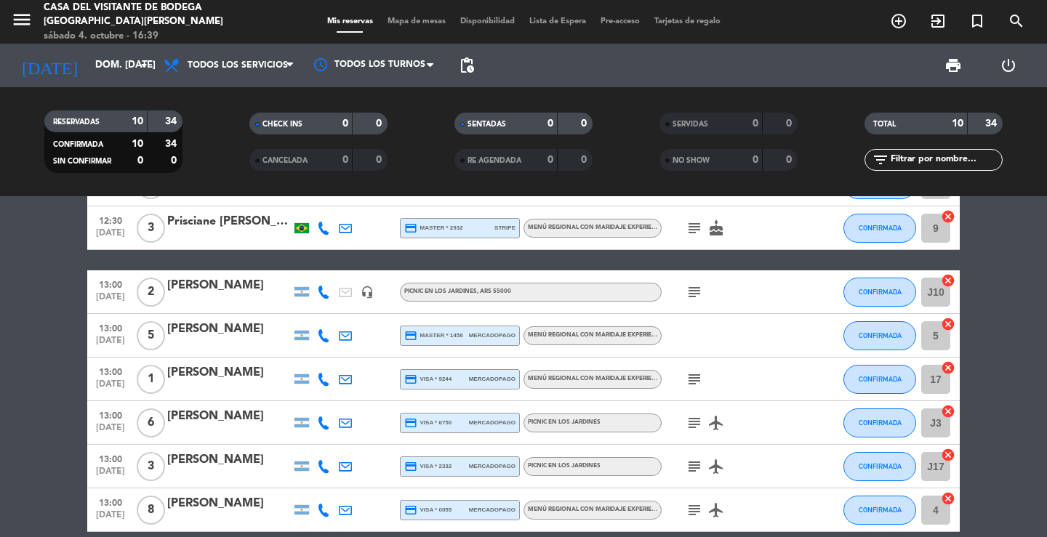
scroll to position [0, 0]
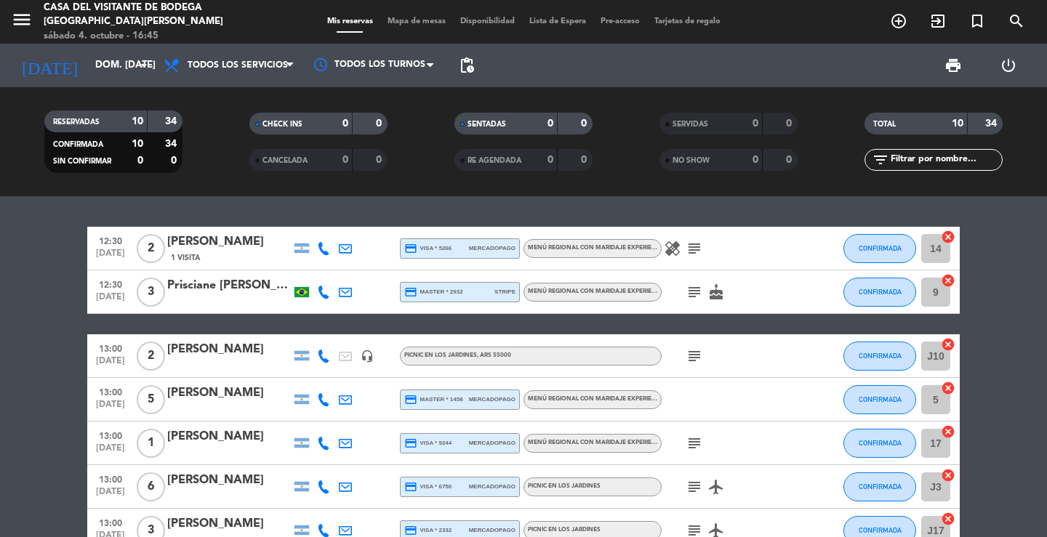
click at [301, 214] on div "12:30 [DATE] 2 [PERSON_NAME] 1 Visita credit_card visa * 5266 mercadopago Menú …" at bounding box center [523, 366] width 1047 height 341
drag, startPoint x: 26, startPoint y: 23, endPoint x: 52, endPoint y: 63, distance: 47.2
click at [25, 26] on icon "menu" at bounding box center [22, 20] width 22 height 22
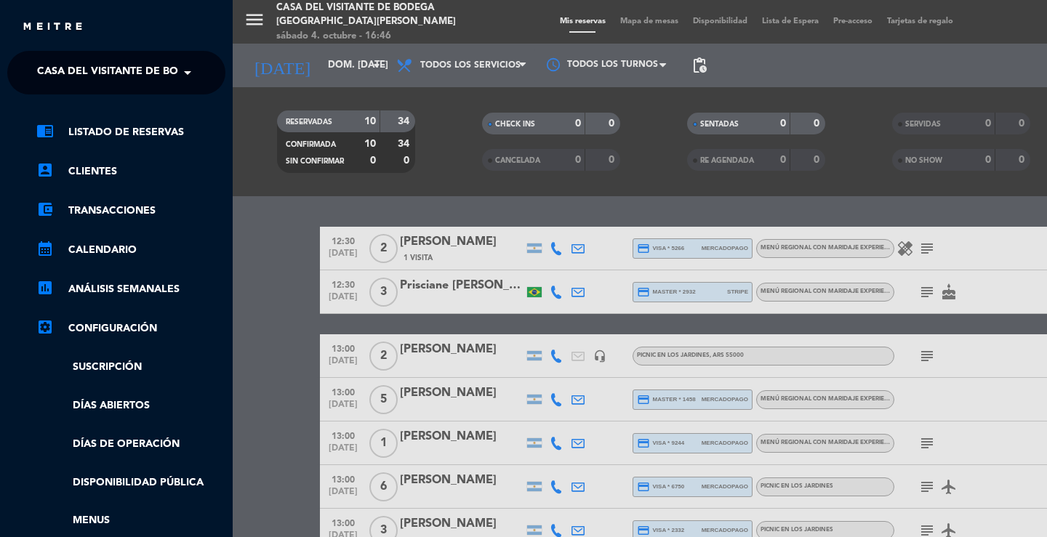
click at [55, 85] on span "Casa del Visitante de Bodega [GEOGRAPHIC_DATA][PERSON_NAME]" at bounding box center [220, 72] width 366 height 31
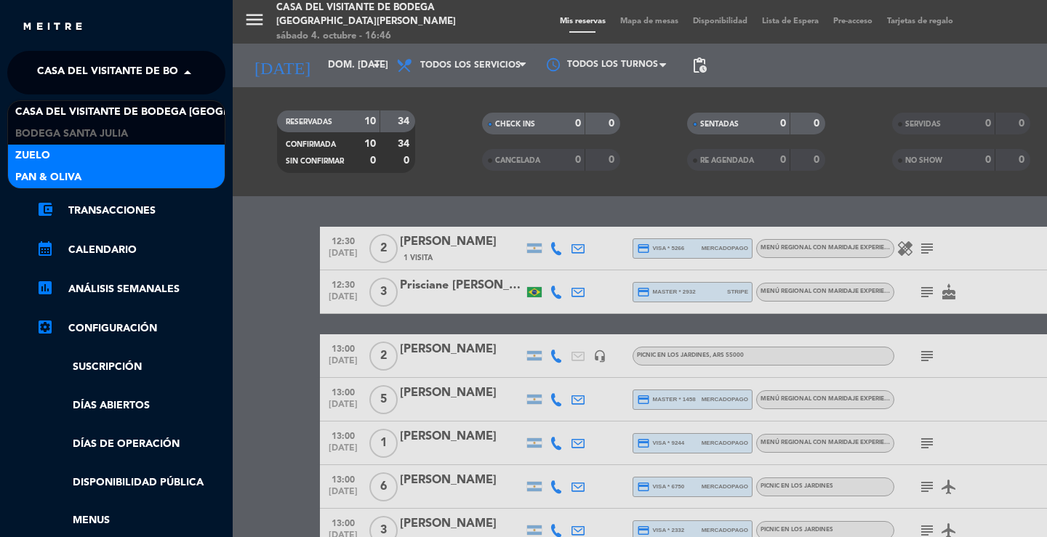
click at [49, 182] on span "Pan & Oliva" at bounding box center [48, 177] width 66 height 17
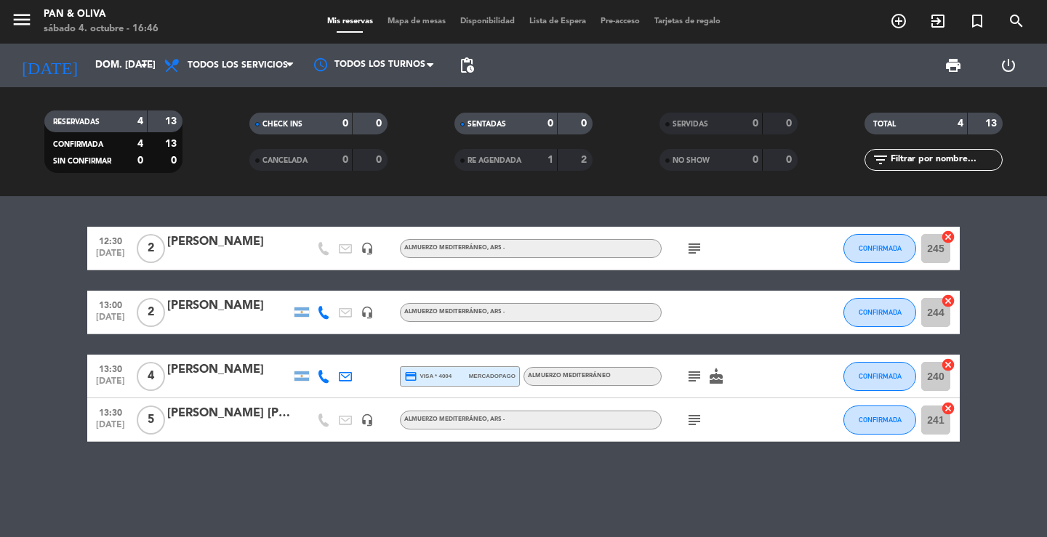
click at [758, 193] on div "RESERVADAS 4 13 CONFIRMADA 4 13 SIN CONFIRMAR 0 0 CHECK INS 0 0 CANCELADA 0 0 S…" at bounding box center [523, 141] width 1047 height 109
click at [398, 209] on div "12:30 [DATE] 2 [PERSON_NAME] headset_mic Almuerzo Mediterráneo , ARS - subject …" at bounding box center [523, 366] width 1047 height 341
click at [24, 23] on icon "menu" at bounding box center [22, 20] width 22 height 22
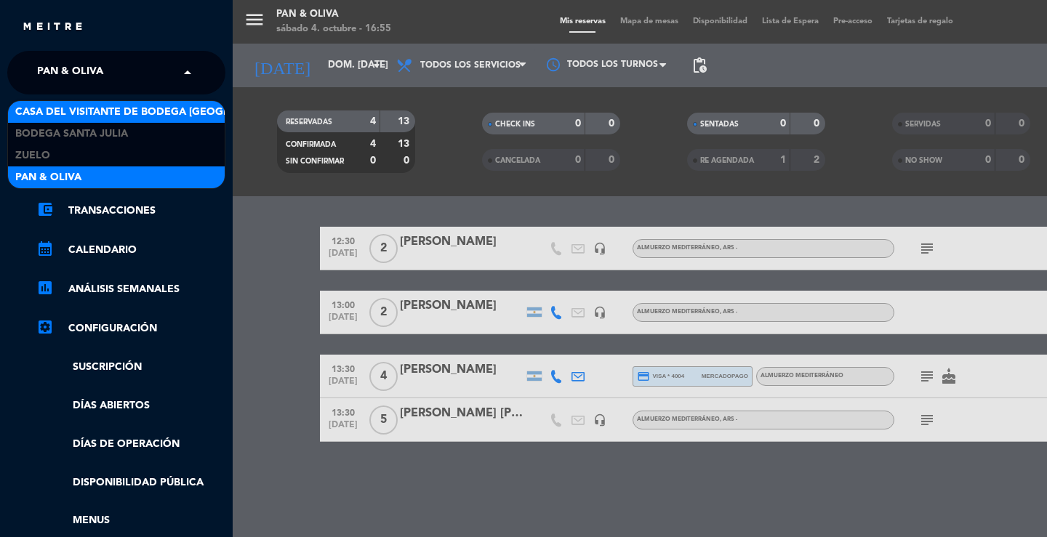
drag, startPoint x: 49, startPoint y: 65, endPoint x: 62, endPoint y: 103, distance: 39.8
click at [50, 65] on span "Pan & Oliva" at bounding box center [70, 72] width 66 height 31
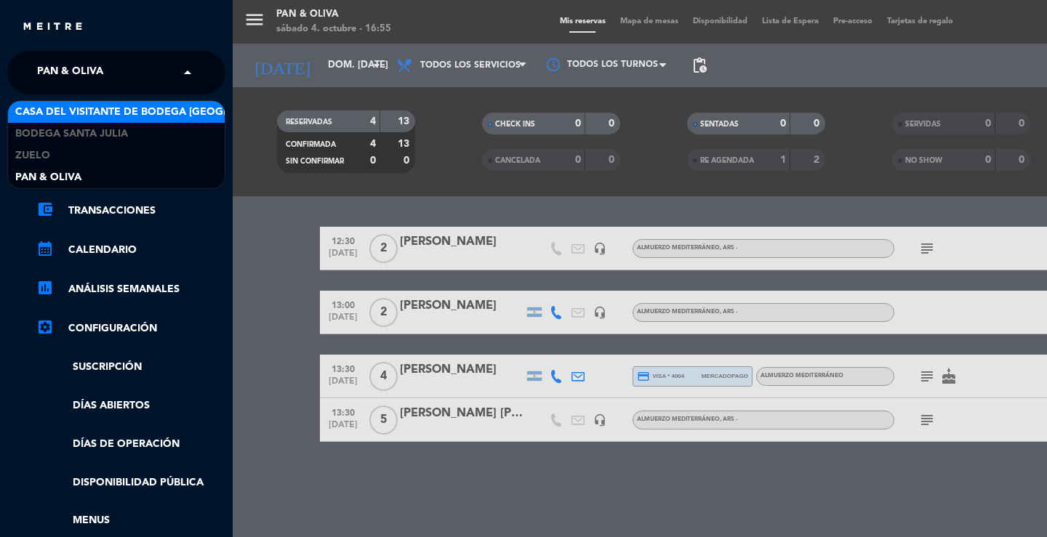
click at [63, 104] on span "Casa del Visitante de Bodega [GEOGRAPHIC_DATA][PERSON_NAME]" at bounding box center [198, 112] width 366 height 17
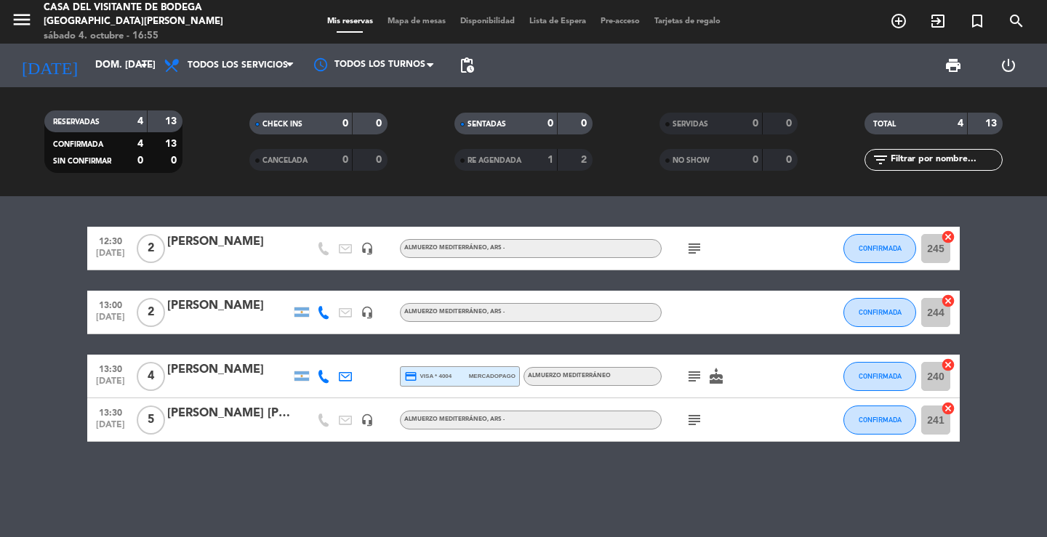
click at [435, 211] on div "12:30 [DATE] 2 [PERSON_NAME] headset_mic Almuerzo Mediterráneo , ARS - subject …" at bounding box center [523, 366] width 1047 height 341
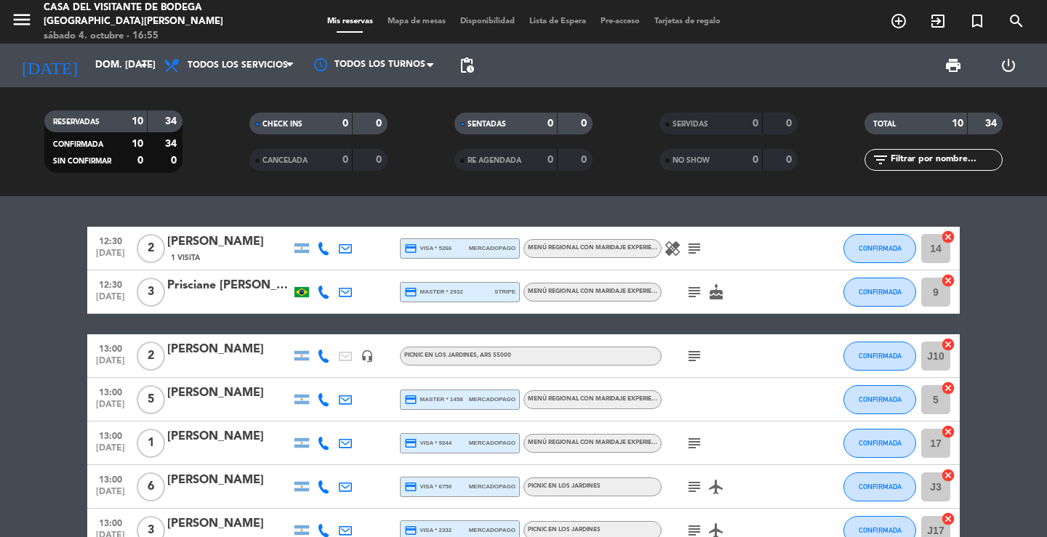
click at [696, 253] on icon "subject" at bounding box center [693, 248] width 17 height 17
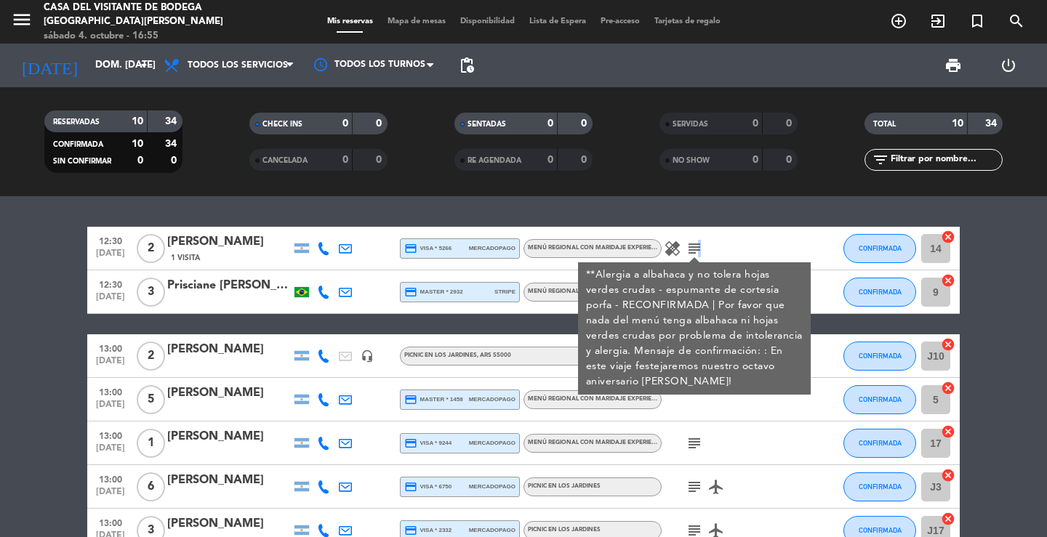
click at [694, 251] on icon "subject" at bounding box center [693, 248] width 17 height 17
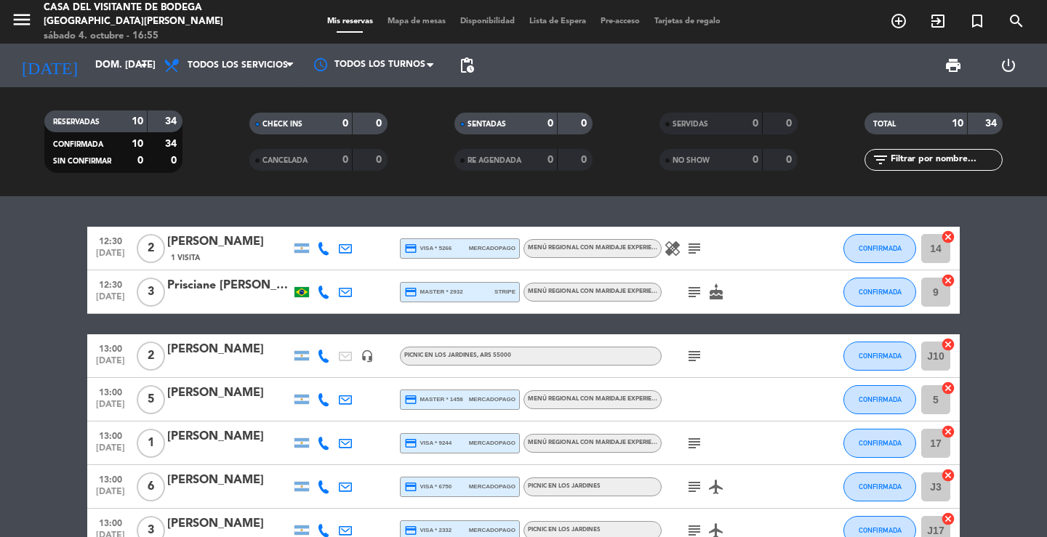
click at [698, 290] on icon "subject" at bounding box center [693, 291] width 17 height 17
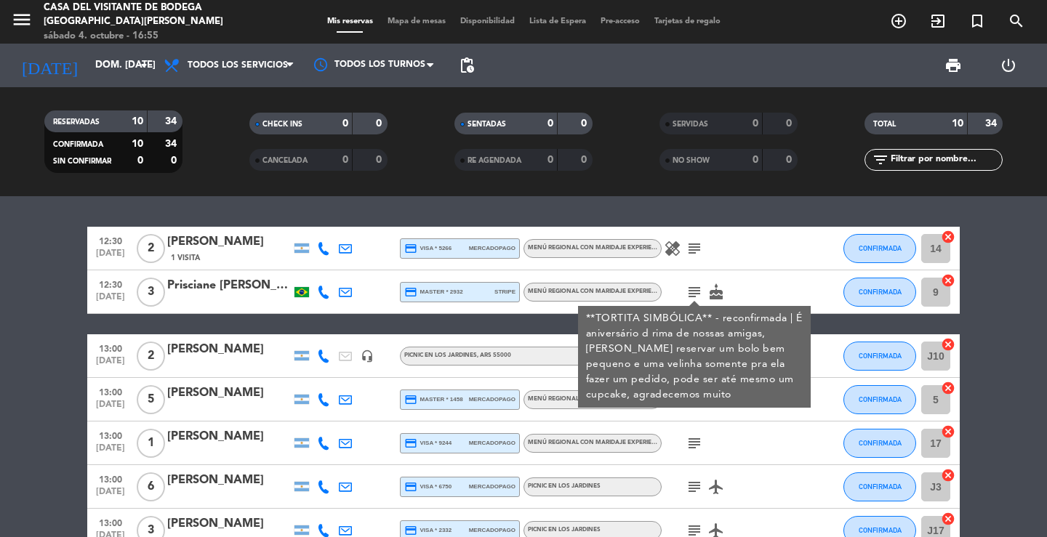
click at [694, 289] on icon "subject" at bounding box center [693, 291] width 17 height 17
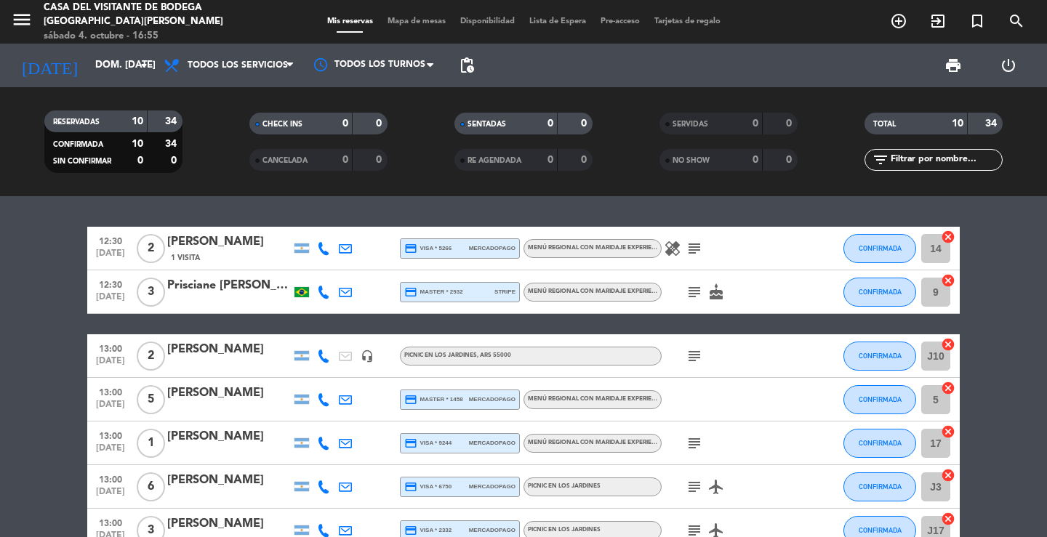
drag, startPoint x: 698, startPoint y: 354, endPoint x: 688, endPoint y: 361, distance: 12.5
click at [691, 359] on icon "subject" at bounding box center [693, 355] width 17 height 17
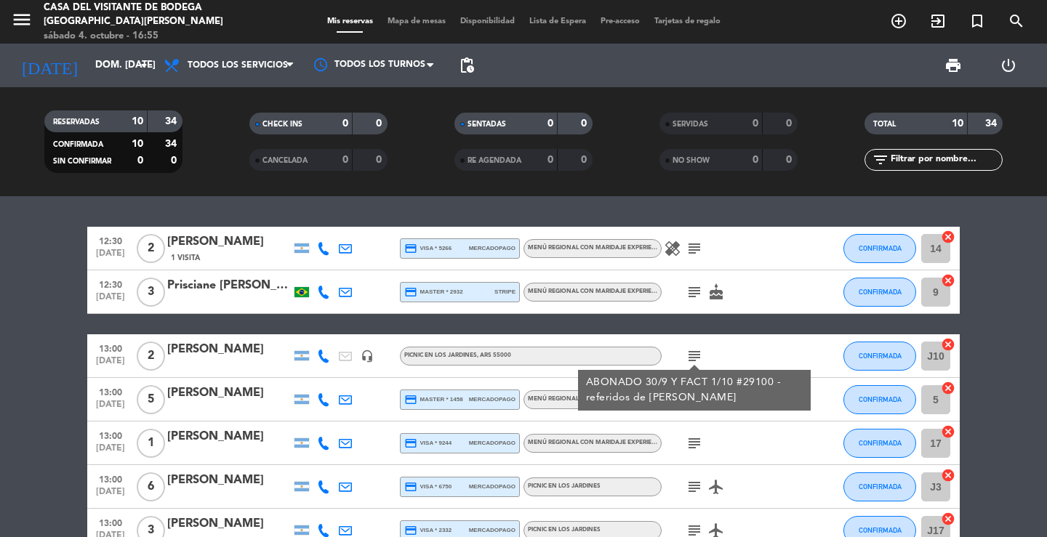
click at [687, 358] on icon "subject" at bounding box center [693, 355] width 17 height 17
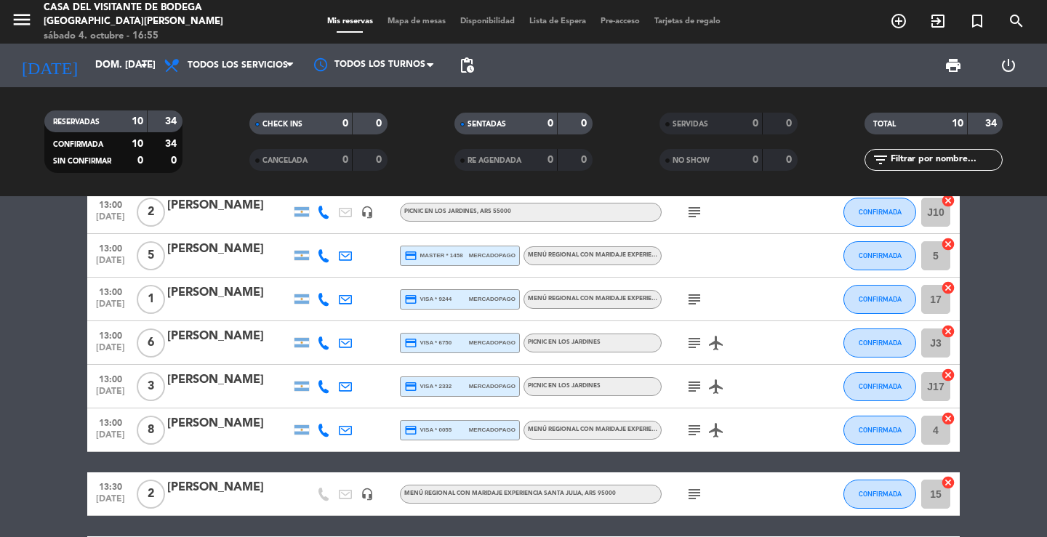
scroll to position [218, 0]
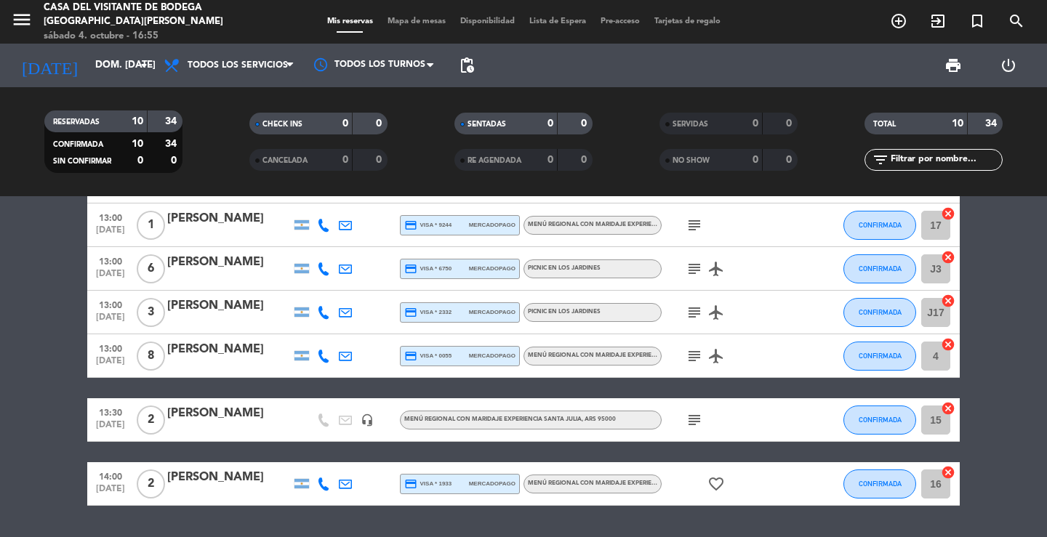
drag, startPoint x: 694, startPoint y: 233, endPoint x: 707, endPoint y: 289, distance: 58.2
click at [695, 234] on div "subject" at bounding box center [726, 224] width 131 height 43
click at [335, 519] on div "12:30 [DATE] 2 [PERSON_NAME] 1 Visita credit_card visa * 5266 mercadopago Menú …" at bounding box center [523, 366] width 1047 height 341
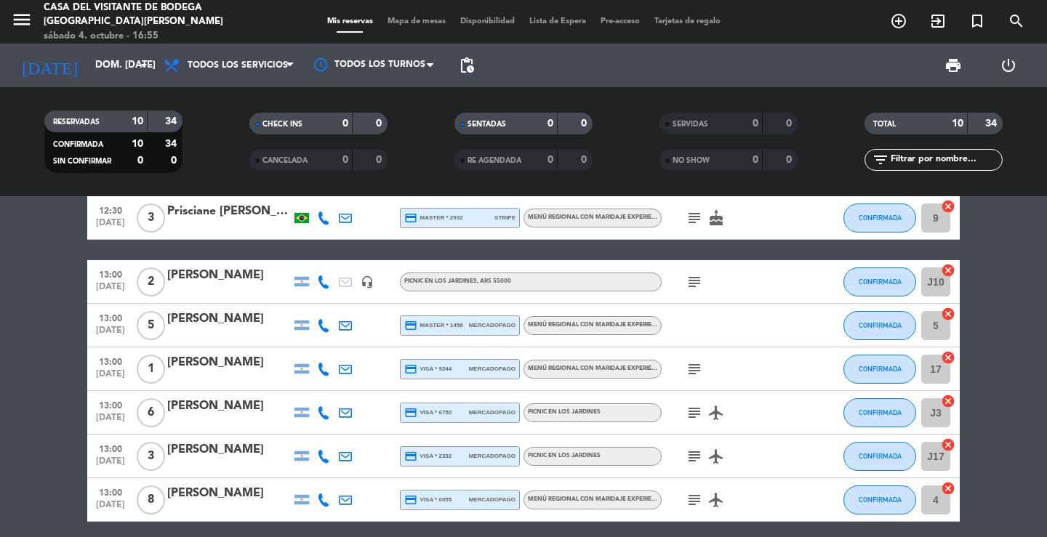
scroll to position [73, 0]
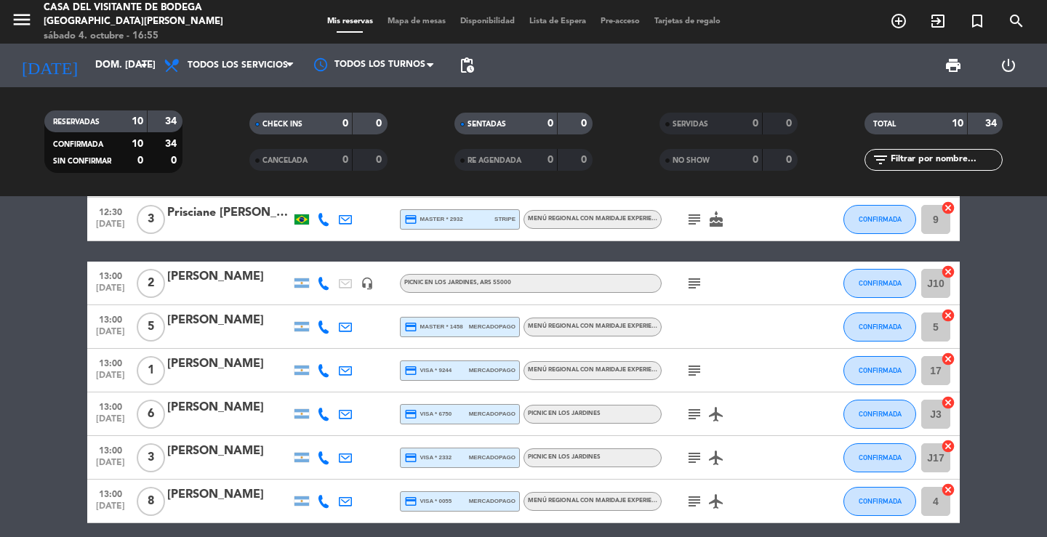
click at [695, 284] on icon "subject" at bounding box center [693, 283] width 17 height 17
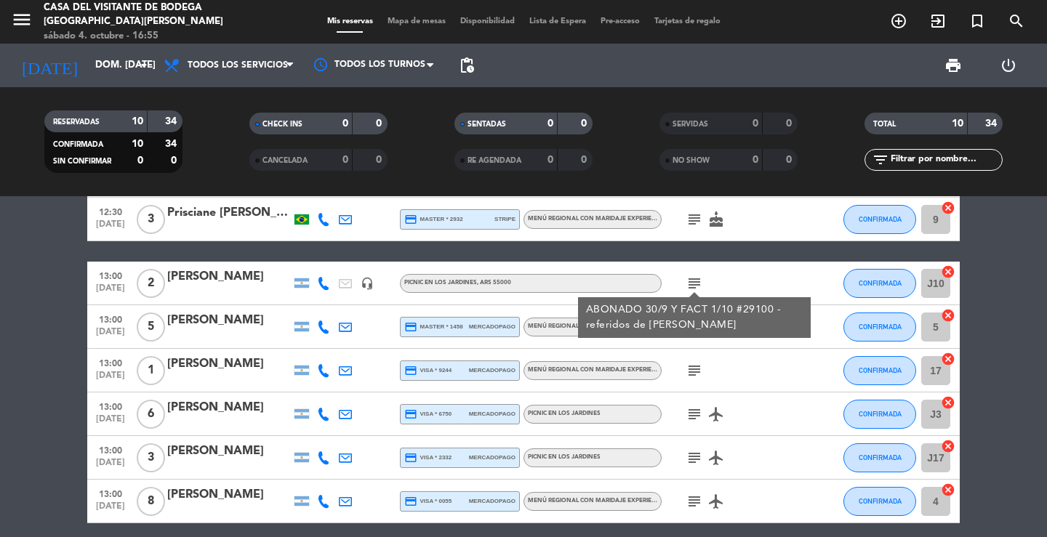
click at [694, 284] on icon "subject" at bounding box center [693, 283] width 17 height 17
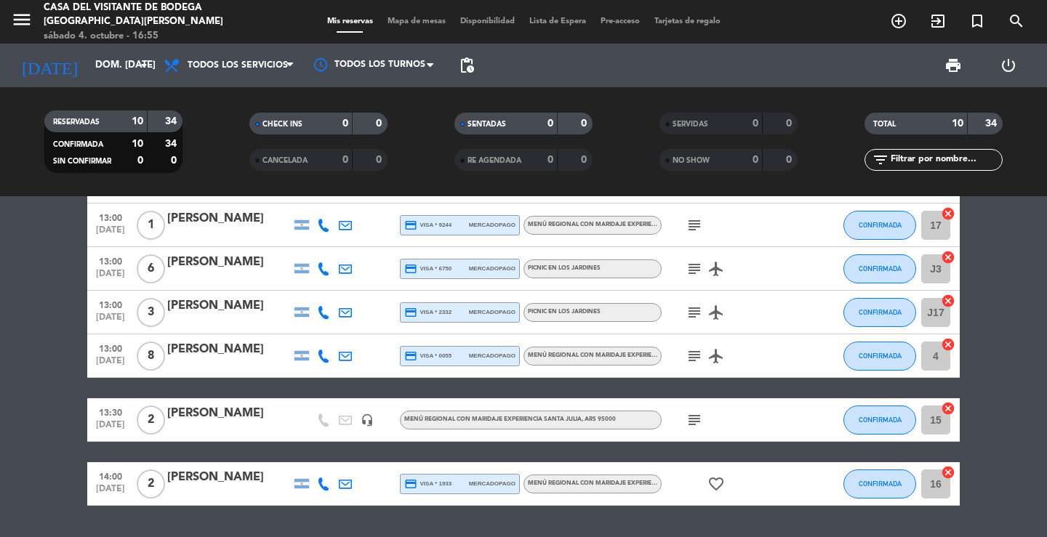
scroll to position [0, 0]
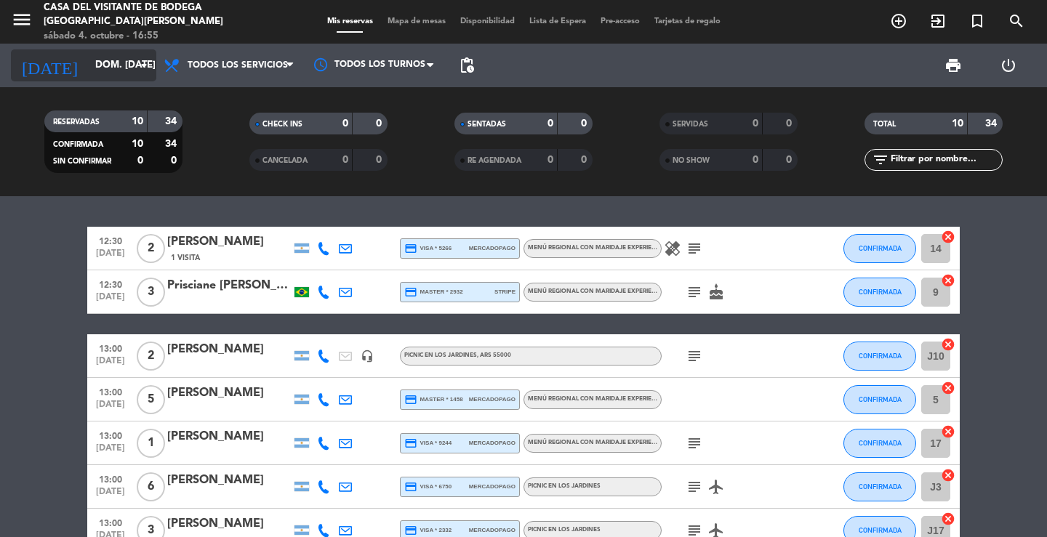
click at [145, 70] on icon "arrow_drop_down" at bounding box center [143, 65] width 17 height 17
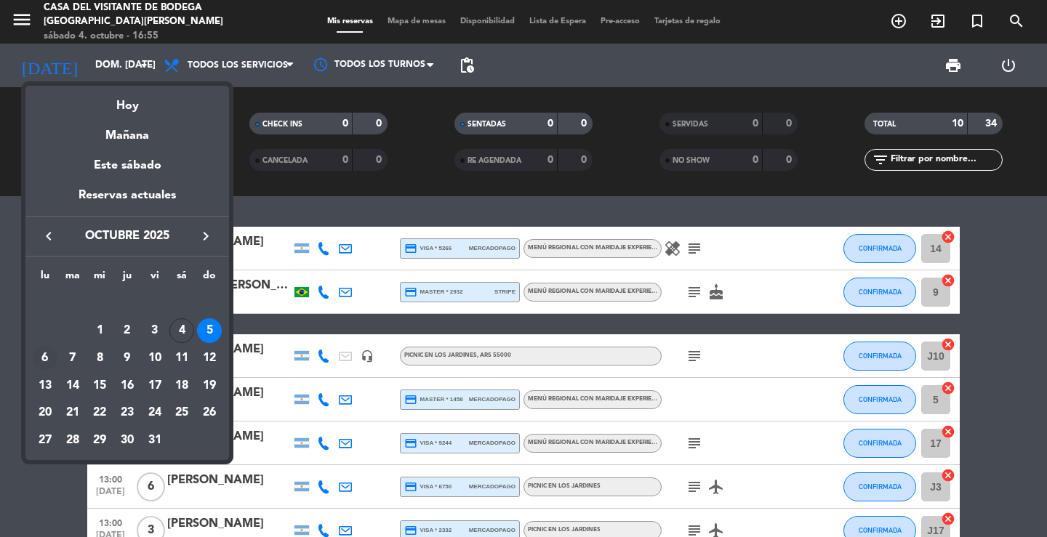
click at [50, 352] on div "6" at bounding box center [45, 358] width 25 height 25
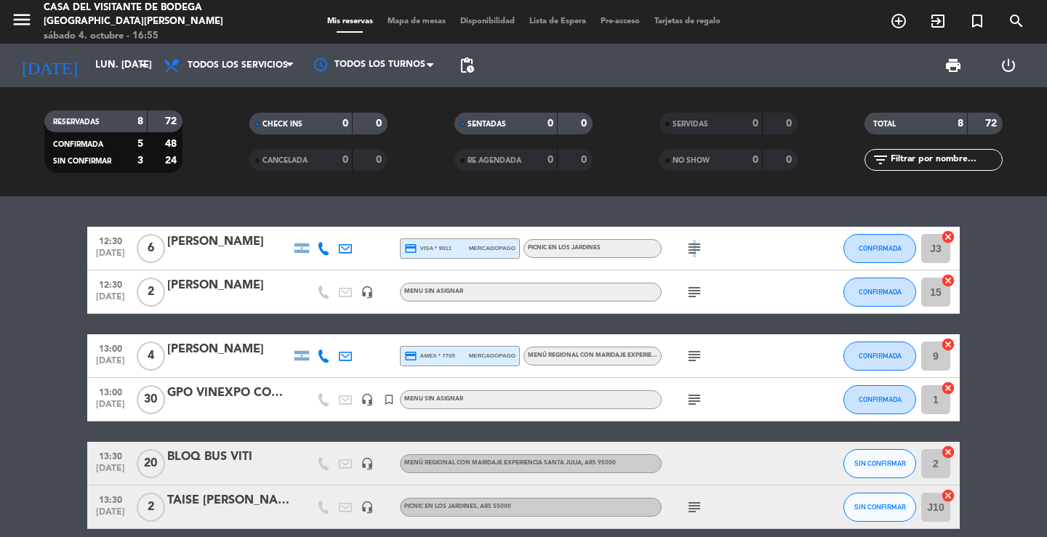
click at [691, 252] on icon "subject" at bounding box center [693, 248] width 17 height 17
click at [696, 297] on icon "subject" at bounding box center [693, 291] width 17 height 17
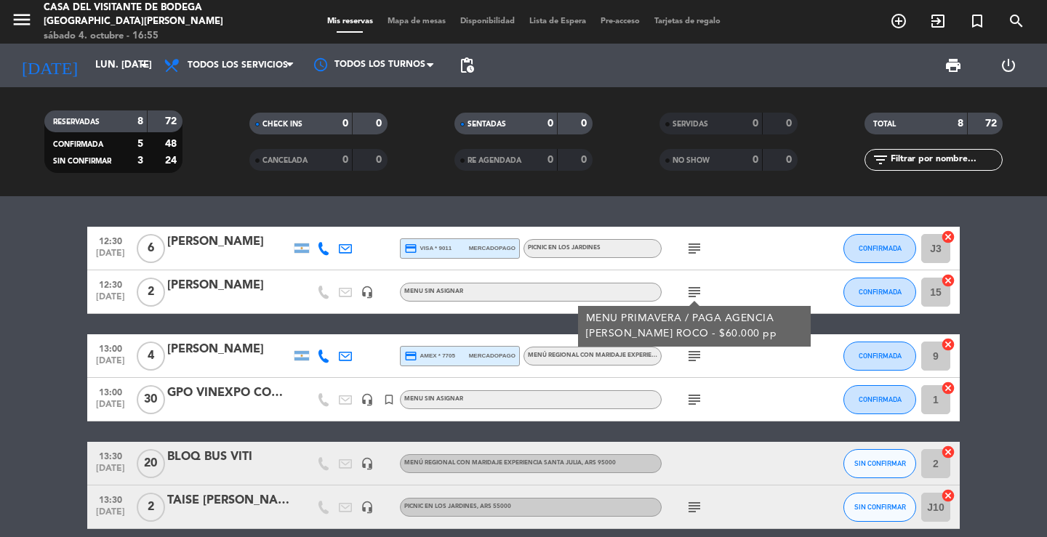
click at [238, 288] on div "[PERSON_NAME]" at bounding box center [229, 285] width 124 height 19
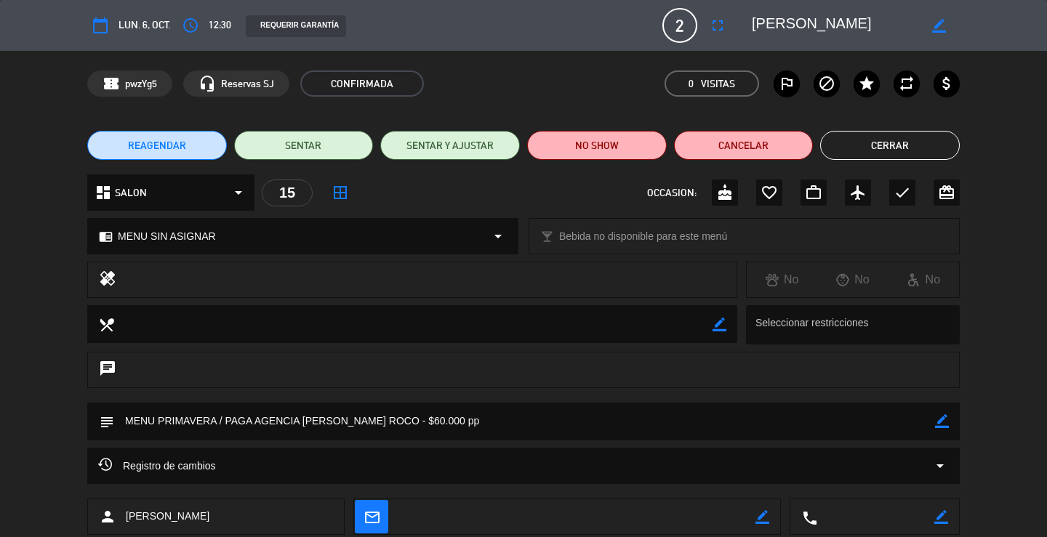
click at [180, 236] on span "MENU SIN ASIGNAR" at bounding box center [167, 236] width 98 height 17
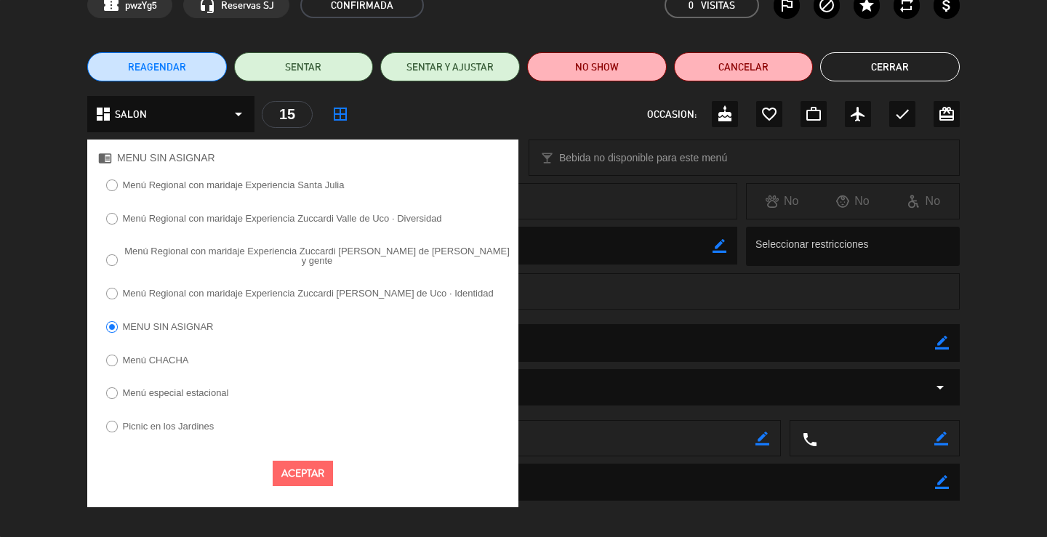
scroll to position [86, 0]
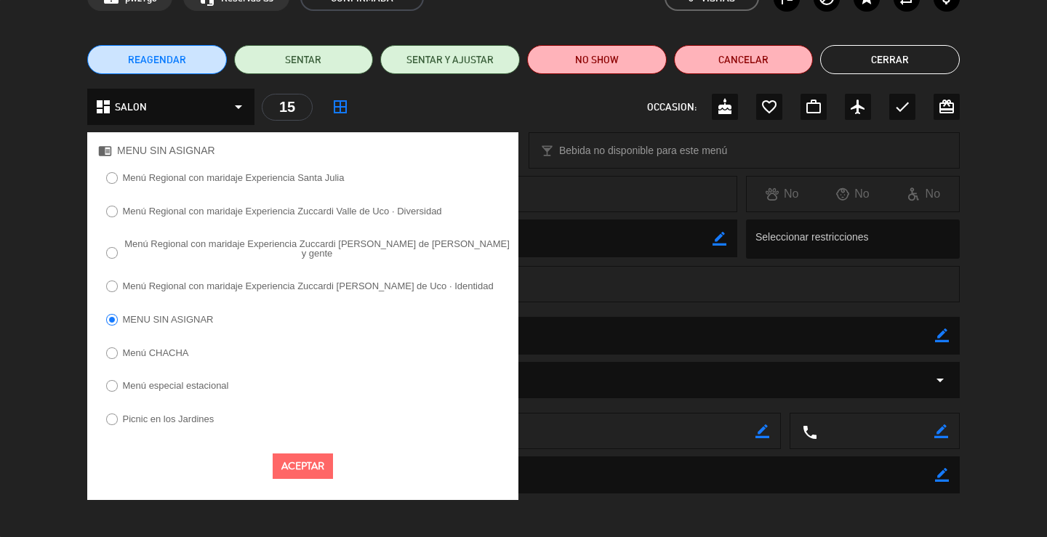
click at [221, 381] on label "Menú especial estacional" at bounding box center [176, 385] width 106 height 9
click at [315, 454] on button "Aceptar" at bounding box center [303, 465] width 60 height 25
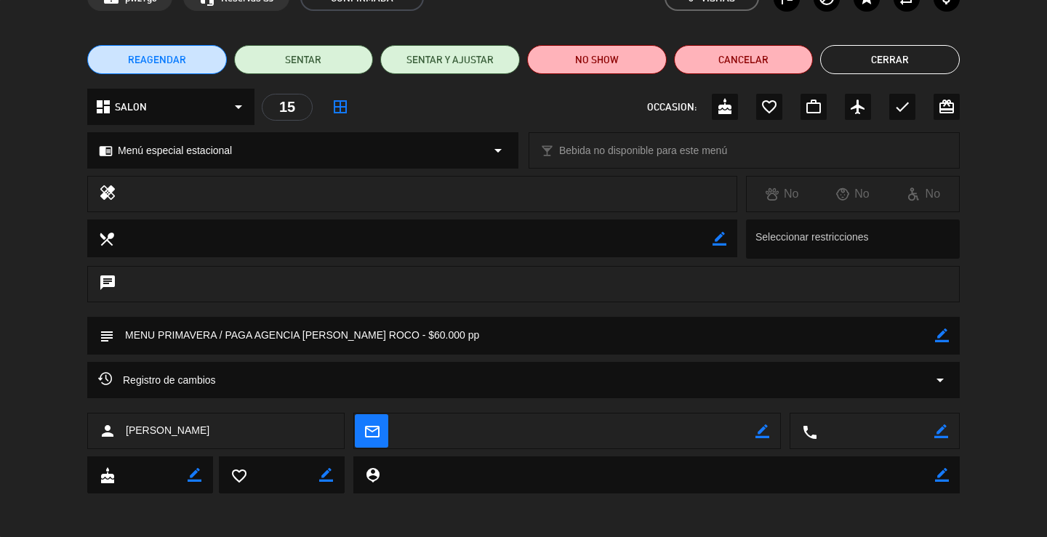
click at [916, 63] on button "Cerrar" at bounding box center [890, 59] width 140 height 29
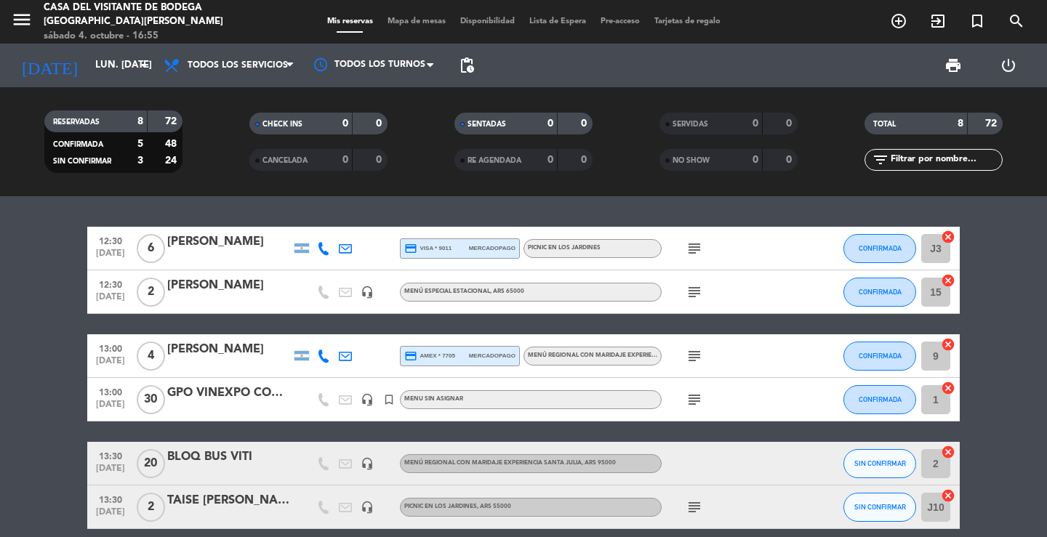
click at [207, 204] on div "12:30 [DATE] 6 [PERSON_NAME] credit_card visa * 9011 mercadopago Picnic en los …" at bounding box center [523, 366] width 1047 height 341
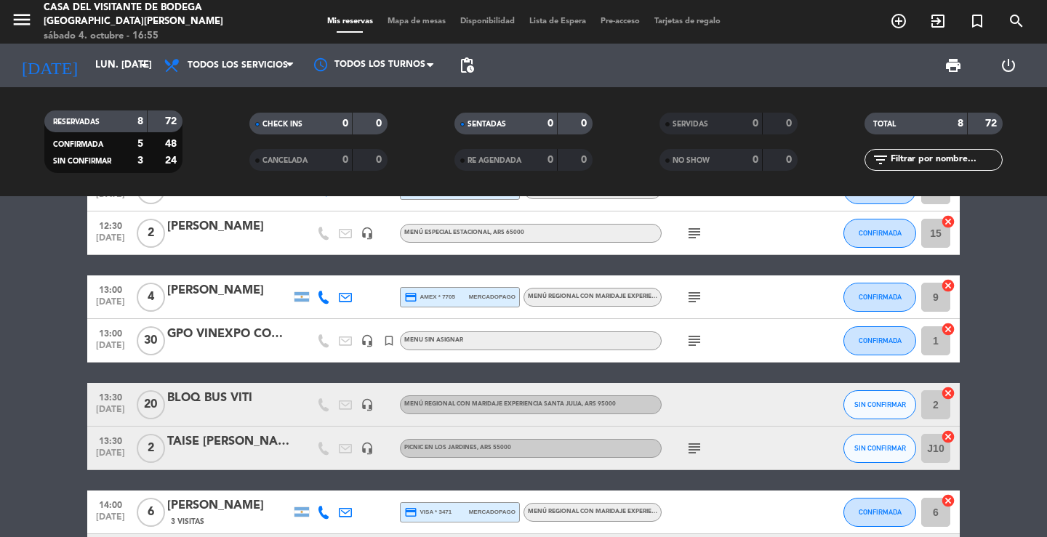
scroll to position [145, 0]
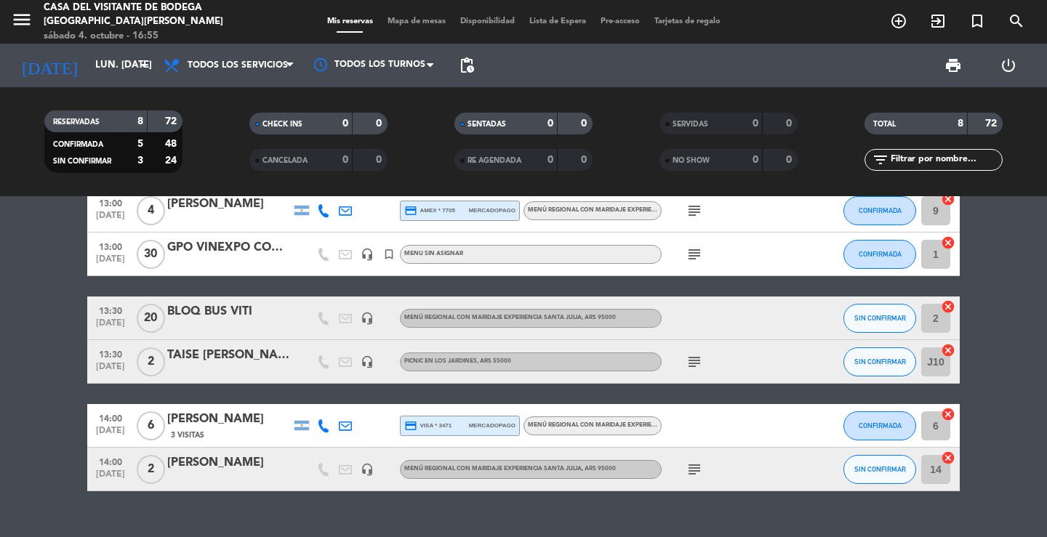
click at [695, 253] on icon "subject" at bounding box center [693, 254] width 17 height 17
click at [690, 253] on icon "subject" at bounding box center [693, 254] width 17 height 17
click at [236, 254] on div "GPO VINEXPO COMEX" at bounding box center [229, 247] width 124 height 19
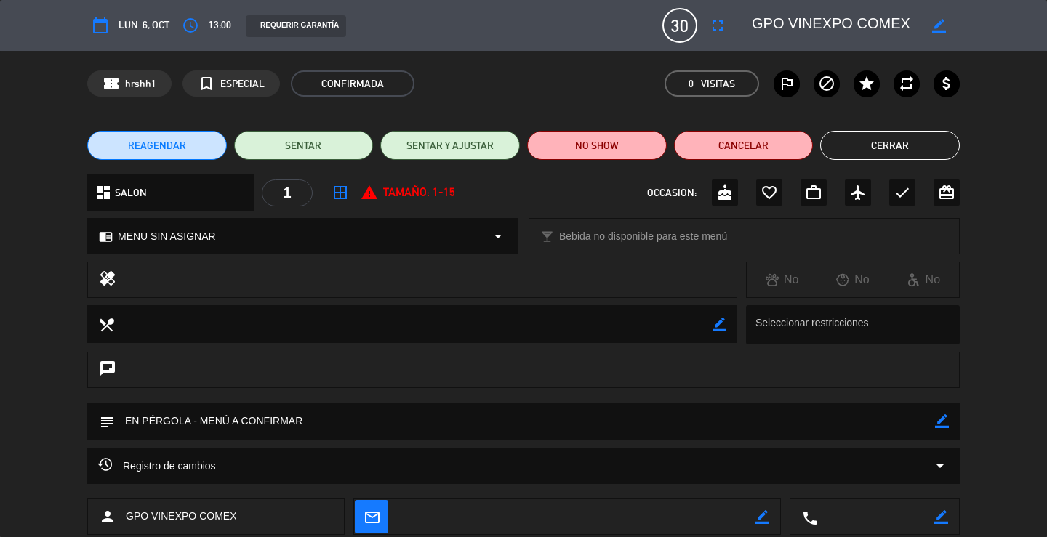
drag, startPoint x: 930, startPoint y: 138, endPoint x: 929, endPoint y: 130, distance: 8.0
click at [930, 132] on button "Cerrar" at bounding box center [890, 145] width 140 height 29
click at [929, 130] on div "TOTAL" at bounding box center [901, 124] width 67 height 17
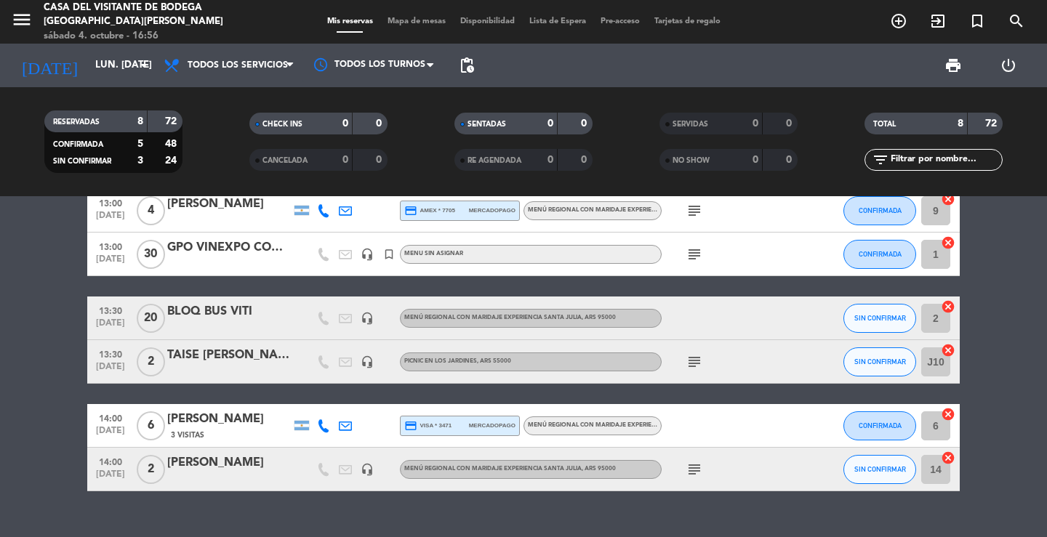
click at [248, 507] on div "12:30 [DATE] 6 [PERSON_NAME] credit_card visa * 9011 mercadopago Picnic en los …" at bounding box center [523, 366] width 1047 height 341
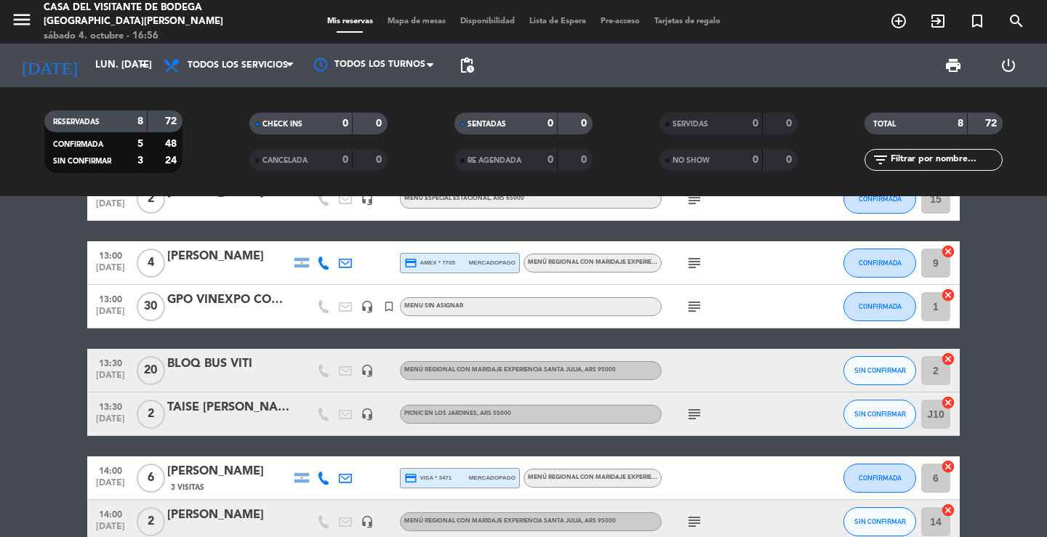
scroll to position [27, 0]
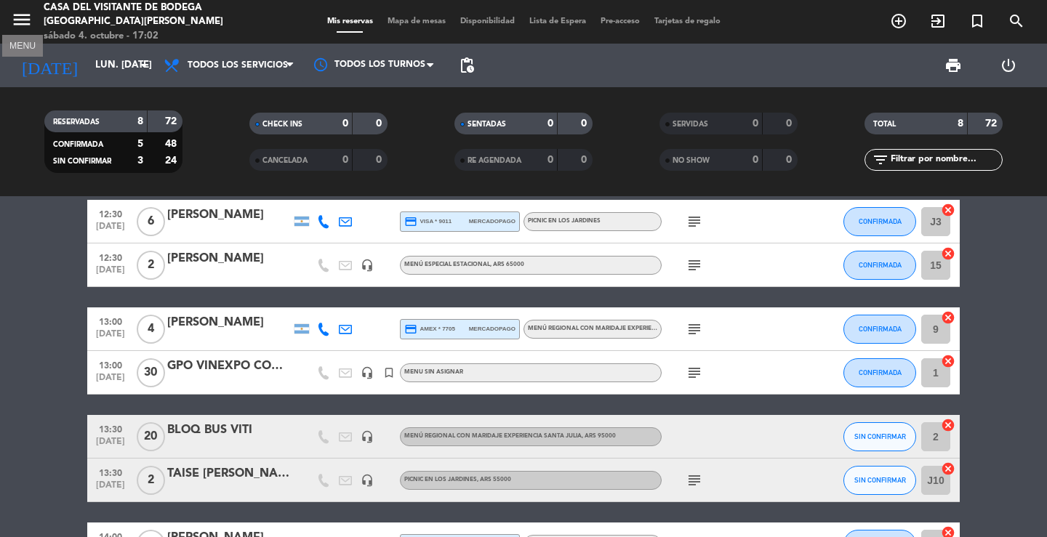
click at [15, 19] on icon "menu" at bounding box center [22, 20] width 22 height 22
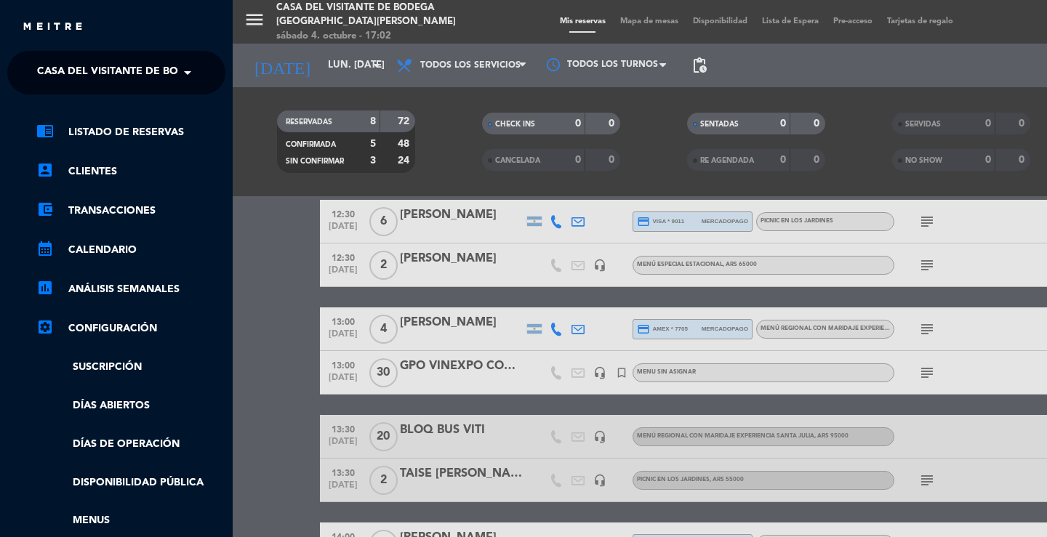
click at [58, 77] on span "Casa del Visitante de Bodega [GEOGRAPHIC_DATA][PERSON_NAME]" at bounding box center [220, 72] width 366 height 31
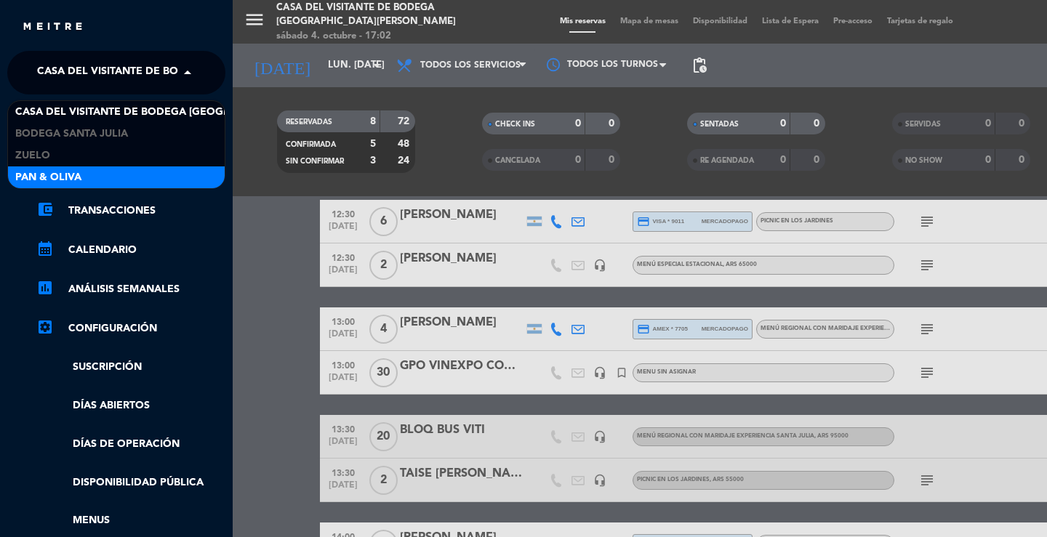
click at [65, 174] on span "Pan & Oliva" at bounding box center [48, 177] width 66 height 17
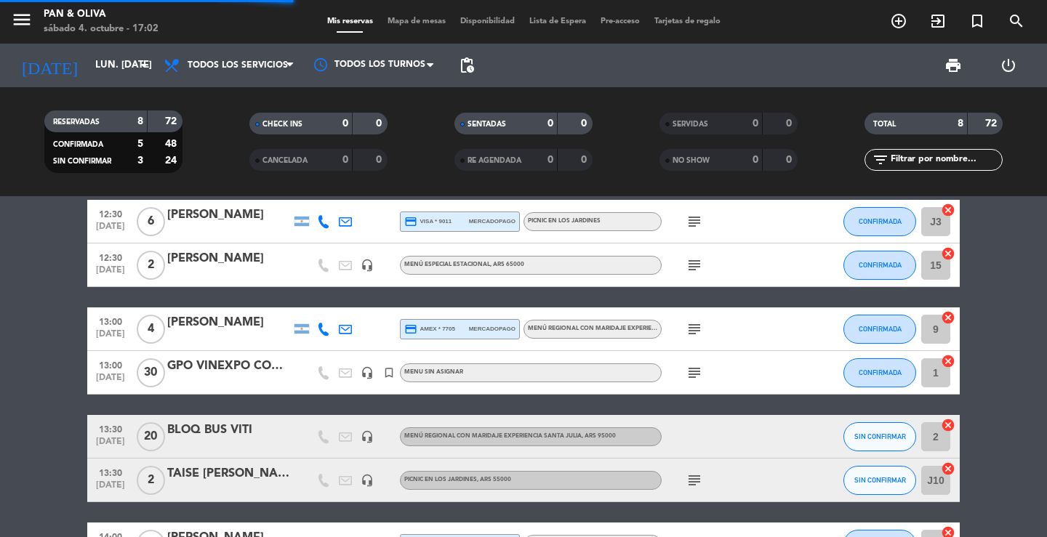
scroll to position [0, 0]
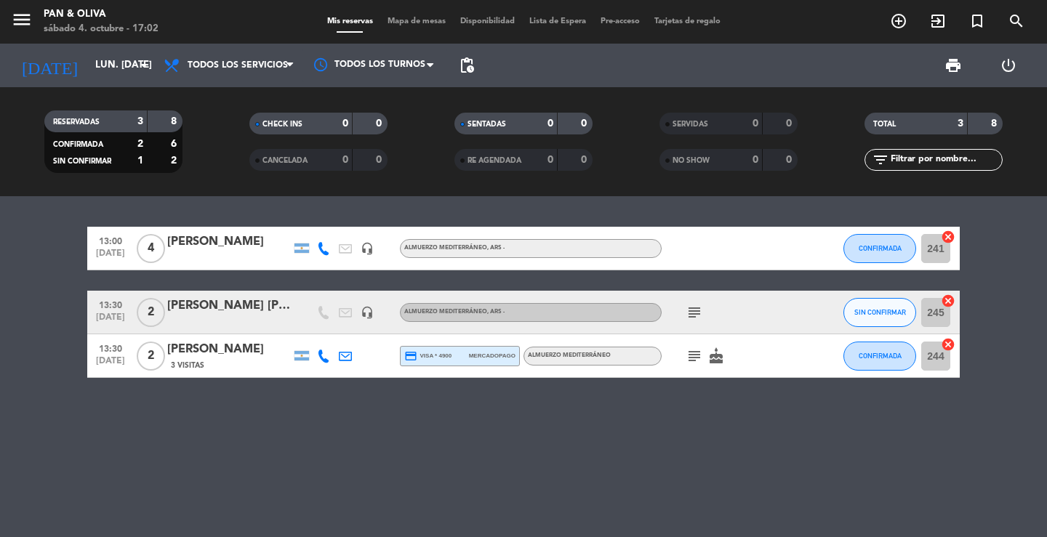
click at [222, 172] on div "CHECK INS 0 0 CANCELADA 0 0" at bounding box center [318, 142] width 205 height 80
click at [108, 83] on div "[DATE] lun. [DATE] arrow_drop_down" at bounding box center [83, 66] width 145 height 44
click at [116, 74] on input "lun. [DATE]" at bounding box center [152, 65] width 128 height 26
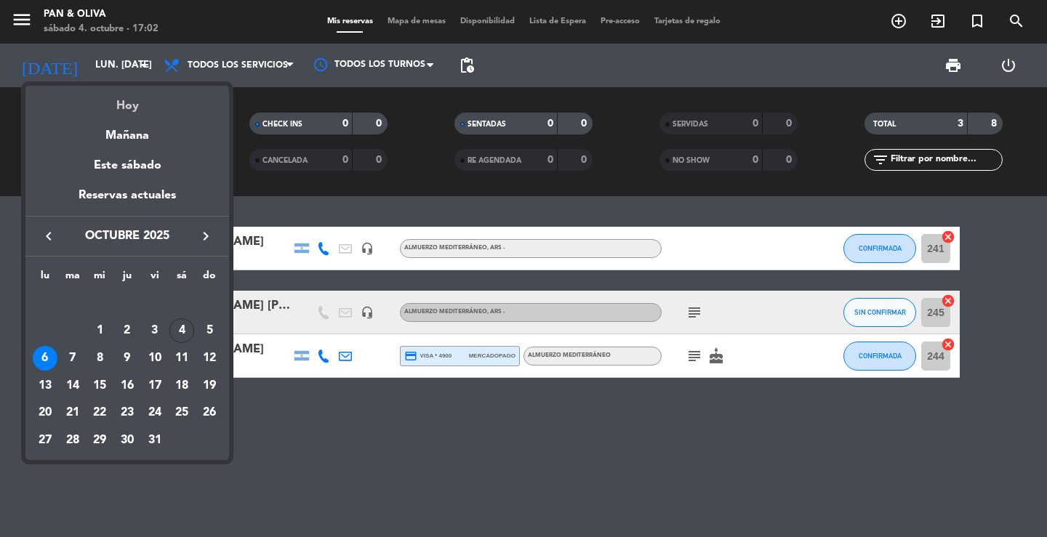
click at [116, 96] on div "Hoy" at bounding box center [126, 101] width 203 height 30
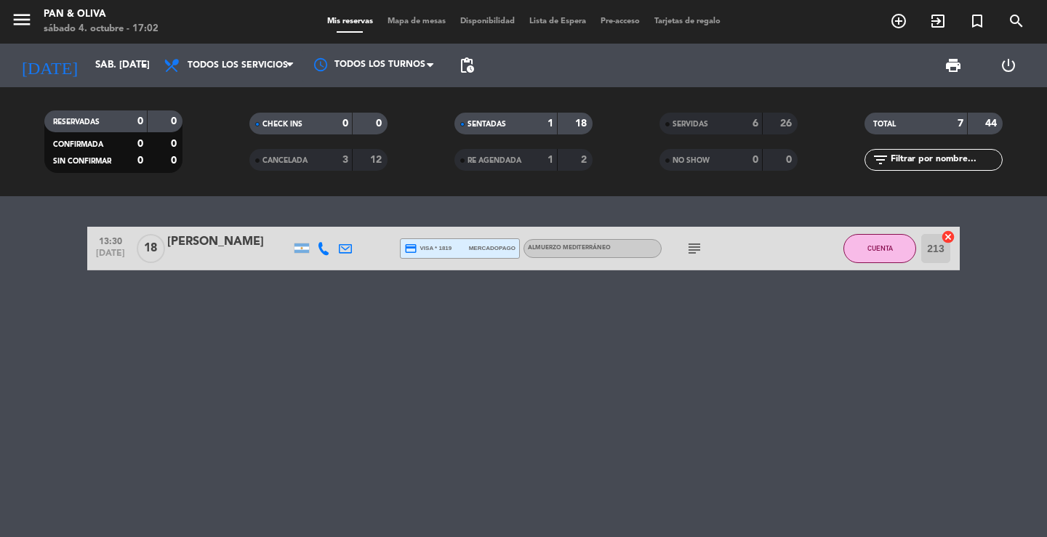
click at [714, 120] on div "SERVIDAS" at bounding box center [696, 124] width 67 height 17
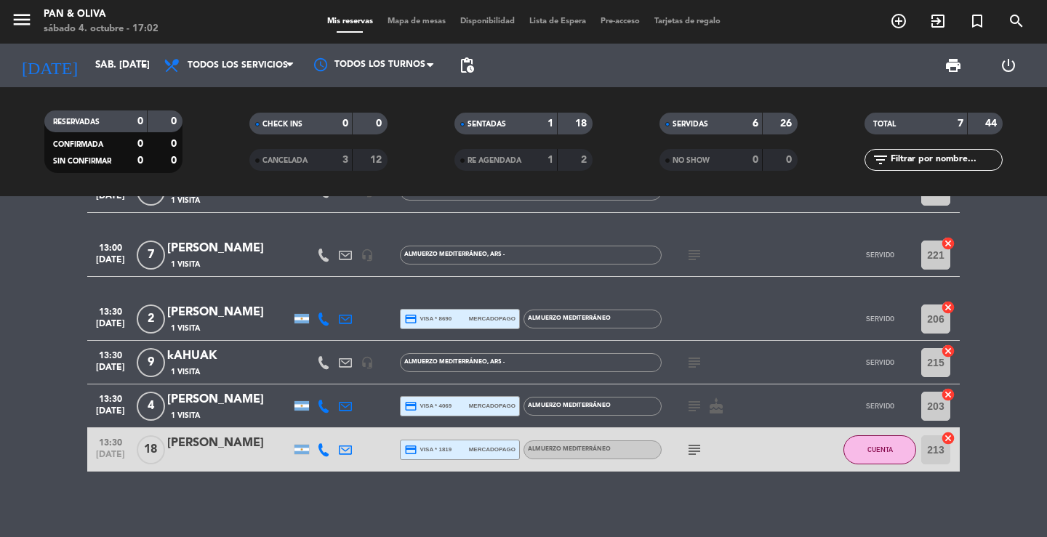
scroll to position [108, 0]
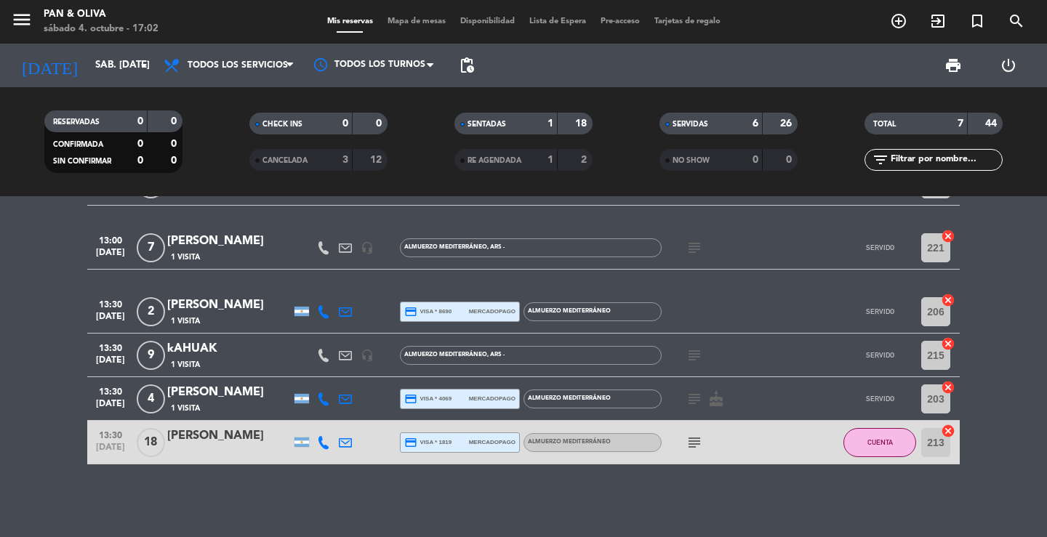
click at [326, 507] on div "12:30 [DATE] 2 [PERSON_NAME] [PERSON_NAME] 1 Visita credit_card master * 1939 s…" at bounding box center [523, 366] width 1047 height 341
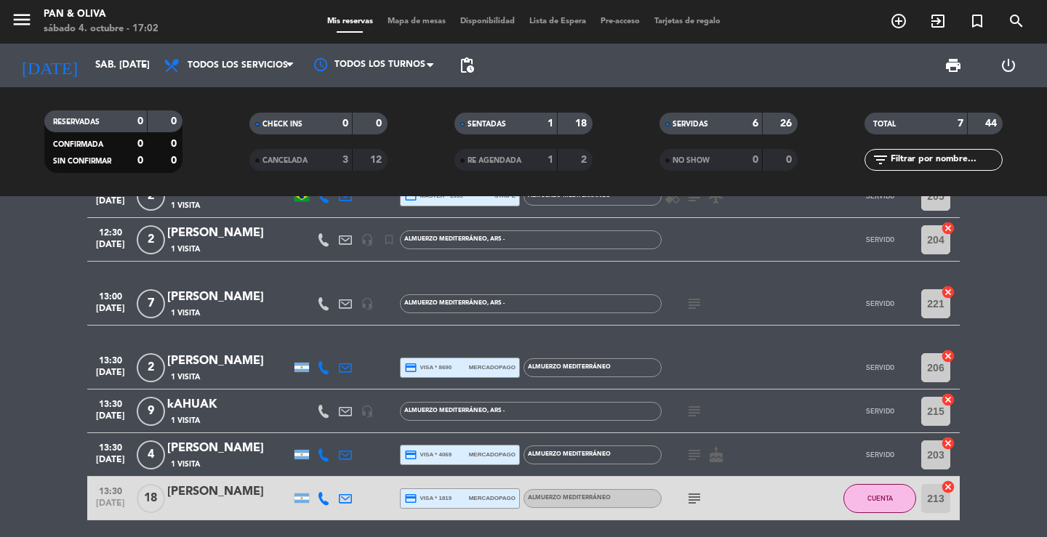
scroll to position [0, 0]
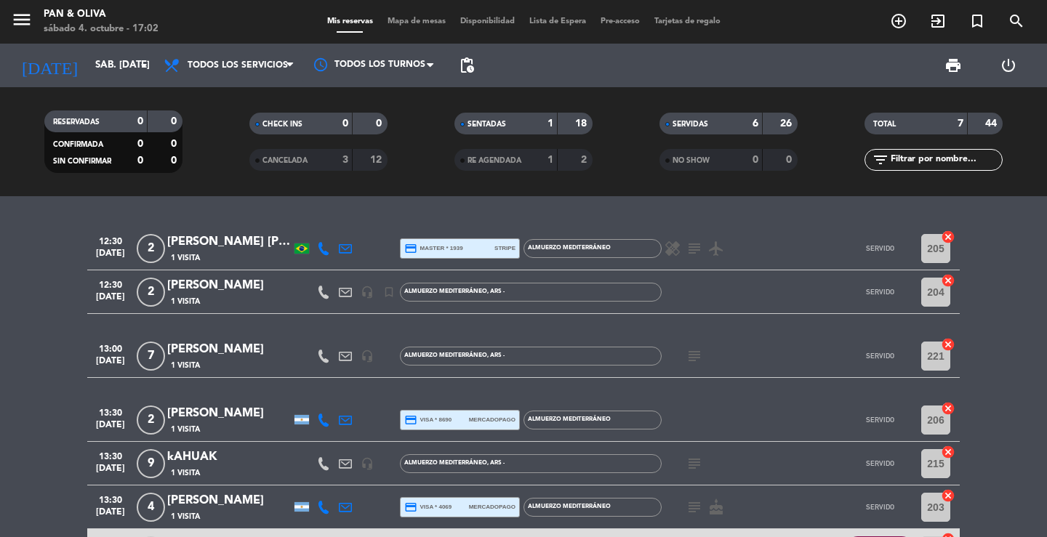
click at [282, 216] on div "12:30 [DATE] 2 [PERSON_NAME] [PERSON_NAME] 1 Visita credit_card master * 1939 s…" at bounding box center [523, 366] width 1047 height 341
click at [733, 131] on div "6" at bounding box center [744, 124] width 29 height 17
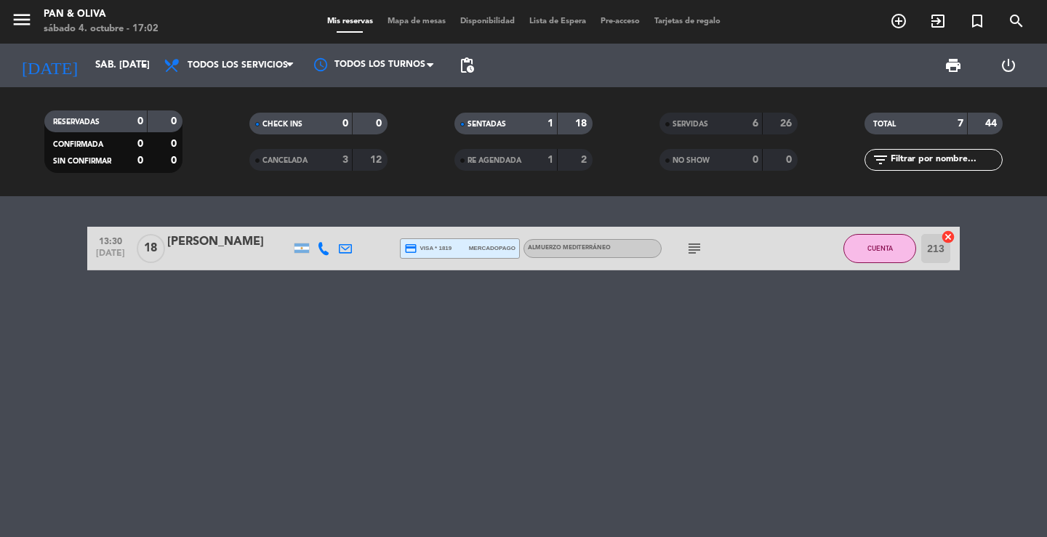
drag, startPoint x: 244, startPoint y: 198, endPoint x: 223, endPoint y: 190, distance: 22.5
click at [245, 198] on div "13:30 [DATE] [PERSON_NAME] credit_card visa * 1819 mercadopago Almuerzo Mediter…" at bounding box center [523, 366] width 1047 height 341
click at [97, 67] on input "sáb. [DATE]" at bounding box center [152, 65] width 128 height 26
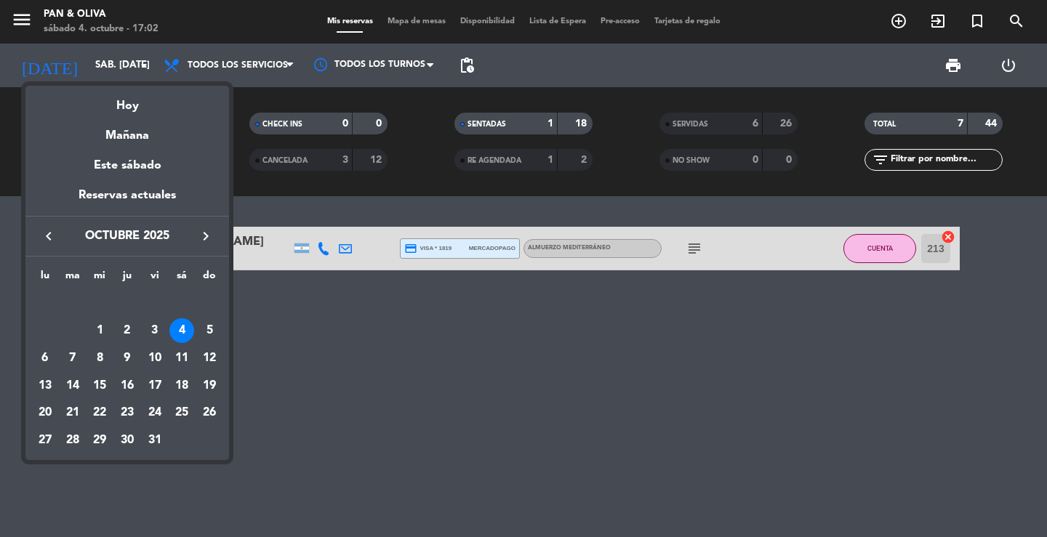
drag, startPoint x: 662, startPoint y: 427, endPoint x: 677, endPoint y: 410, distance: 22.2
click at [663, 426] on div at bounding box center [523, 268] width 1047 height 537
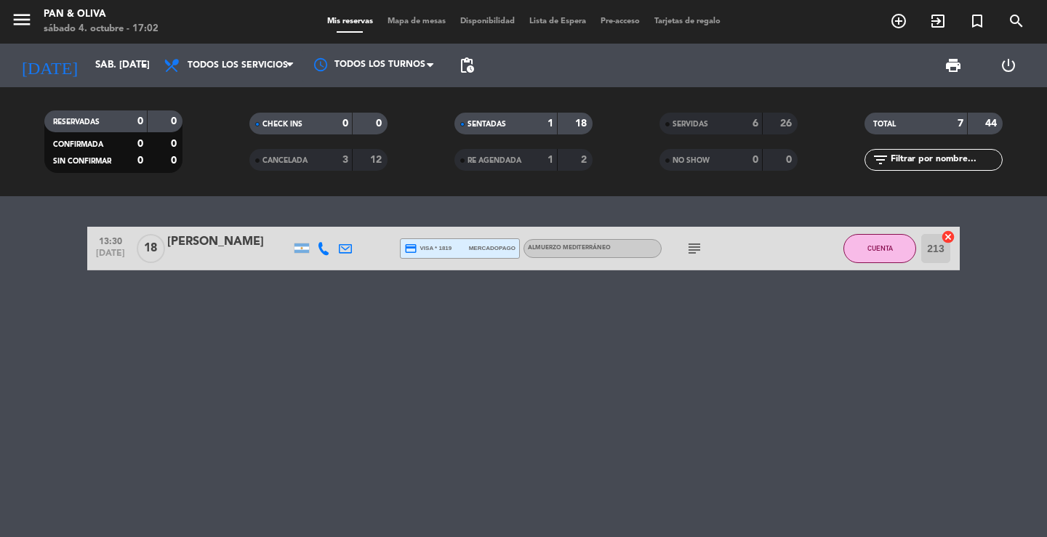
click at [594, 195] on div "RESERVADAS 0 0 CONFIRMADA 0 0 SIN CONFIRMAR 0 0 CHECK INS 0 0 CANCELADA 3 12 SE…" at bounding box center [523, 141] width 1047 height 109
click at [120, 78] on input "sáb. [DATE]" at bounding box center [152, 65] width 128 height 26
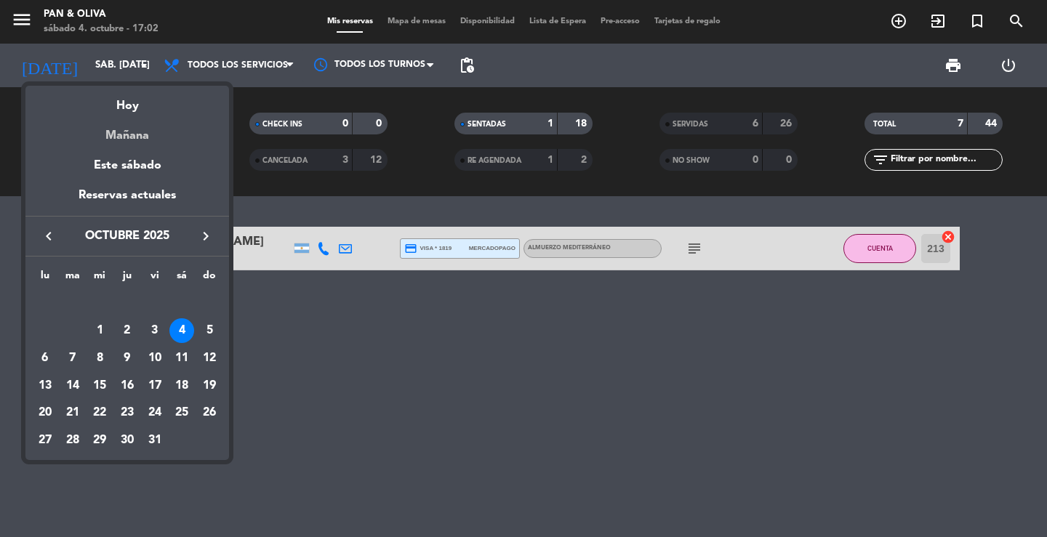
click at [133, 139] on div "Mañana" at bounding box center [126, 131] width 203 height 30
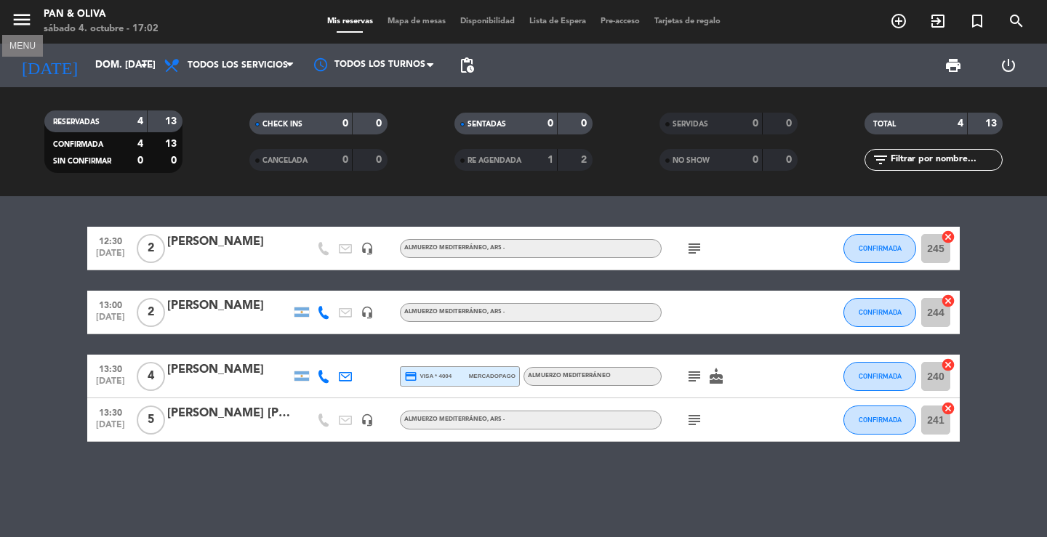
click at [28, 31] on button "menu" at bounding box center [22, 22] width 22 height 27
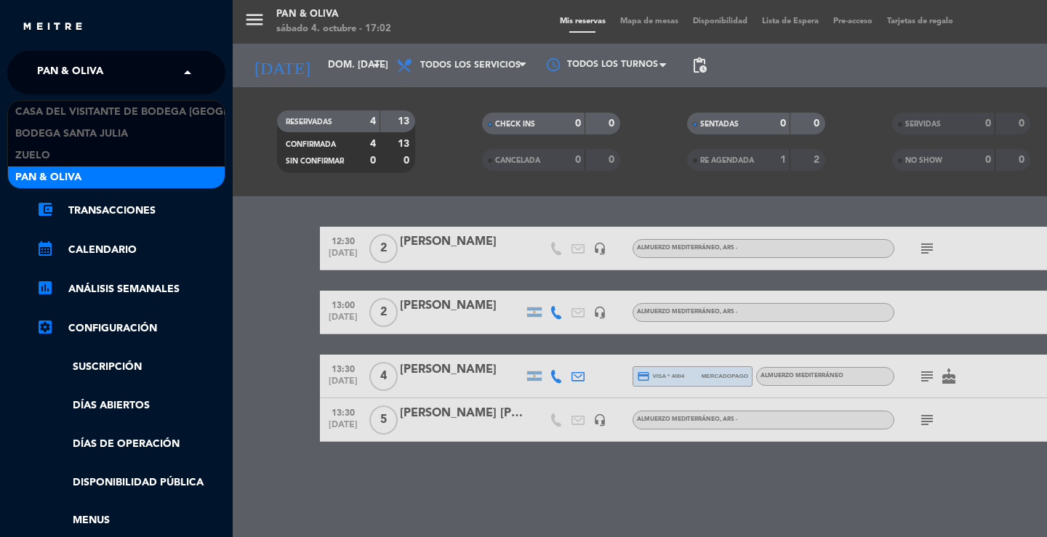
click at [55, 66] on span "Pan & Oliva" at bounding box center [70, 72] width 66 height 31
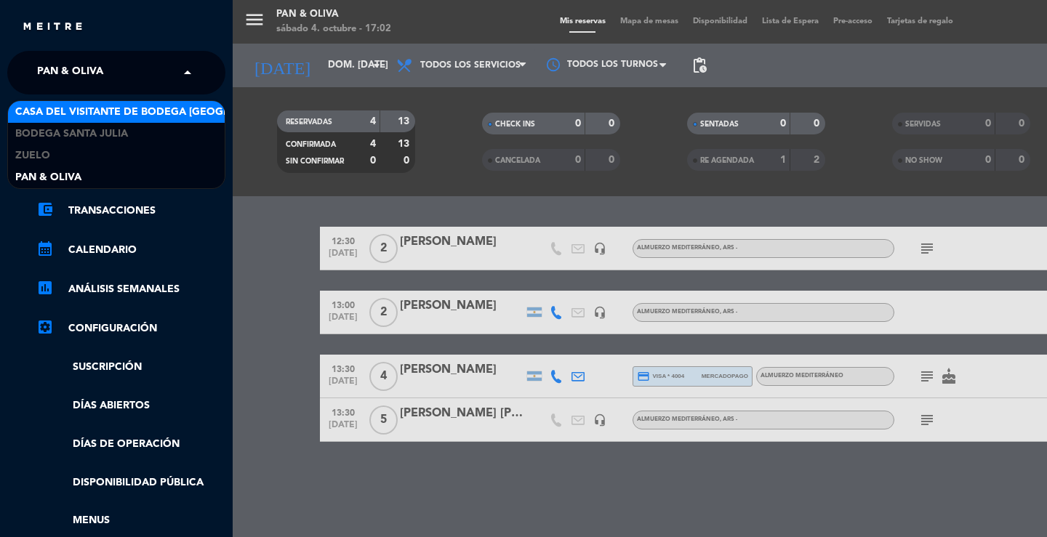
click at [78, 110] on span "Casa del Visitante de Bodega [GEOGRAPHIC_DATA][PERSON_NAME]" at bounding box center [198, 112] width 366 height 17
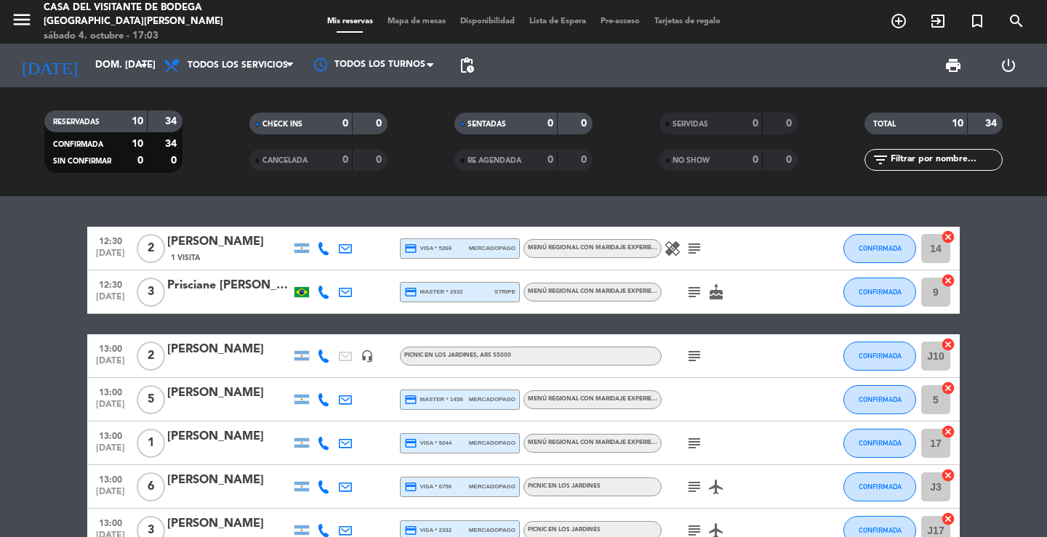
click at [270, 323] on div "12:30 [DATE] 2 [PERSON_NAME] 1 Visita credit_card visa * 5266 mercadopago Menú …" at bounding box center [523, 475] width 872 height 497
click at [359, 214] on div "12:30 [DATE] 2 [PERSON_NAME] 1 Visita credit_card visa * 5266 mercadopago Menú …" at bounding box center [523, 366] width 1047 height 341
click at [23, 15] on icon "menu" at bounding box center [22, 20] width 22 height 22
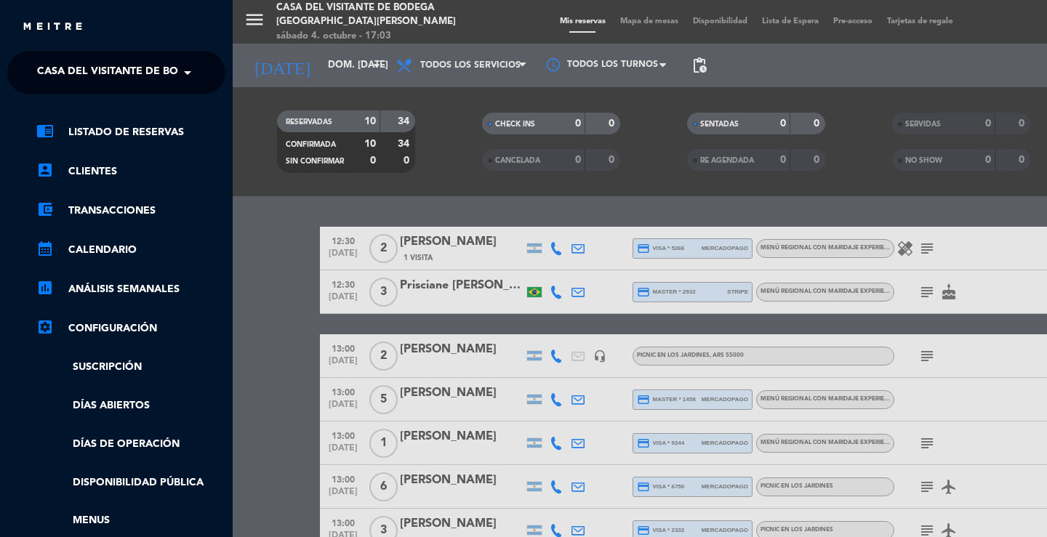
click at [65, 73] on span "Casa del Visitante de Bodega [GEOGRAPHIC_DATA][PERSON_NAME]" at bounding box center [220, 72] width 366 height 31
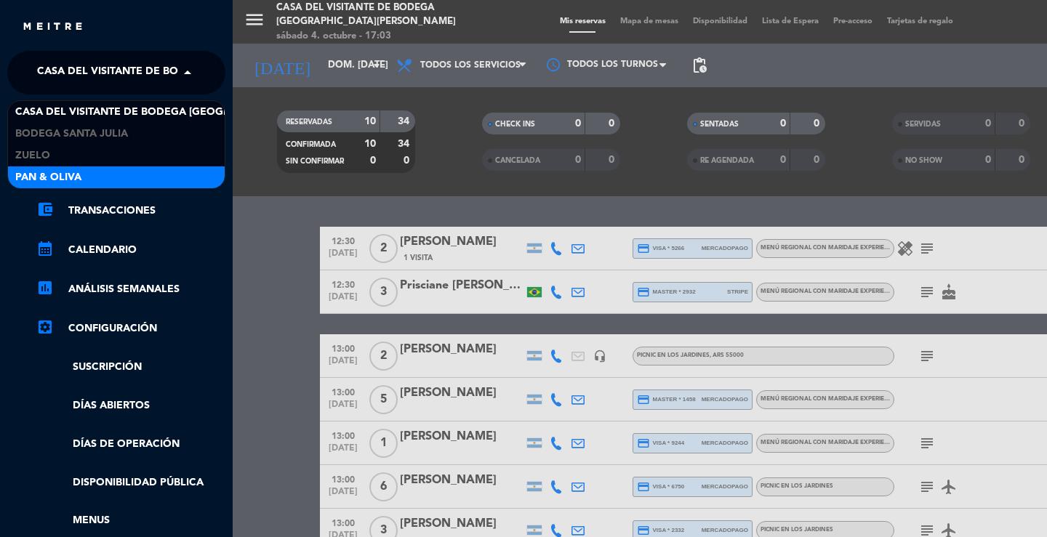
click at [71, 169] on span "Pan & Oliva" at bounding box center [48, 177] width 66 height 17
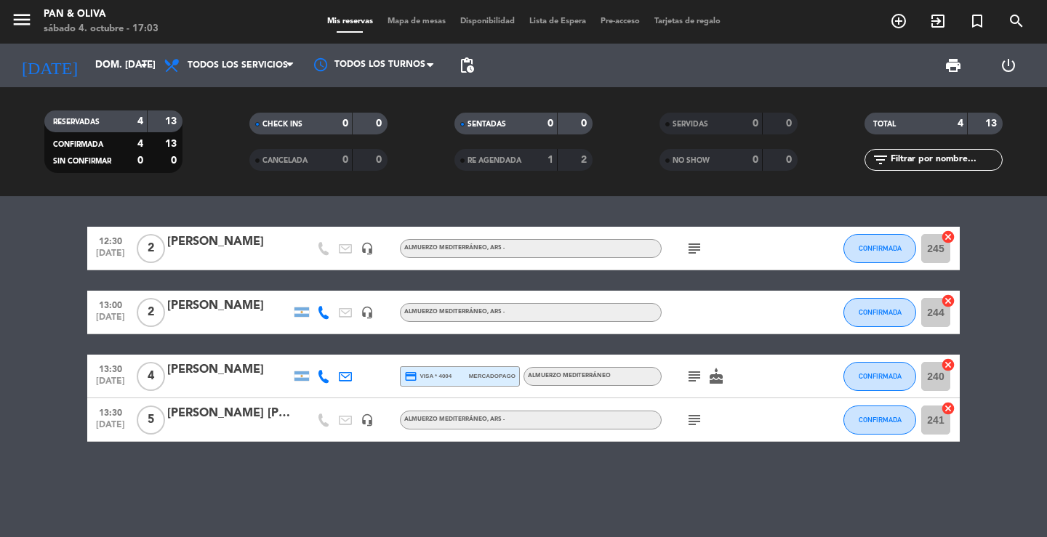
click at [259, 208] on div "12:30 [DATE] 2 [PERSON_NAME] headset_mic Almuerzo Mediterráneo , ARS - subject …" at bounding box center [523, 366] width 1047 height 341
click at [142, 76] on input "dom. [DATE]" at bounding box center [152, 65] width 128 height 26
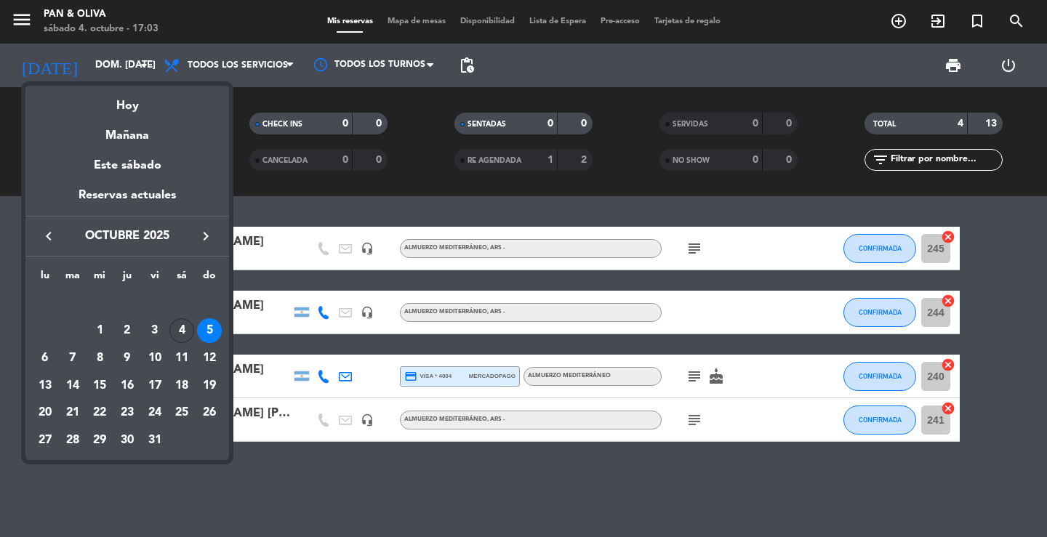
click at [187, 334] on div "4" at bounding box center [181, 330] width 25 height 25
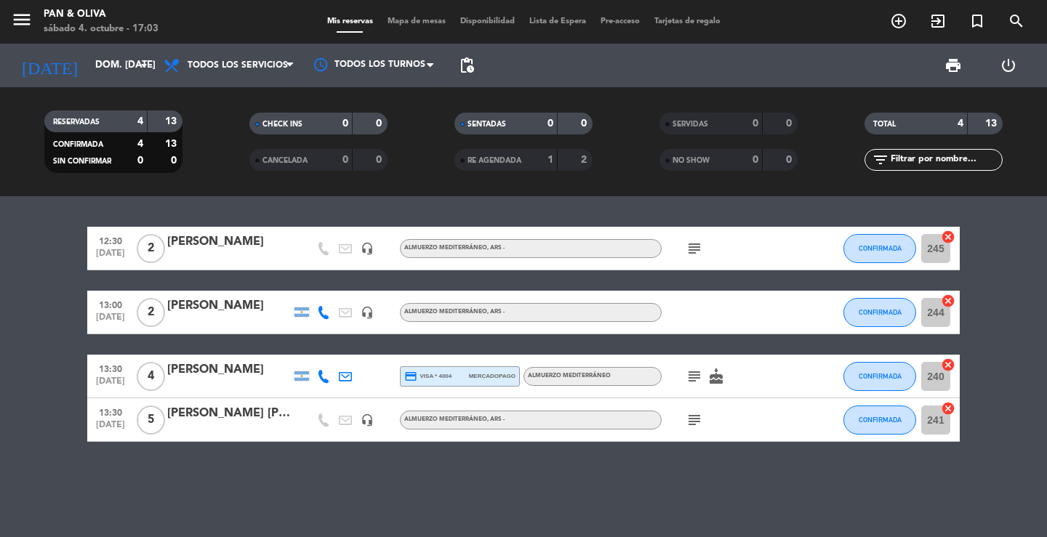
type input "sáb. [DATE]"
click at [328, 207] on div "12:30 [DATE] 2 [PERSON_NAME] headset_mic Almuerzo Mediterráneo , ARS - subject …" at bounding box center [523, 366] width 1047 height 341
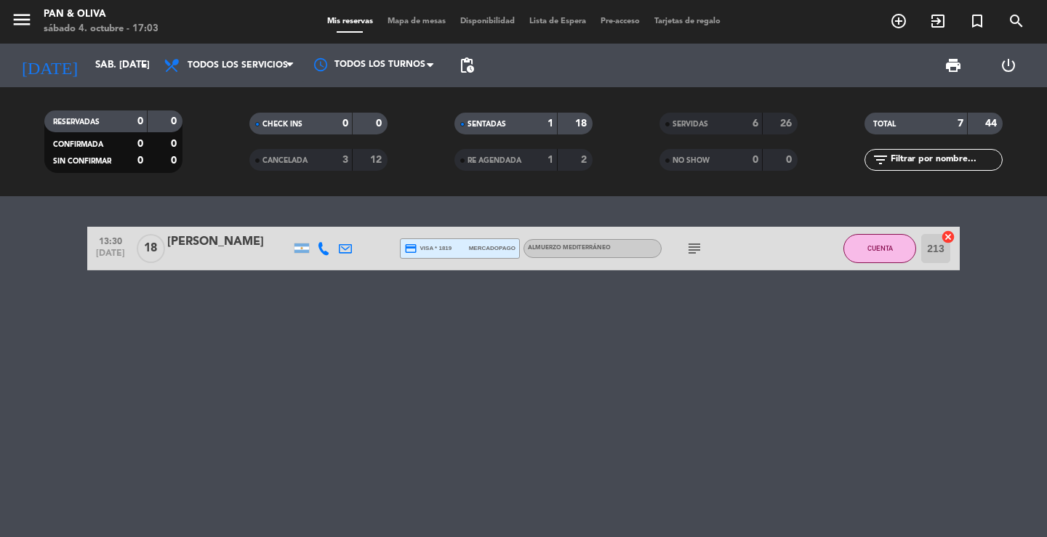
click at [216, 153] on filter-checkbox "CANCELADA 3 12" at bounding box center [318, 160] width 205 height 22
